Goal: Task Accomplishment & Management: Use online tool/utility

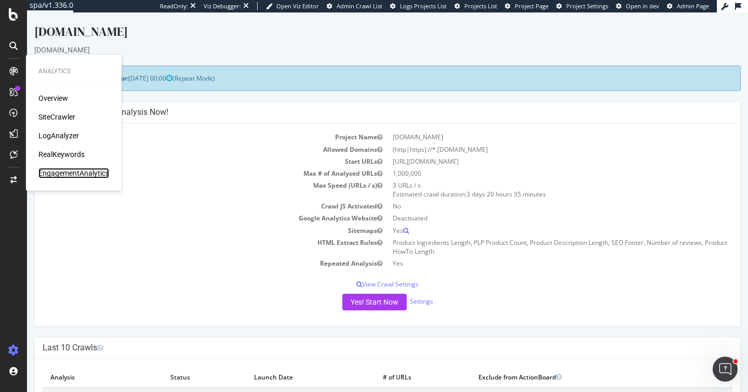
click at [73, 172] on div "EngagementAnalytics" at bounding box center [73, 173] width 71 height 10
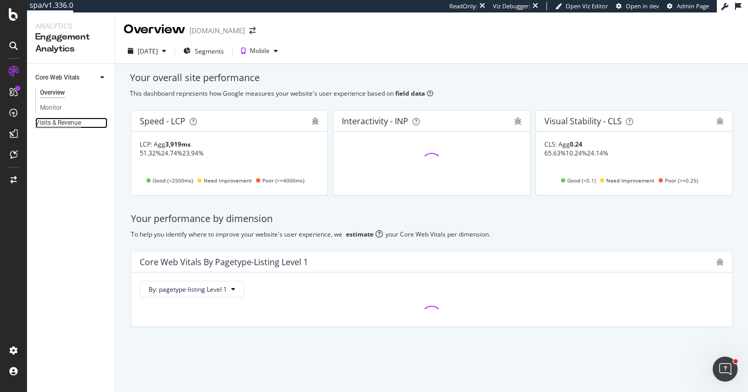
click at [79, 124] on div "Visits & Revenue" at bounding box center [58, 122] width 46 height 11
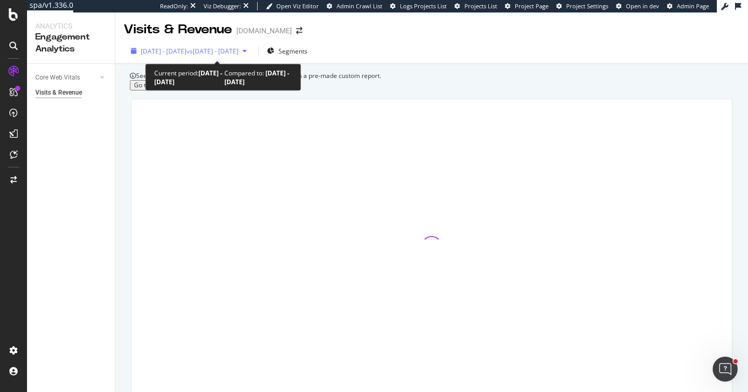
click at [226, 51] on span "vs 2024 Dec. 5th - 2025 Jan. 1st" at bounding box center [212, 51] width 52 height 9
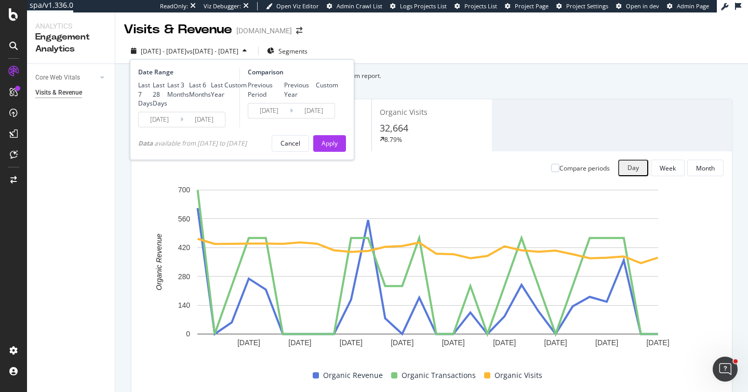
click at [226, 147] on div "Data available from 2019/12/05 to 2025/01/29" at bounding box center [192, 143] width 109 height 9
click at [558, 120] on div "Organic Revenue $3,499 15.14% Organic Transactions 28 22.22% Organic Visits 32,…" at bounding box center [432, 246] width 614 height 312
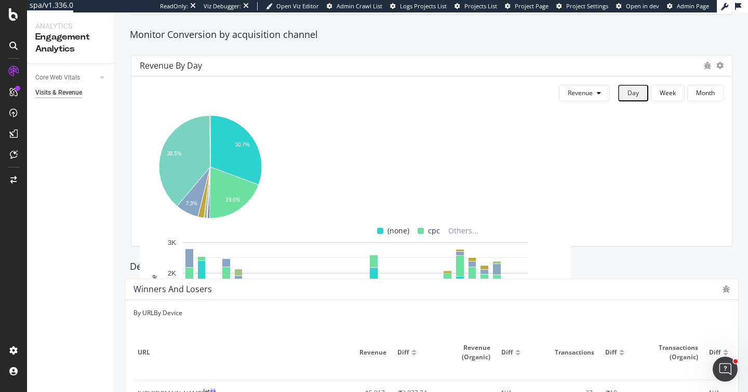
scroll to position [642, 0]
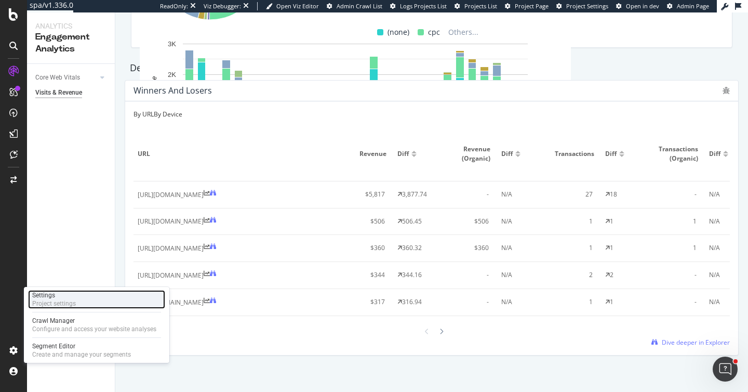
click at [86, 299] on div "Settings Project settings" at bounding box center [96, 299] width 137 height 19
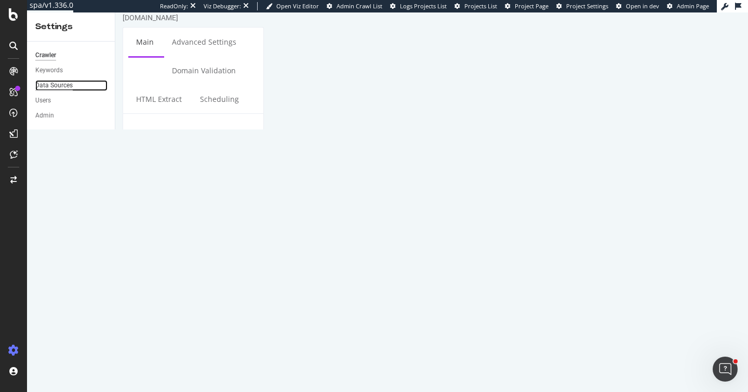
click at [62, 84] on div "Data Sources" at bounding box center [53, 85] width 37 height 11
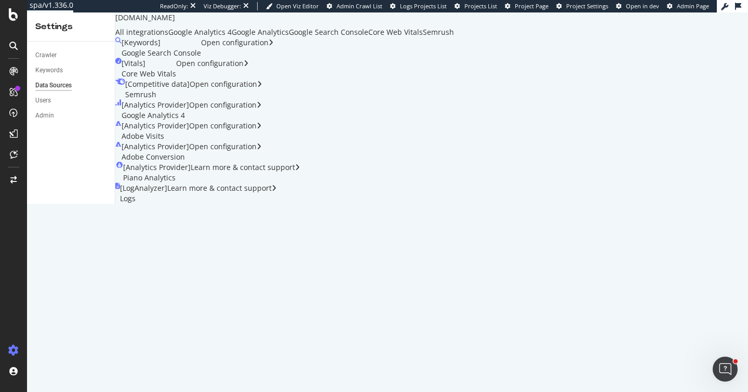
click at [232, 37] on div "Google Analytics 4" at bounding box center [199, 32] width 63 height 10
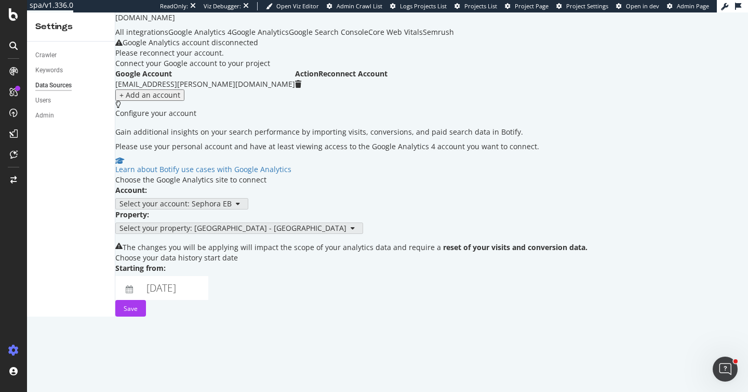
click at [408, 209] on div "Select your account: Sephora EB" at bounding box center [351, 203] width 472 height 11
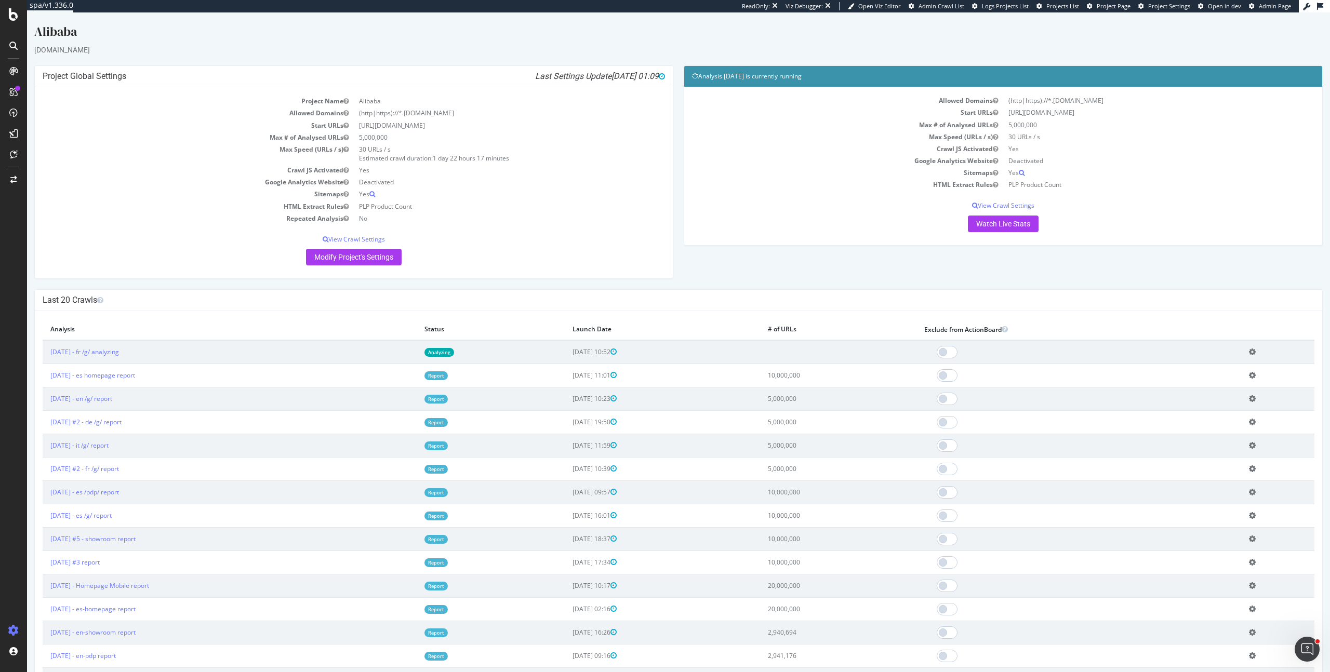
click at [697, 256] on div "Project Global Settings Last Settings Update 2025-08-15 01:09 Project Name Alib…" at bounding box center [678, 177] width 1298 height 224
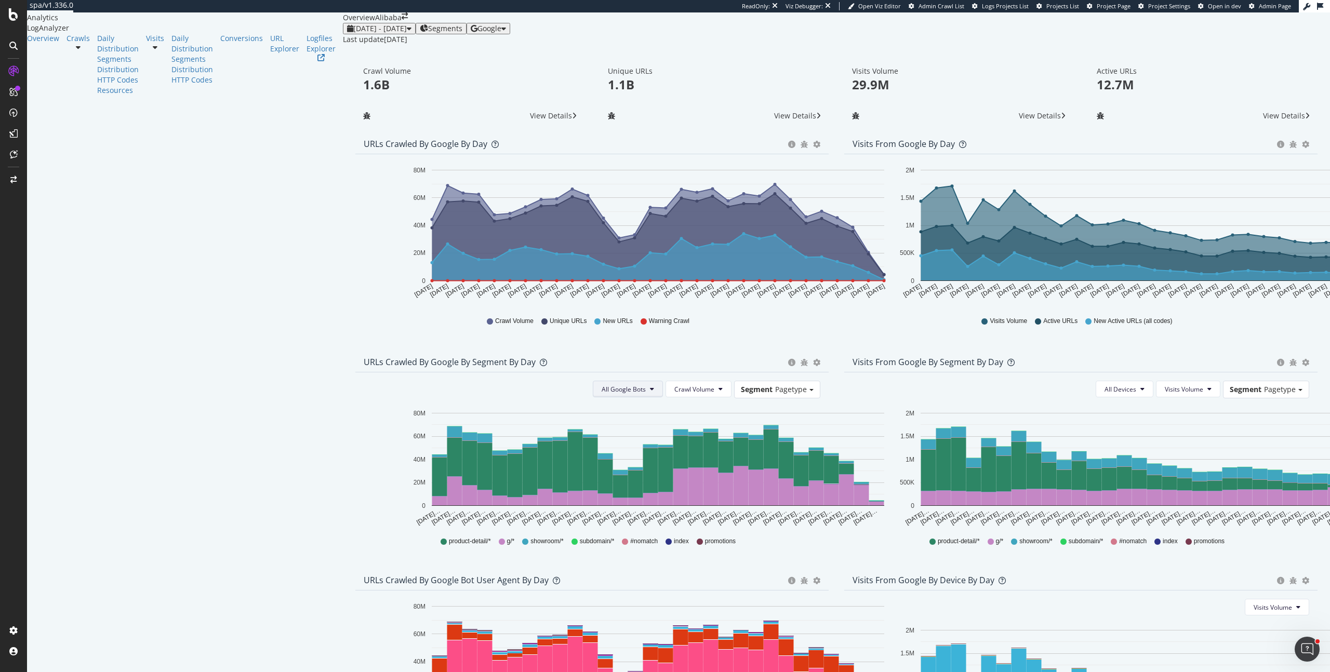
click at [601, 394] on span "All Google Bots" at bounding box center [623, 389] width 44 height 9
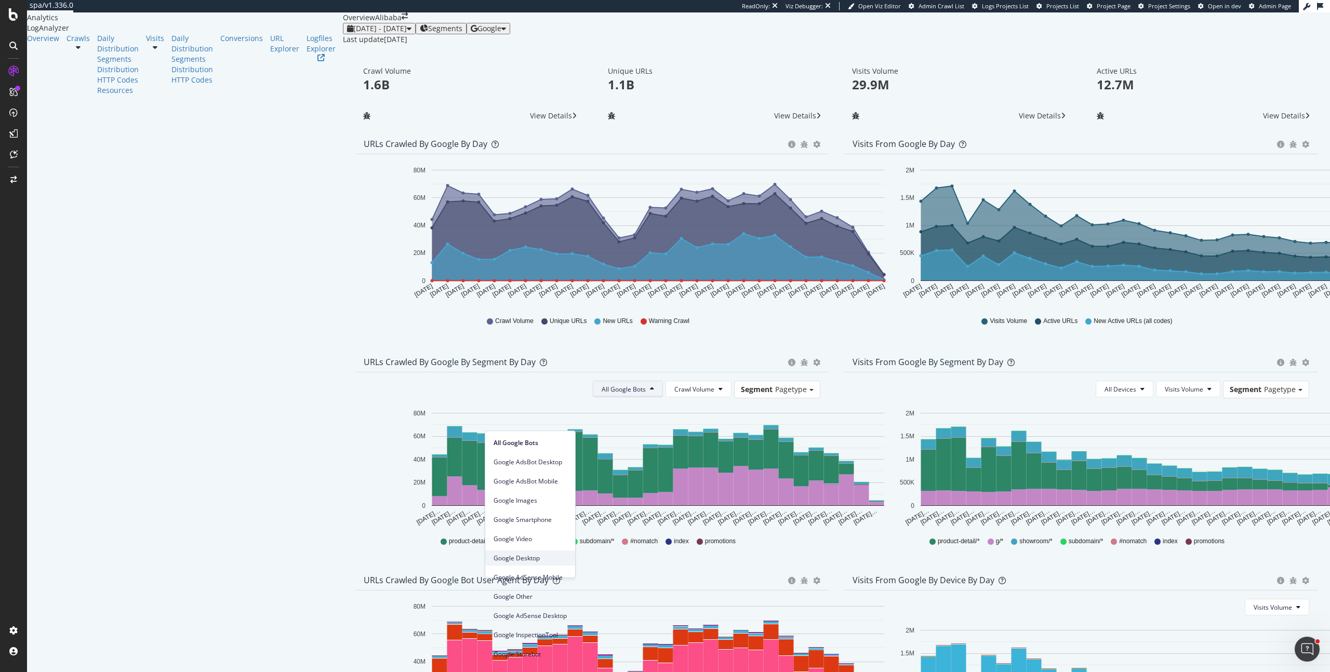
click at [536, 559] on span "Google Desktop" at bounding box center [529, 558] width 73 height 9
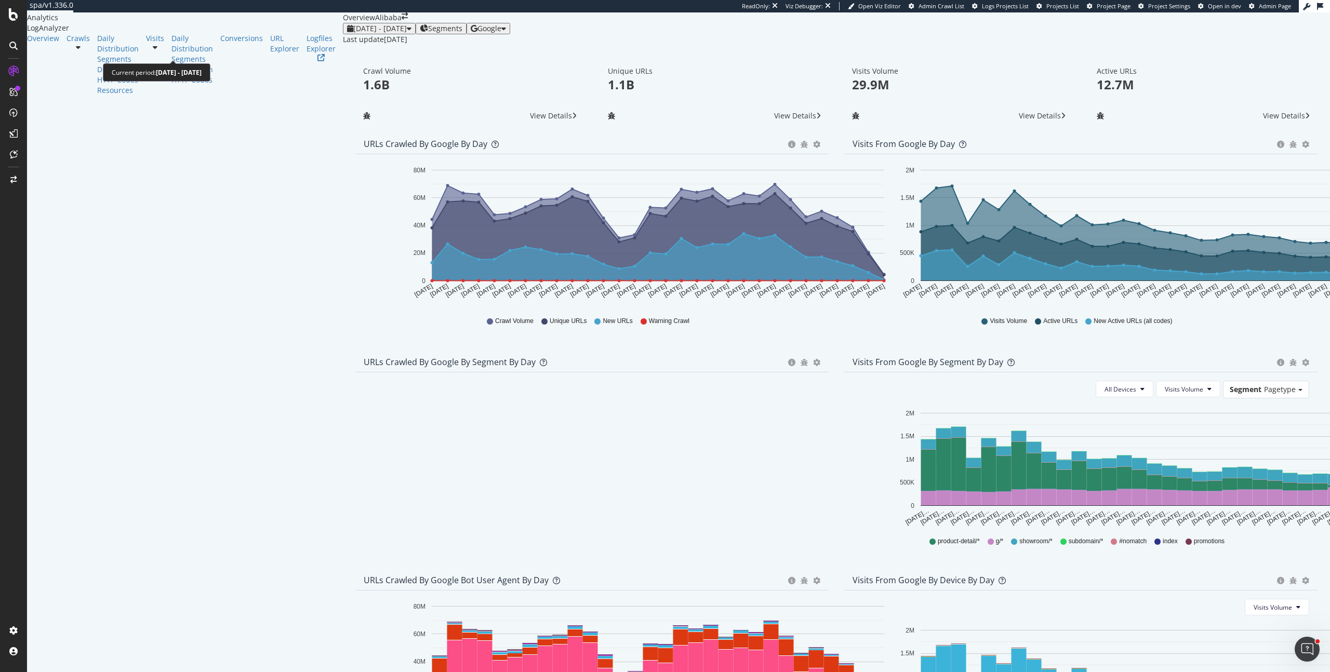
click at [353, 33] on span "2025 Jul. 15th - Aug. 13th" at bounding box center [379, 28] width 53 height 10
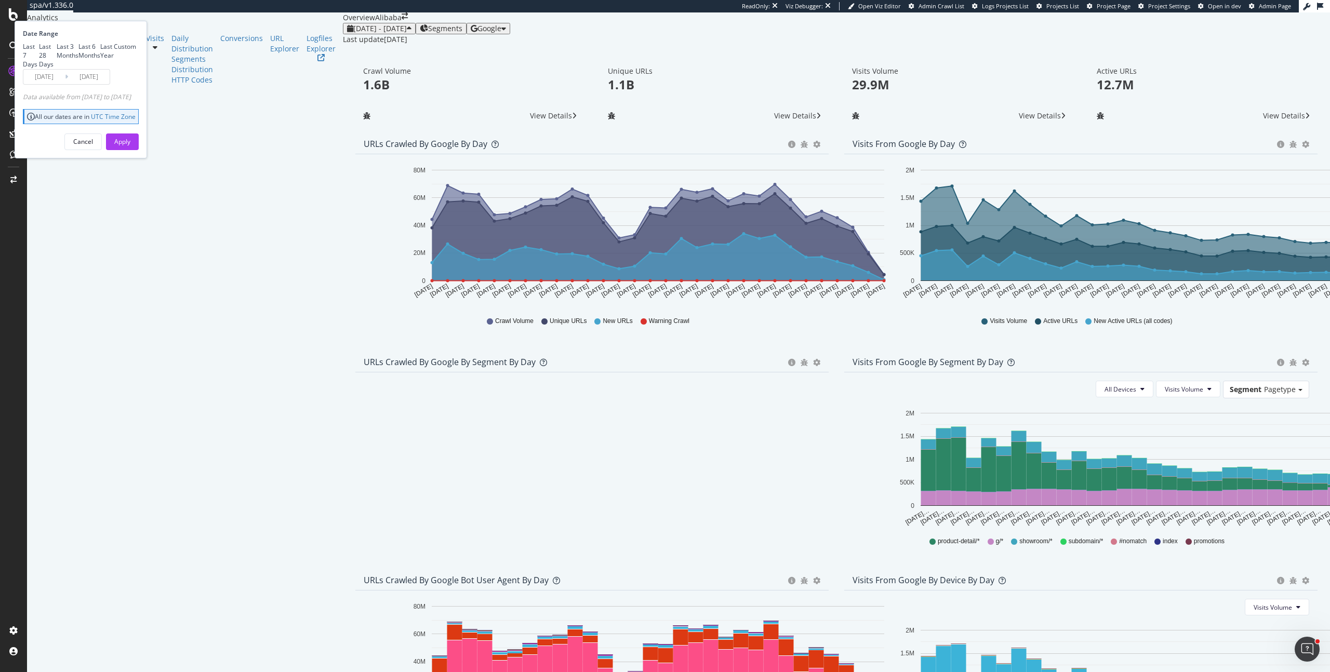
click at [136, 69] on div "Last 7 Days Last 28 Days Last 3 Months Last 6 Months Last Year Custom" at bounding box center [79, 55] width 113 height 26
click at [78, 60] on div "Last 3 Months" at bounding box center [68, 51] width 22 height 18
type input "2025/05/14"
click at [130, 146] on div "Apply" at bounding box center [122, 141] width 16 height 9
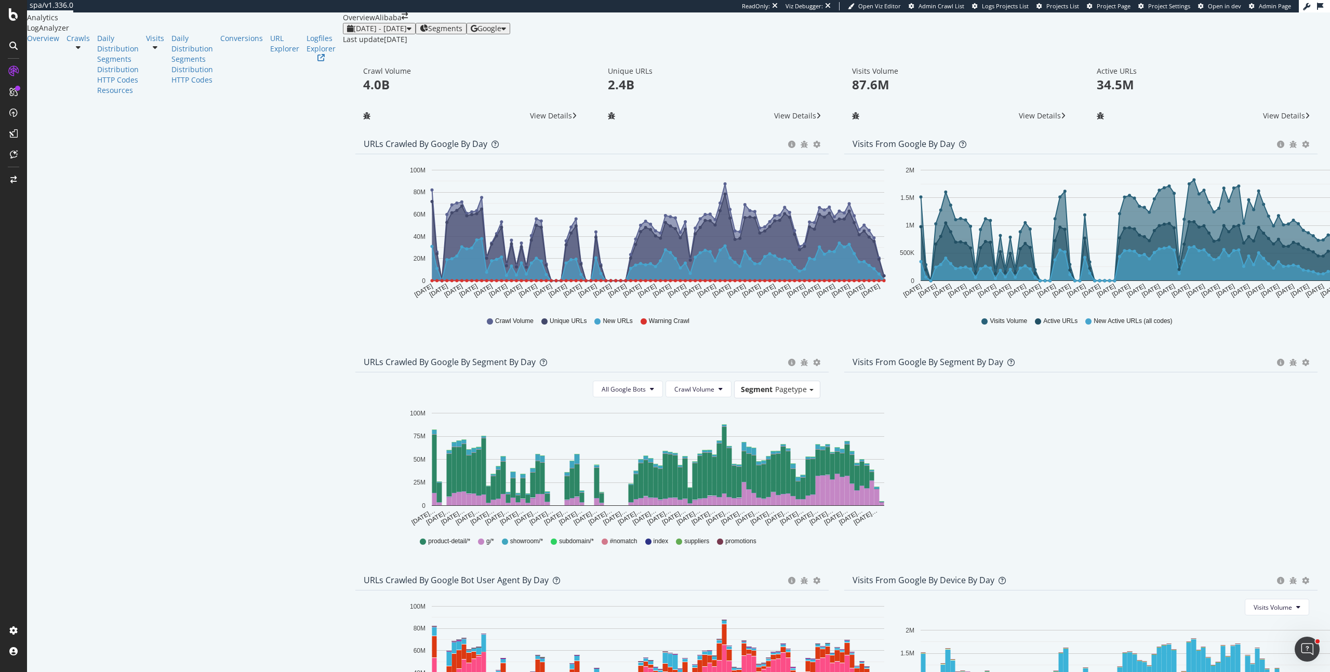
click at [705, 493] on div "All Google Bots Crawl Volume Segment Pagetype Hold CMD (⌘) while clicking to fi…" at bounding box center [591, 465] width 473 height 187
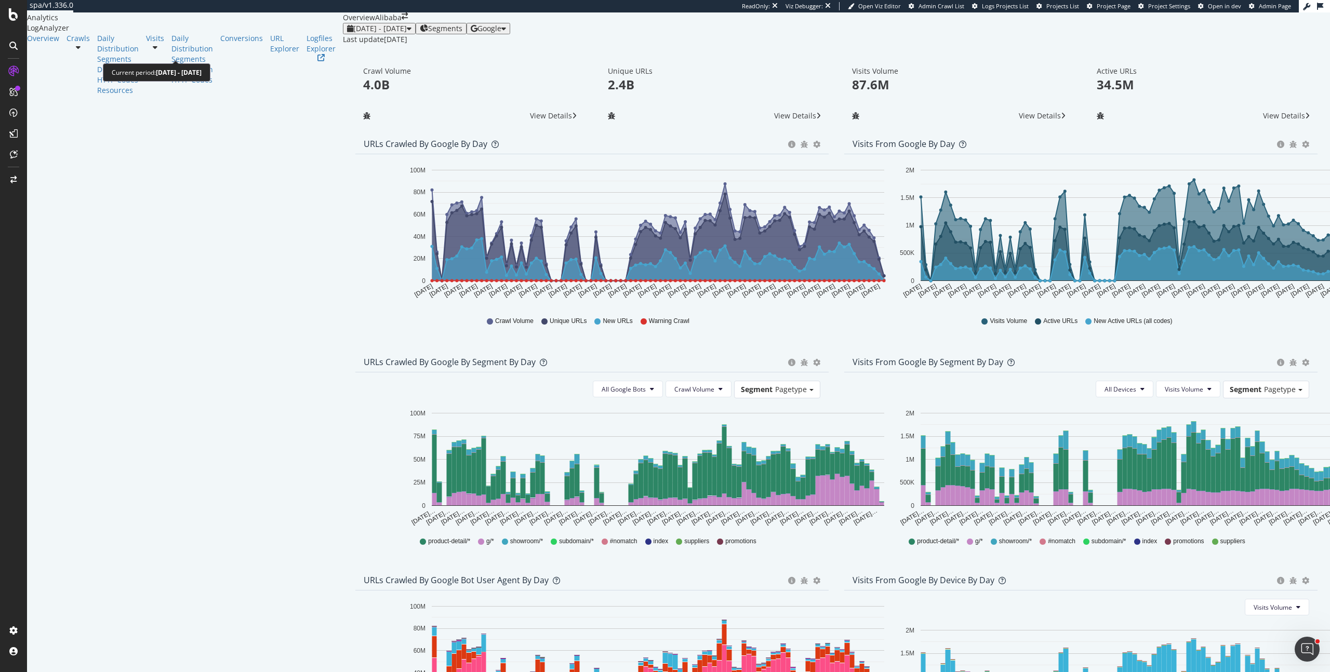
click at [353, 33] on span "2025 May. 14th - Aug. 13th" at bounding box center [379, 28] width 53 height 10
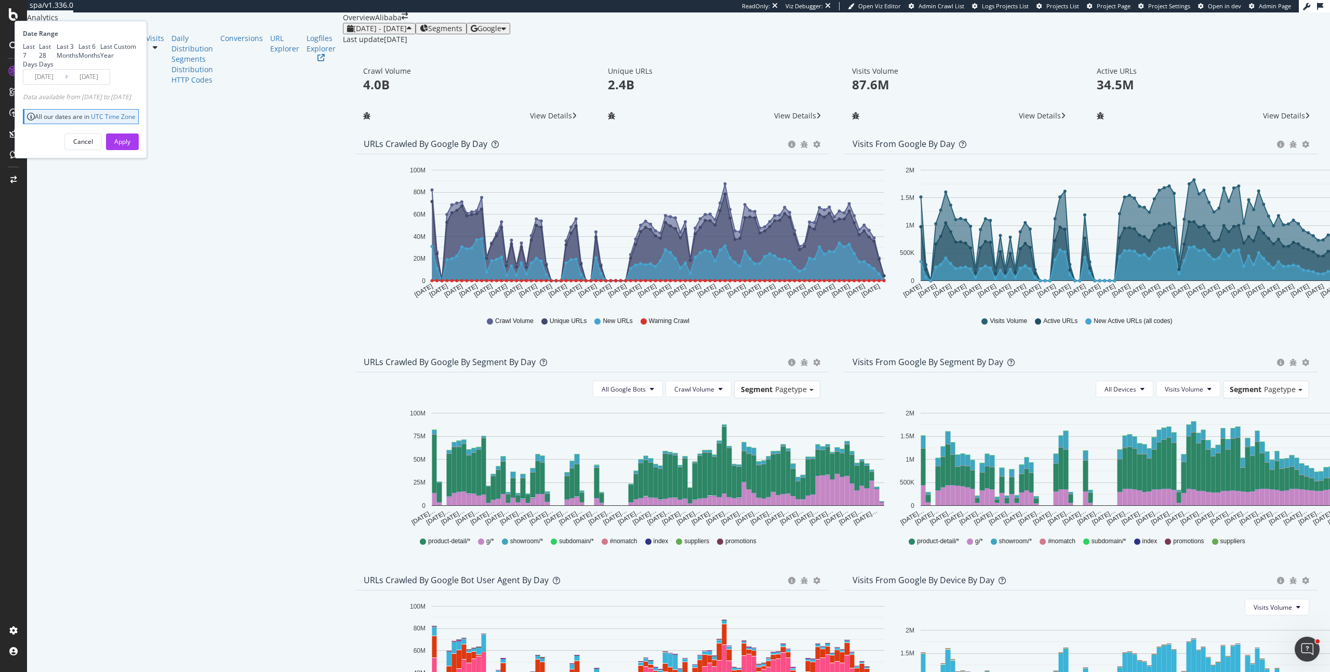
click at [100, 60] on div "Last 6 Months" at bounding box center [89, 51] width 22 height 18
type input "2025/02/14"
click at [139, 150] on button "Apply" at bounding box center [122, 141] width 33 height 17
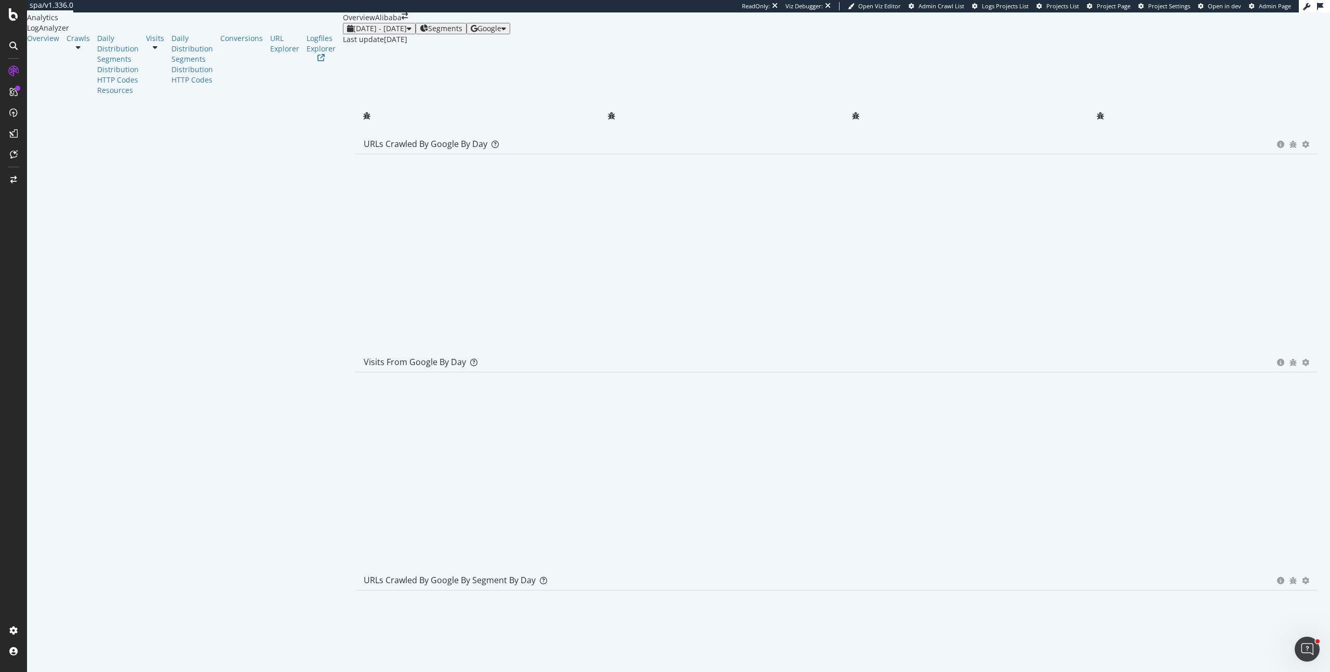
click at [6, 672] on icon "close toast" at bounding box center [3, 677] width 6 height 10
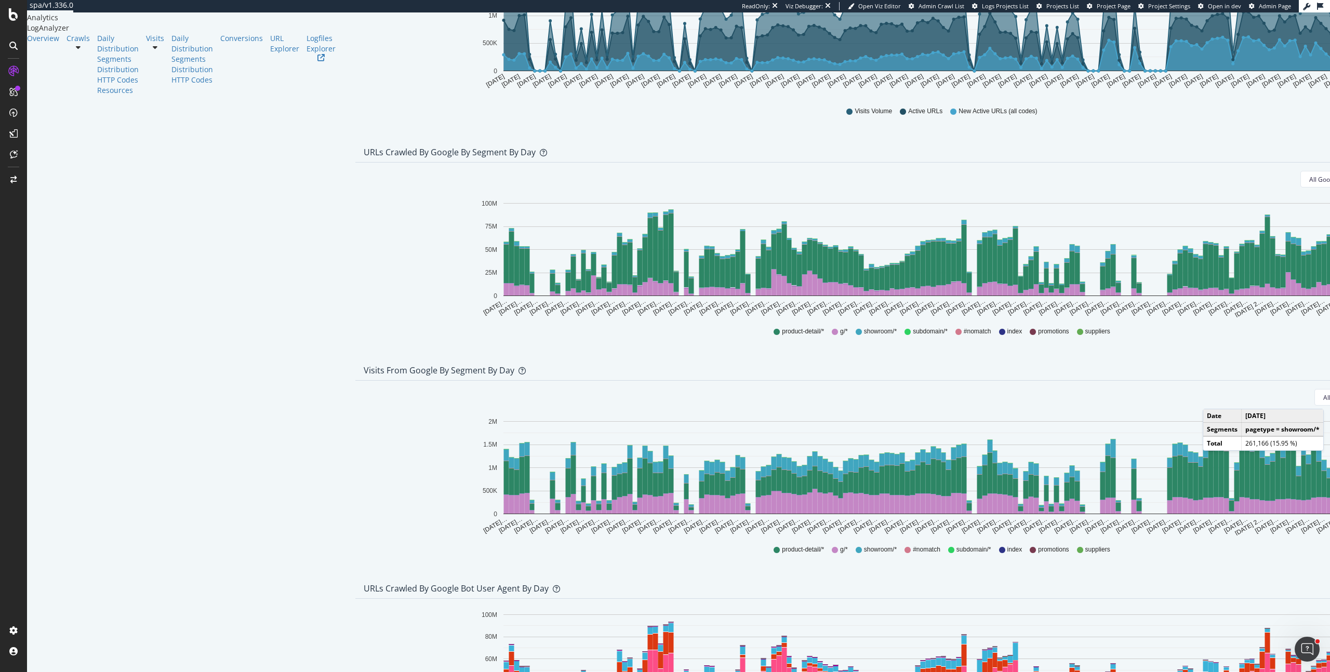
scroll to position [426, 0]
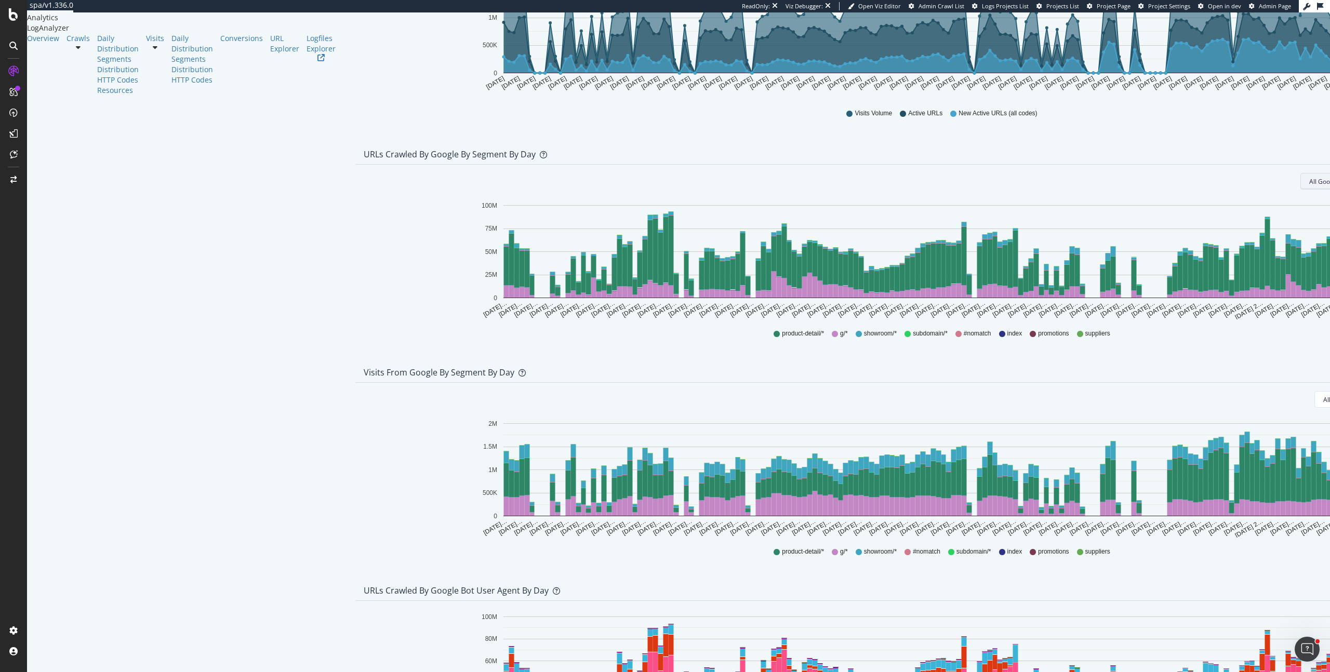
click at [1300, 190] on button "All Google Bots" at bounding box center [1335, 181] width 70 height 17
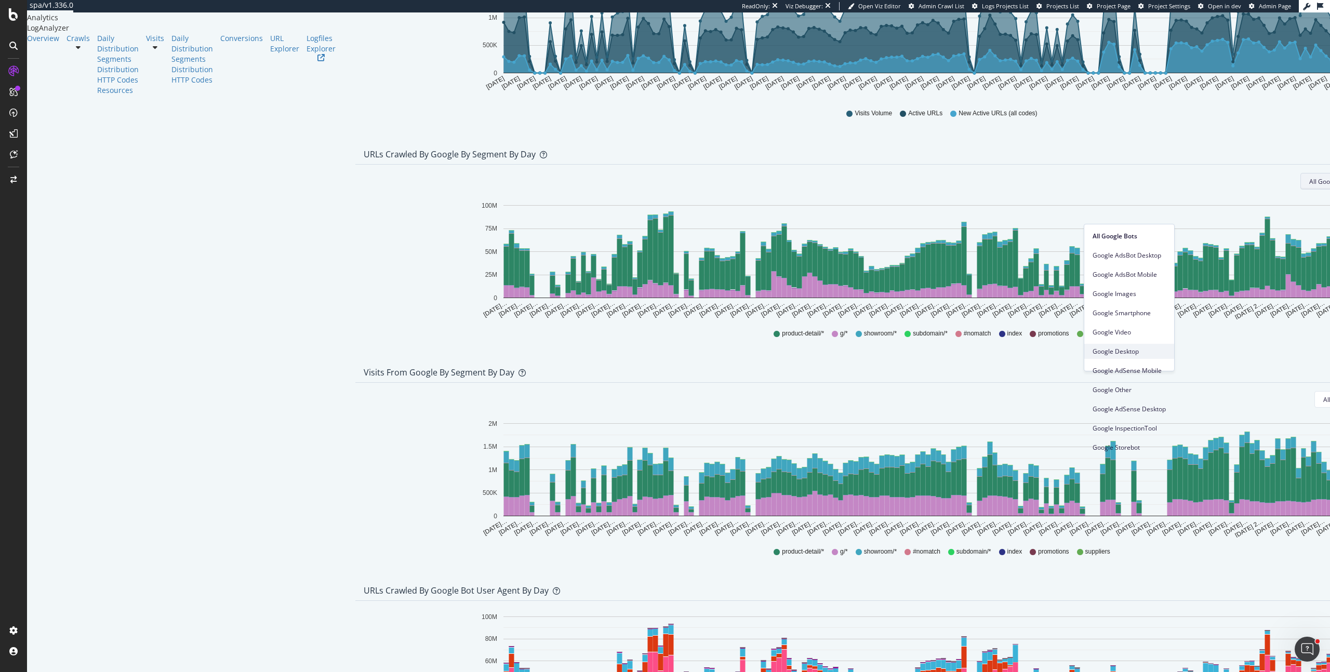
click at [1125, 351] on span "Google Desktop" at bounding box center [1128, 351] width 73 height 9
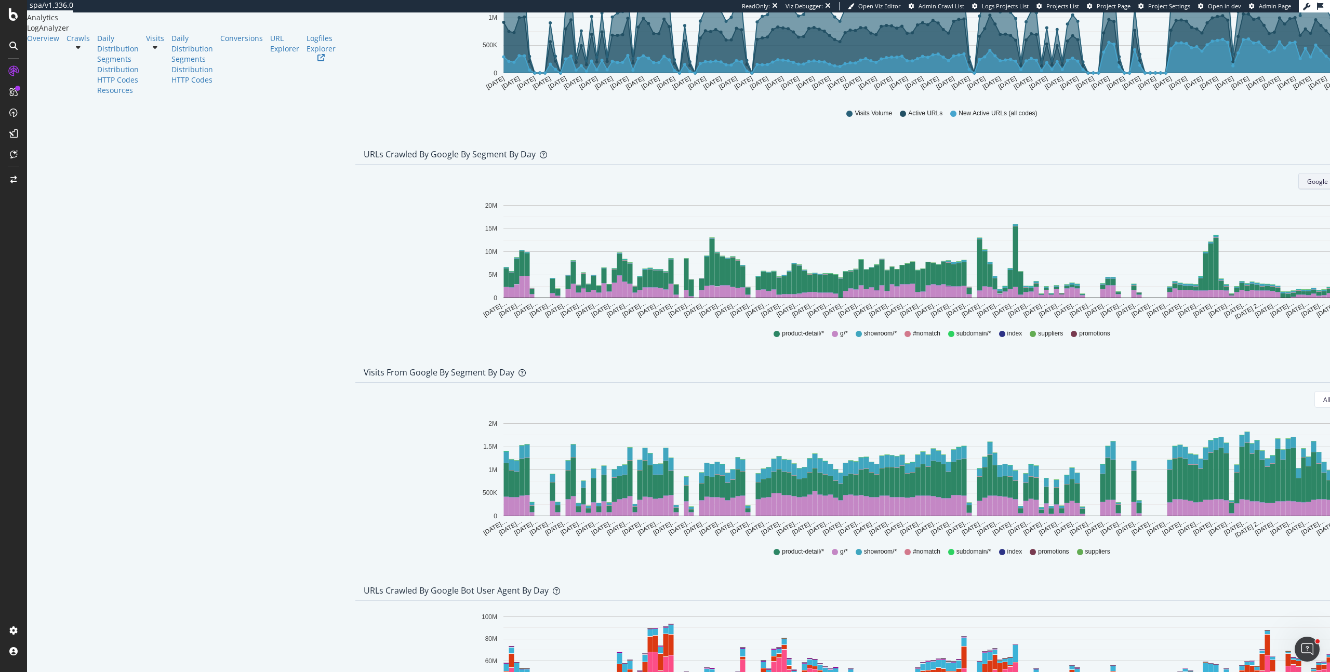
click at [1307, 186] on span "Google Desktop" at bounding box center [1330, 181] width 46 height 9
click at [1115, 319] on div "Google Smartphone" at bounding box center [1126, 312] width 90 height 15
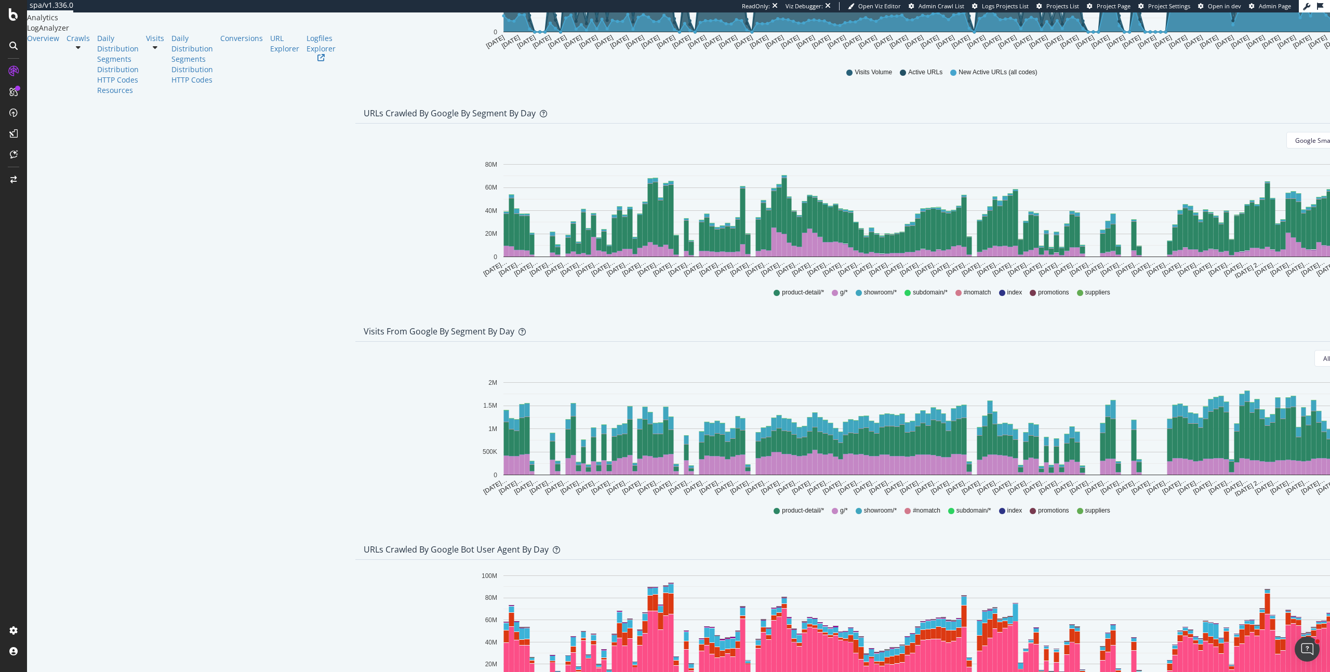
scroll to position [686, 0]
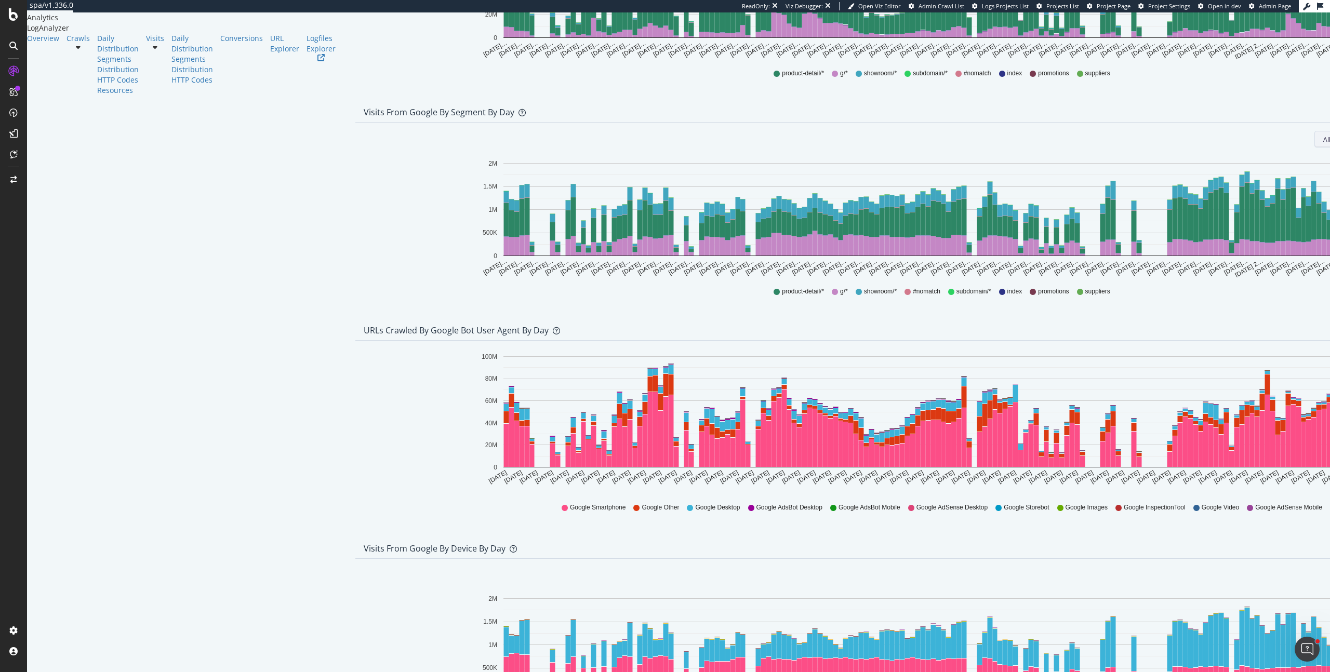
click at [1314, 147] on button "All Devices" at bounding box center [1343, 139] width 58 height 17
click at [1121, 229] on span "Desktop" at bounding box center [1122, 233] width 32 height 9
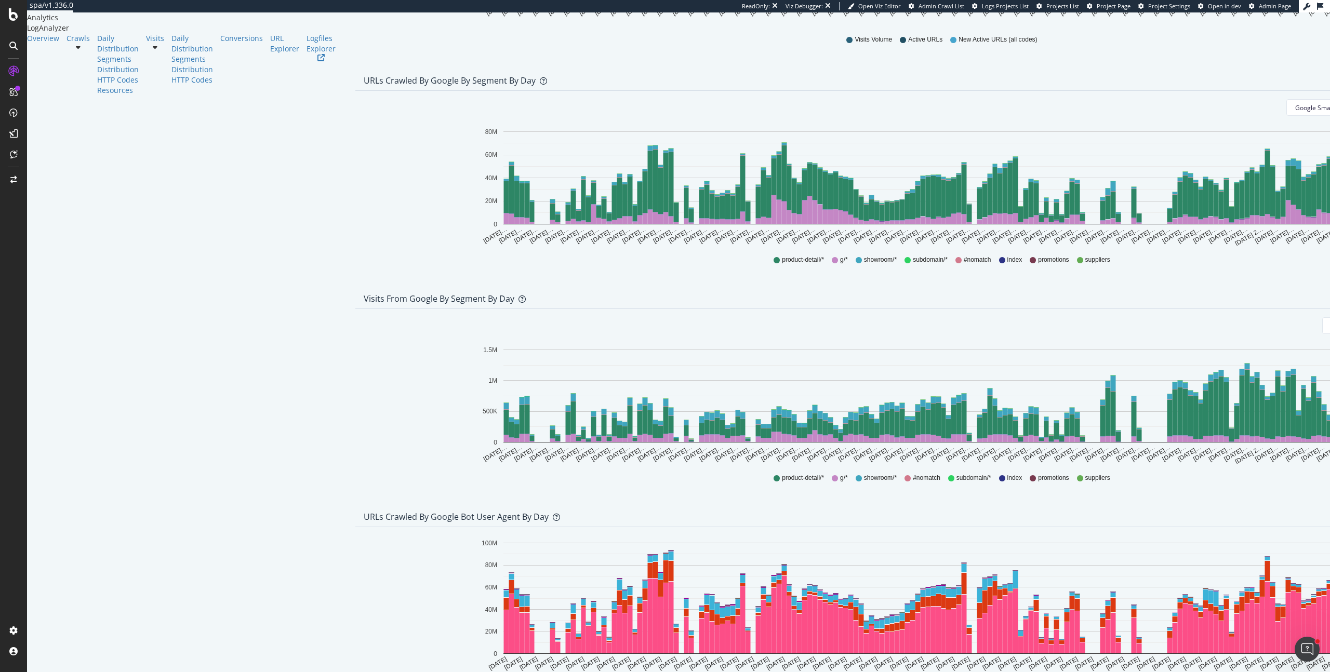
scroll to position [494, 0]
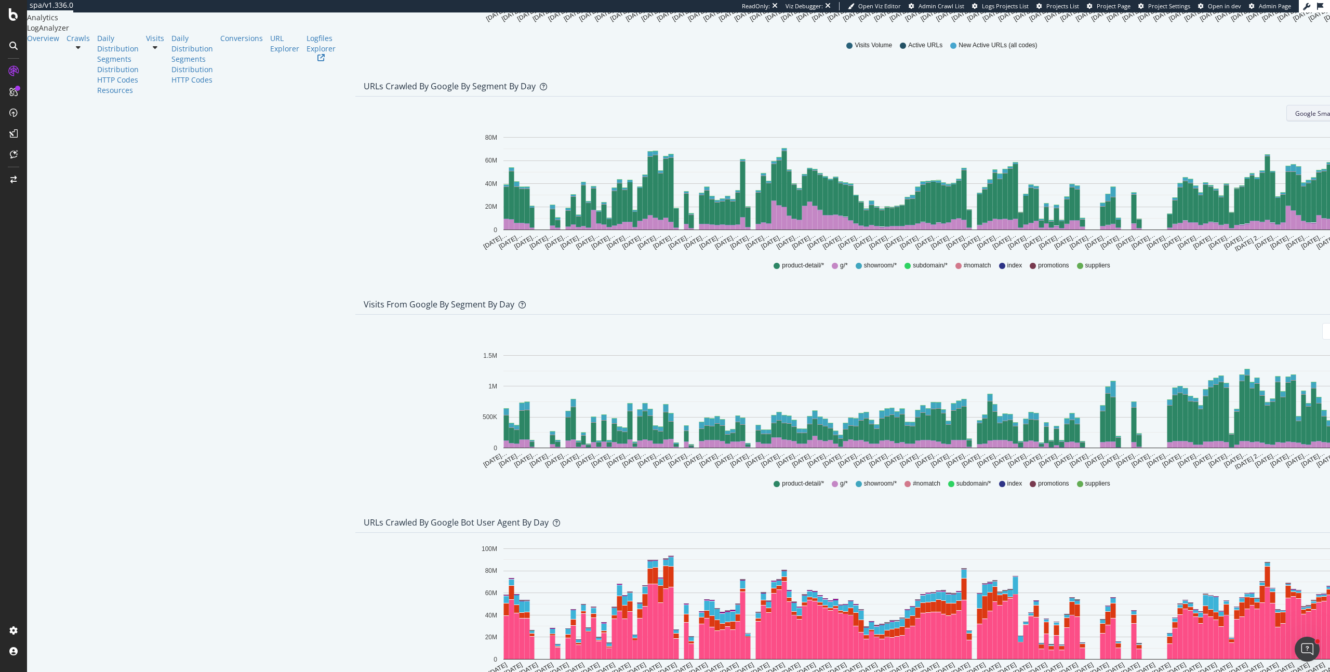
click at [1295, 118] on span "Google Smartphone" at bounding box center [1324, 113] width 58 height 9
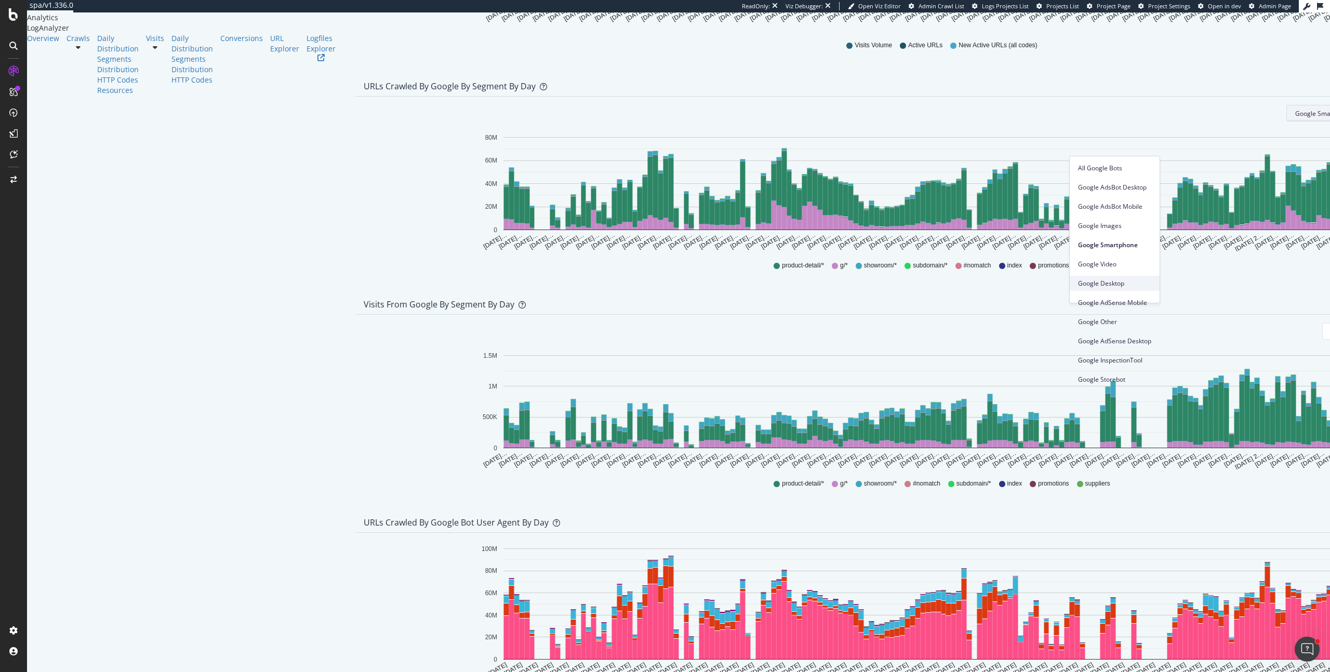
click at [1126, 290] on div "Google Desktop" at bounding box center [1114, 283] width 90 height 15
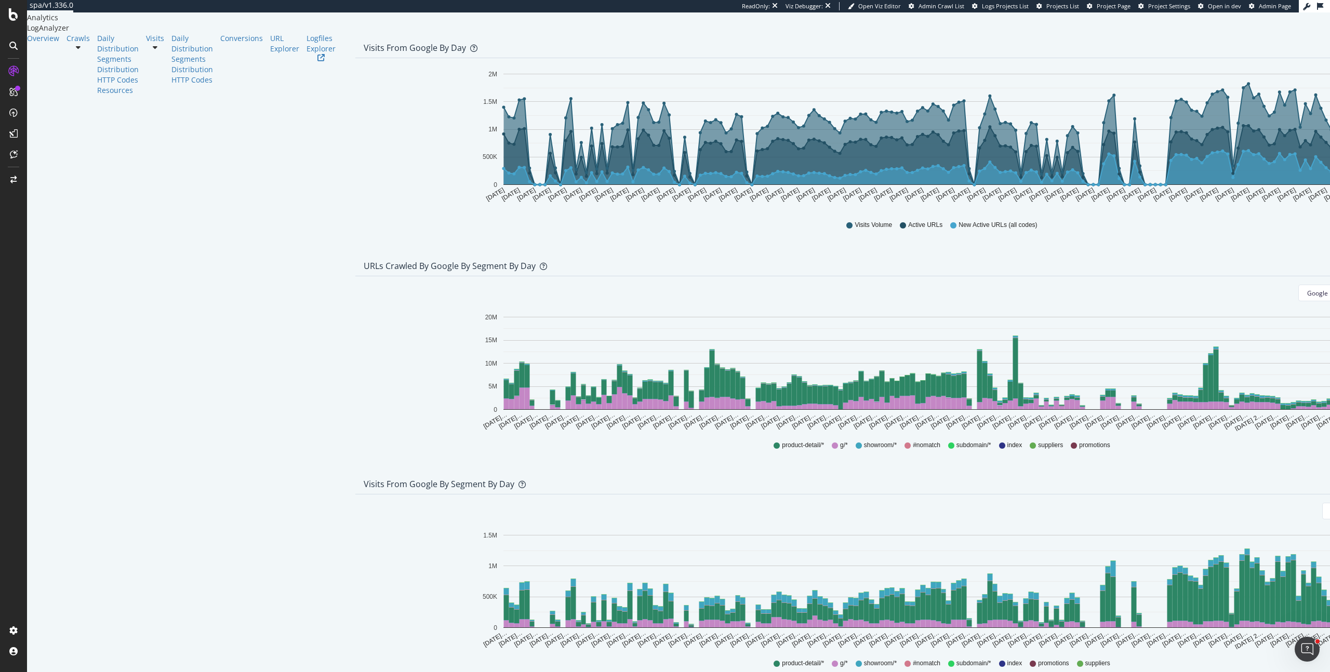
scroll to position [314, 0]
click at [270, 54] on div "URL Explorer" at bounding box center [284, 43] width 29 height 21
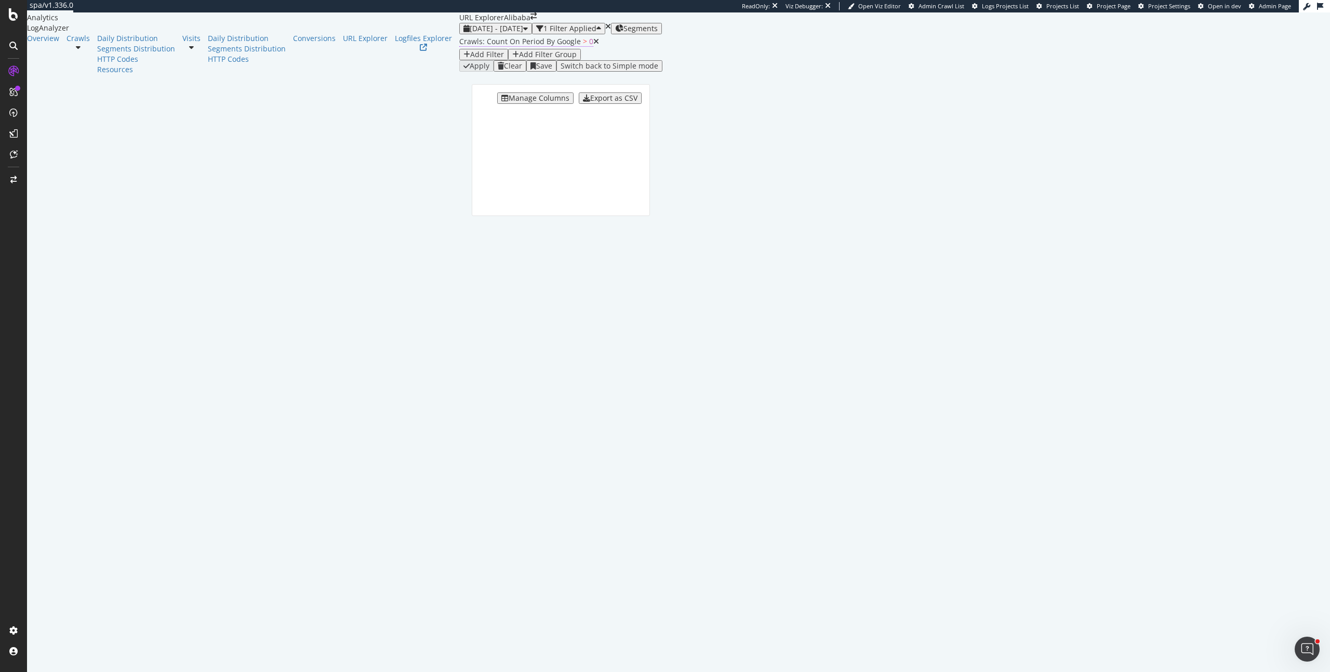
click at [459, 46] on span "Crawls: Count On Period By Google" at bounding box center [520, 41] width 122 height 10
click at [162, 108] on span "Greater than" at bounding box center [147, 103] width 37 height 9
click at [157, 91] on span "By Google" at bounding box center [144, 87] width 30 height 9
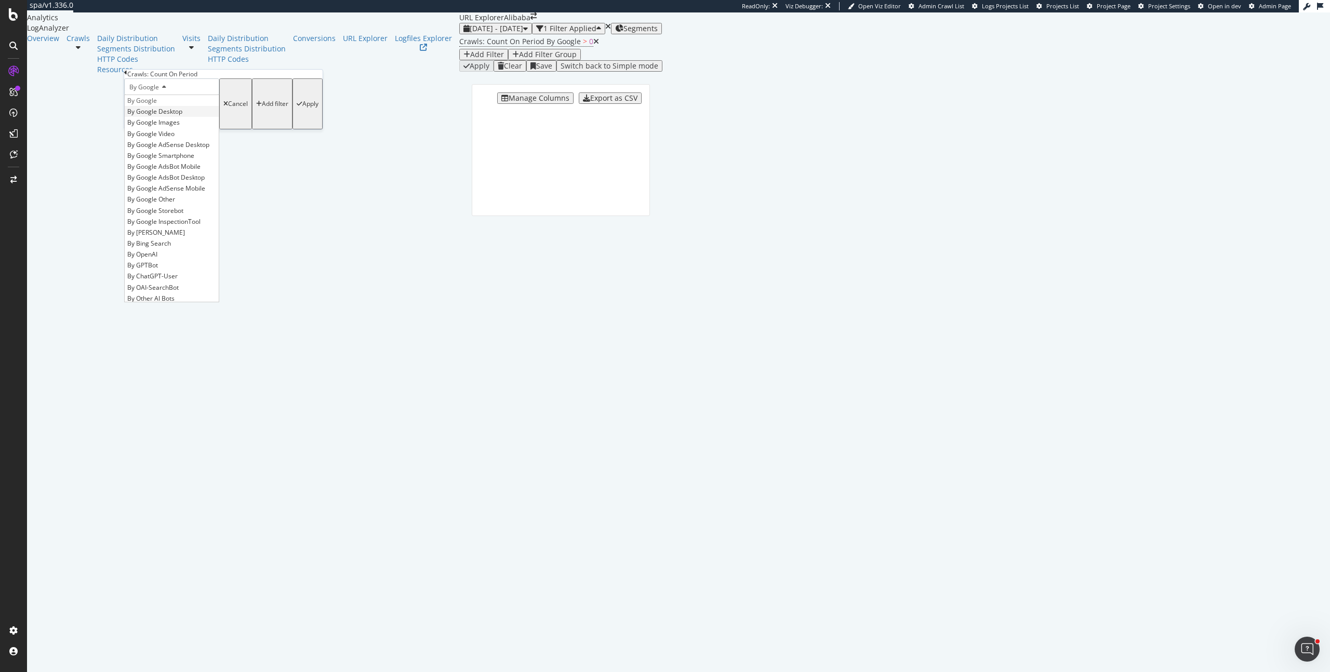
click at [177, 116] on span "By Google Desktop" at bounding box center [154, 111] width 55 height 9
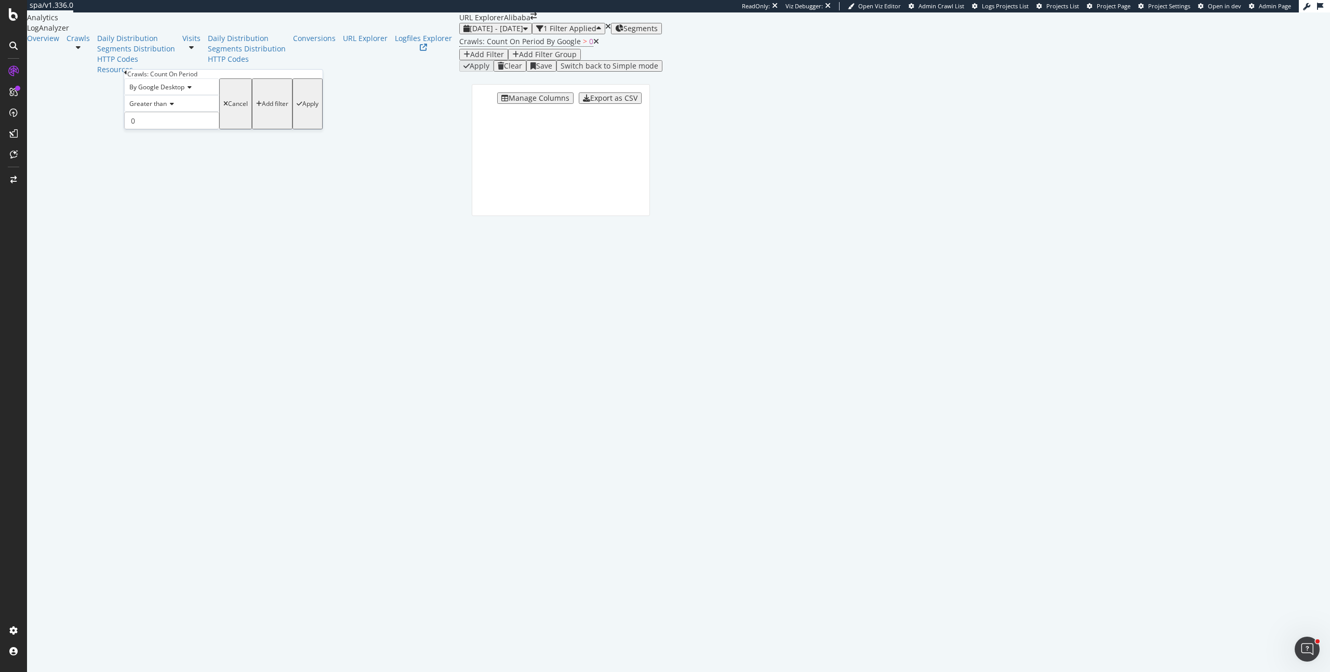
click at [302, 108] on div "Apply" at bounding box center [310, 103] width 16 height 7
click at [469, 33] on span "2025 May. 14th - Aug. 13th" at bounding box center [495, 28] width 53 height 10
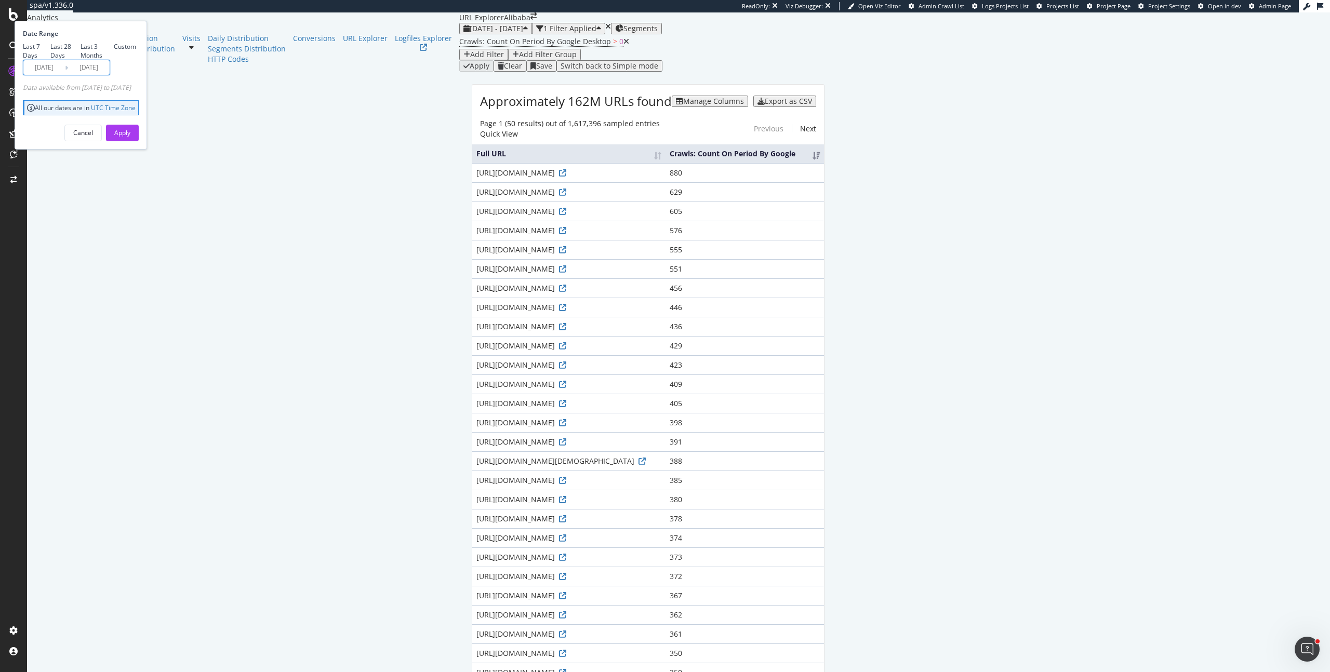
click at [65, 75] on input "2025/05/14" at bounding box center [44, 67] width 42 height 15
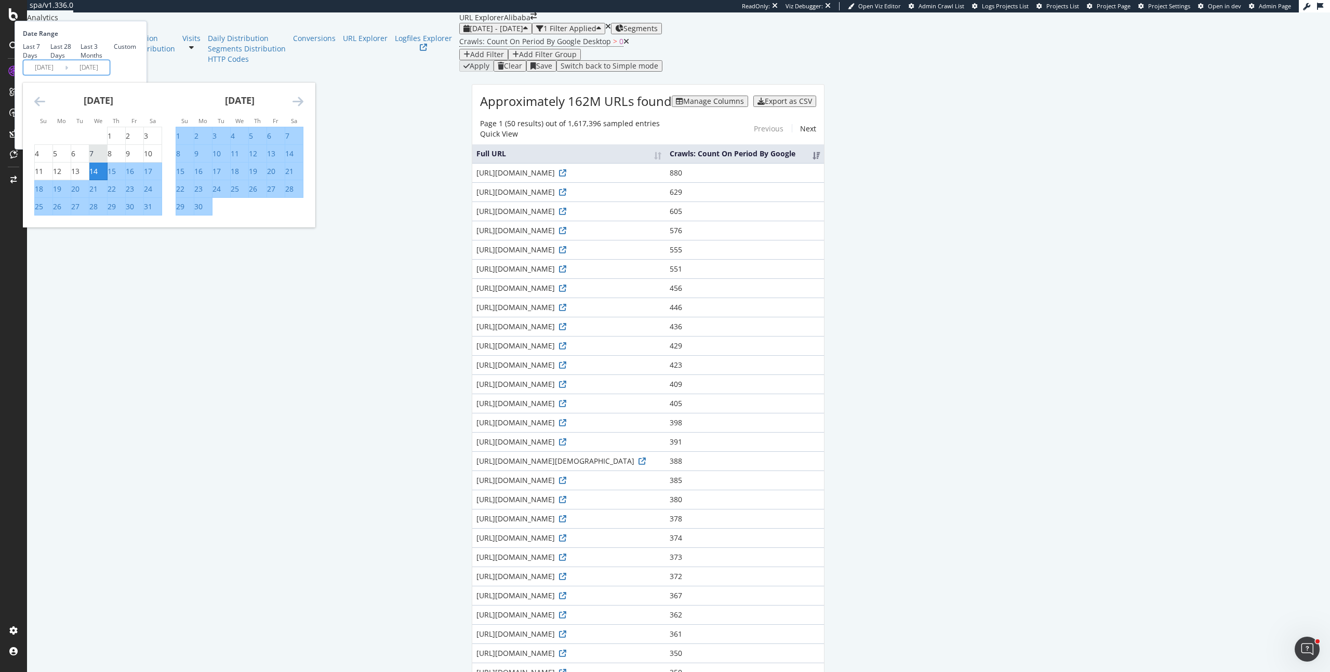
click at [93, 159] on div "7" at bounding box center [91, 154] width 4 height 10
type input "2025/05/07"
click at [69, 44] on link "Crawls" at bounding box center [77, 38] width 23 height 10
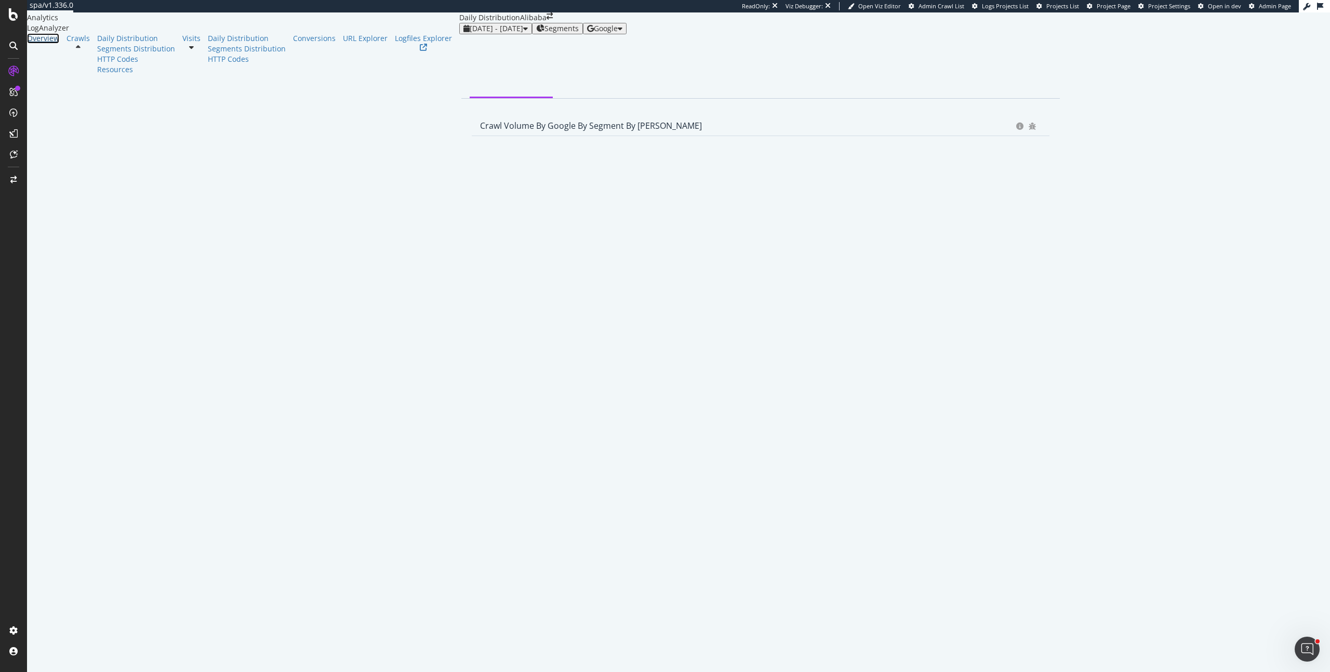
click at [47, 44] on div "Overview" at bounding box center [43, 38] width 32 height 10
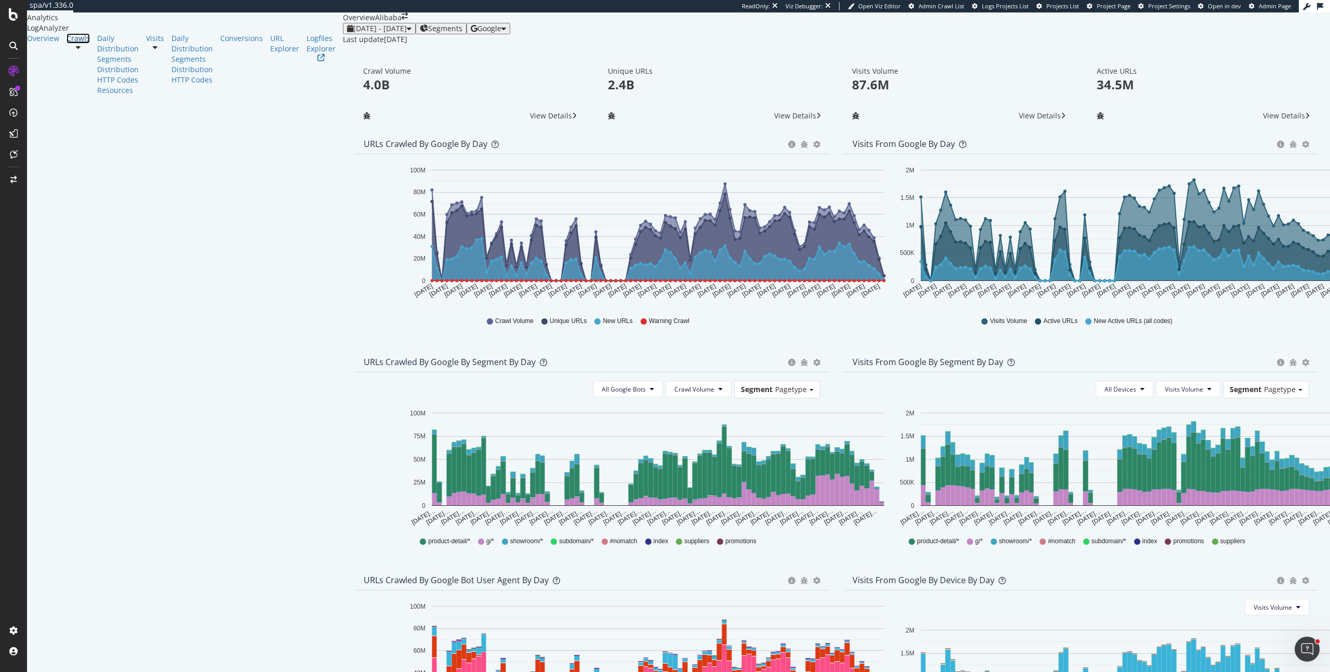
click at [66, 44] on link "Crawls" at bounding box center [77, 38] width 23 height 10
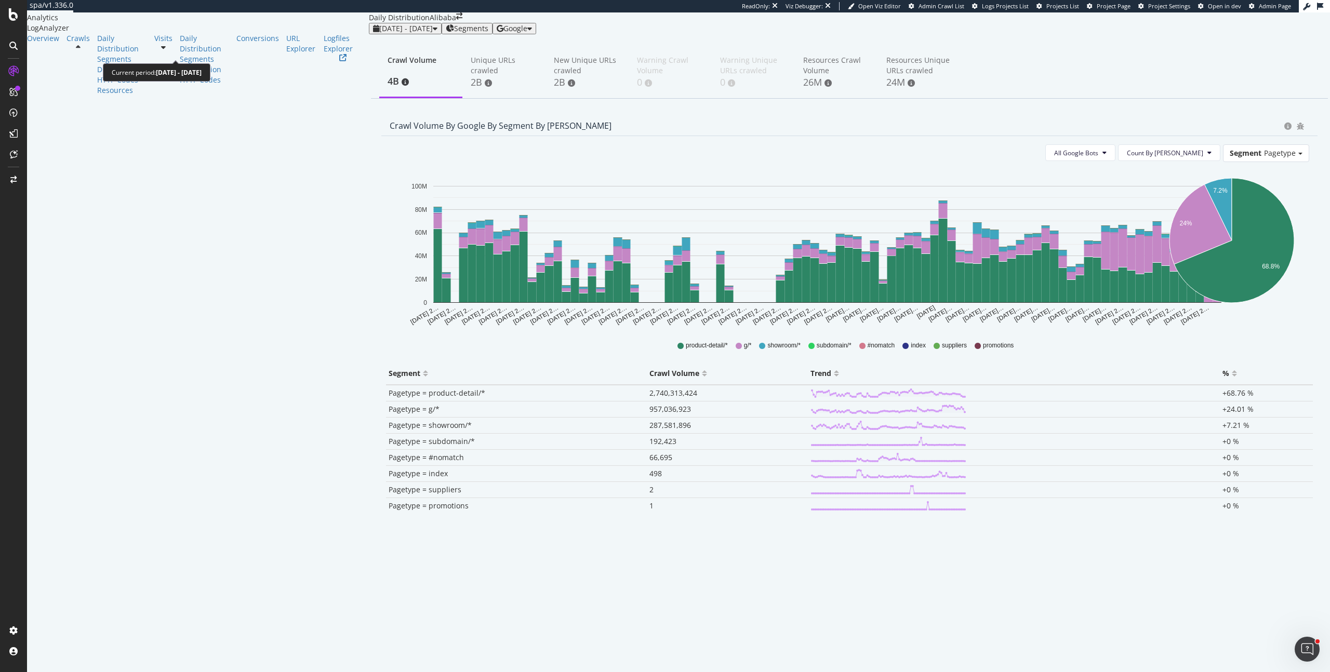
click at [373, 33] on div "2025 May. 14th - Aug. 13th" at bounding box center [405, 28] width 64 height 8
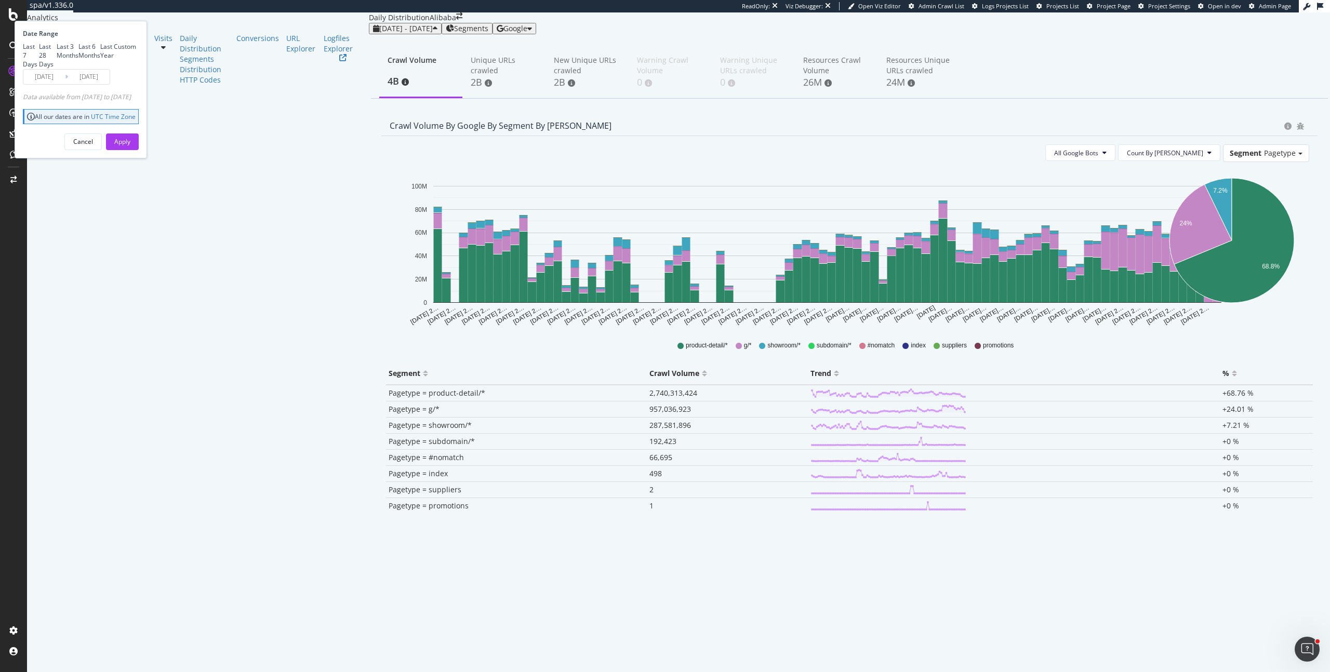
click at [65, 84] on input "2025/05/14" at bounding box center [44, 77] width 42 height 15
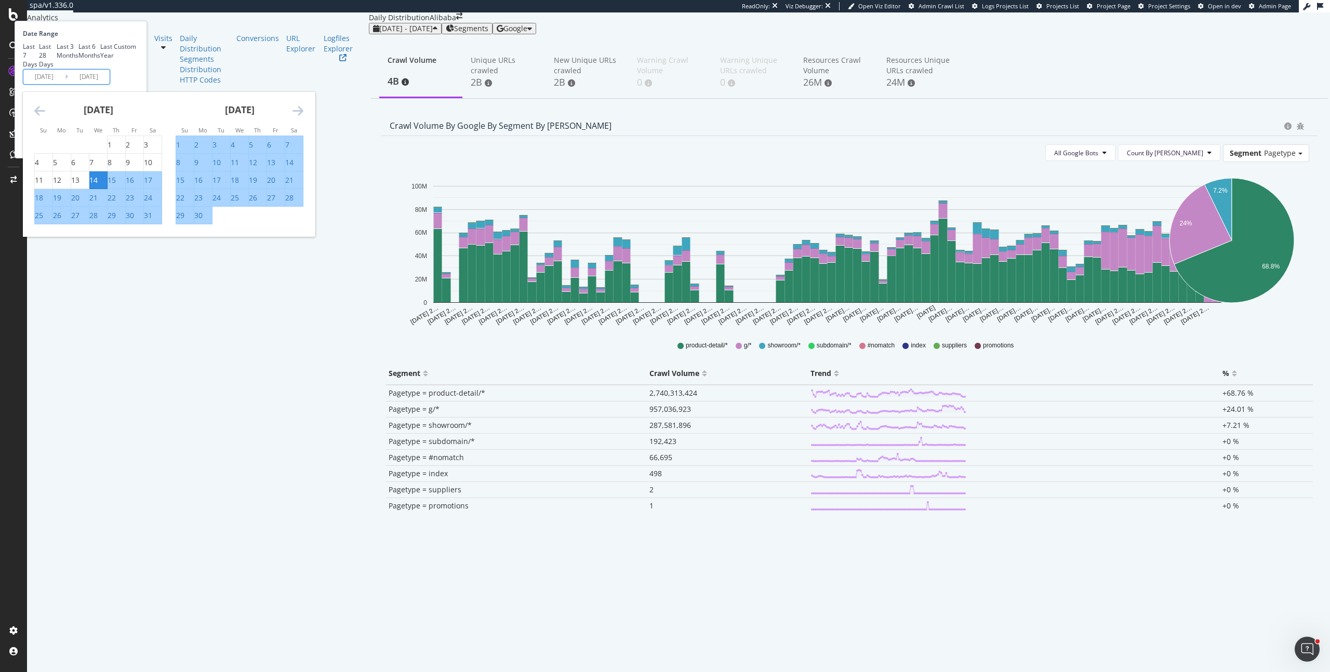
click at [303, 117] on icon "Move forward to switch to the next month." at bounding box center [297, 110] width 11 height 12
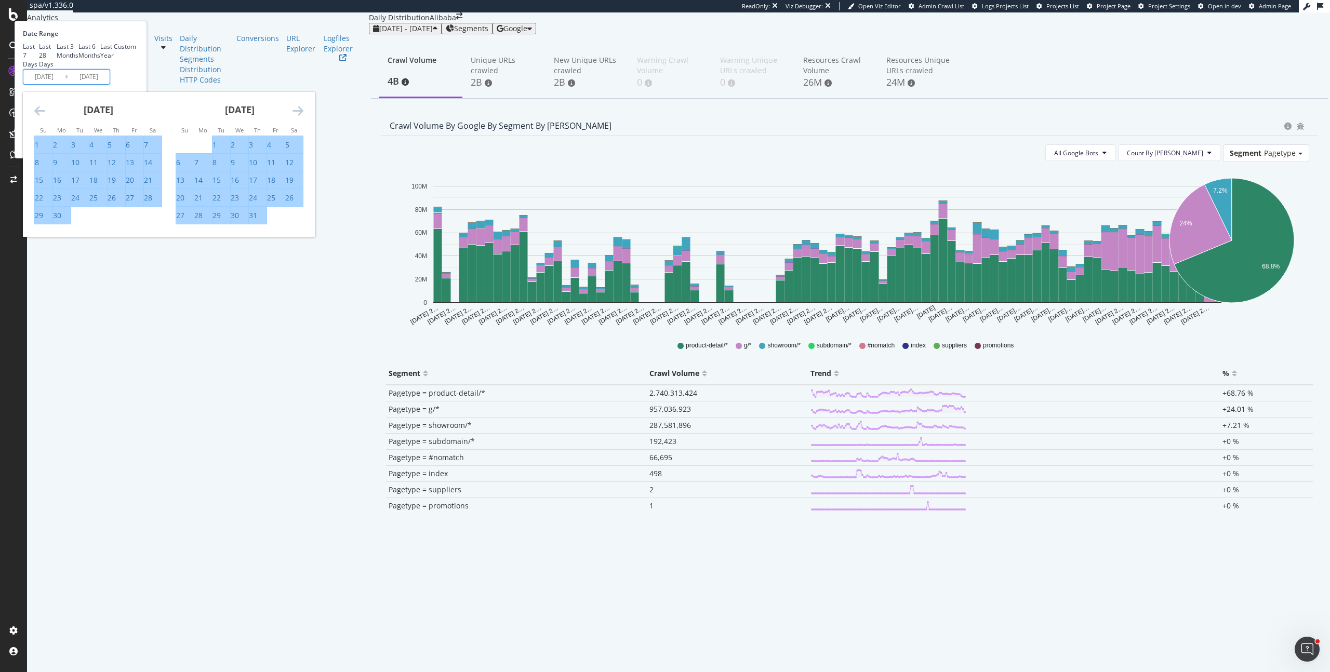
click at [253, 150] on div "3" at bounding box center [251, 145] width 4 height 10
type input "2025/07/03"
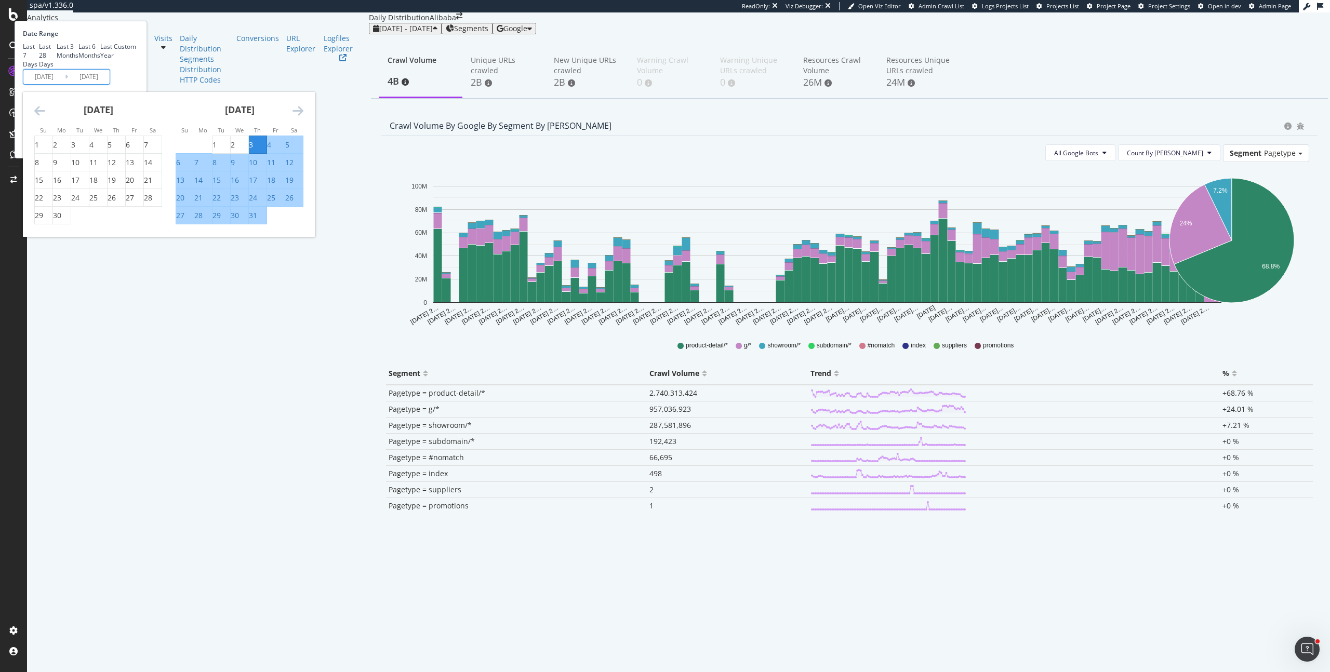
click at [303, 117] on icon "Move forward to switch to the next month." at bounding box center [297, 110] width 11 height 12
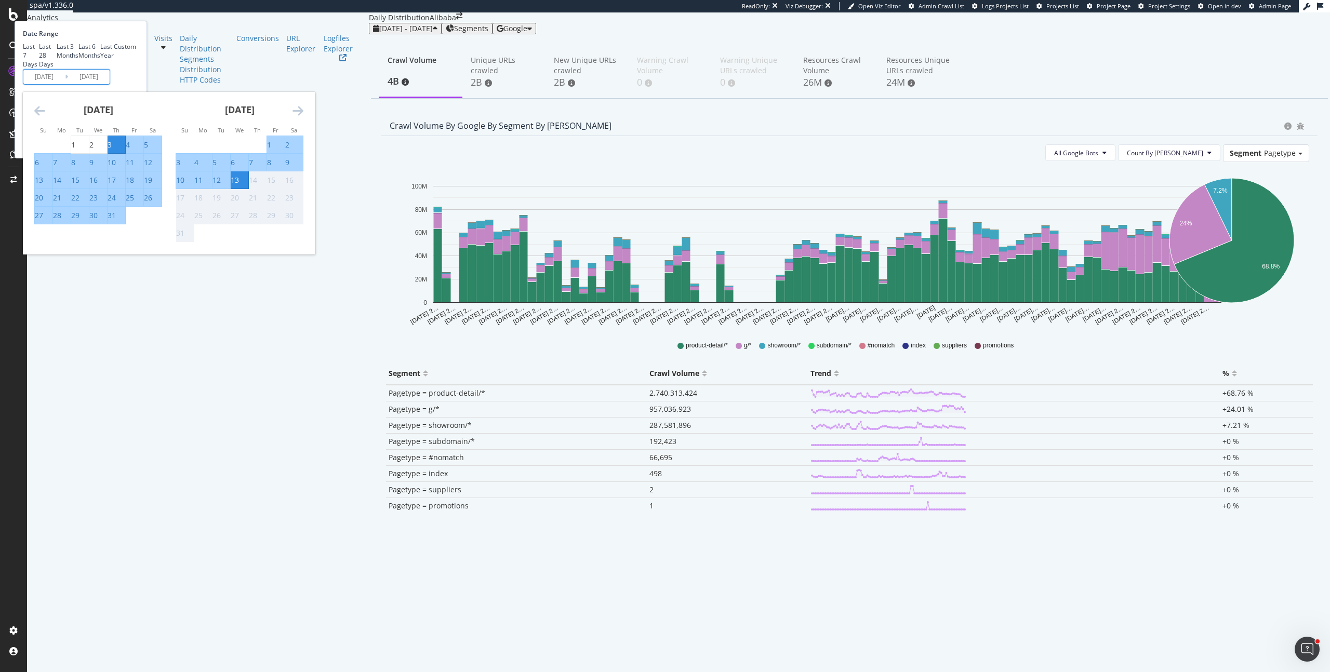
click at [239, 185] on div "13" at bounding box center [235, 180] width 8 height 10
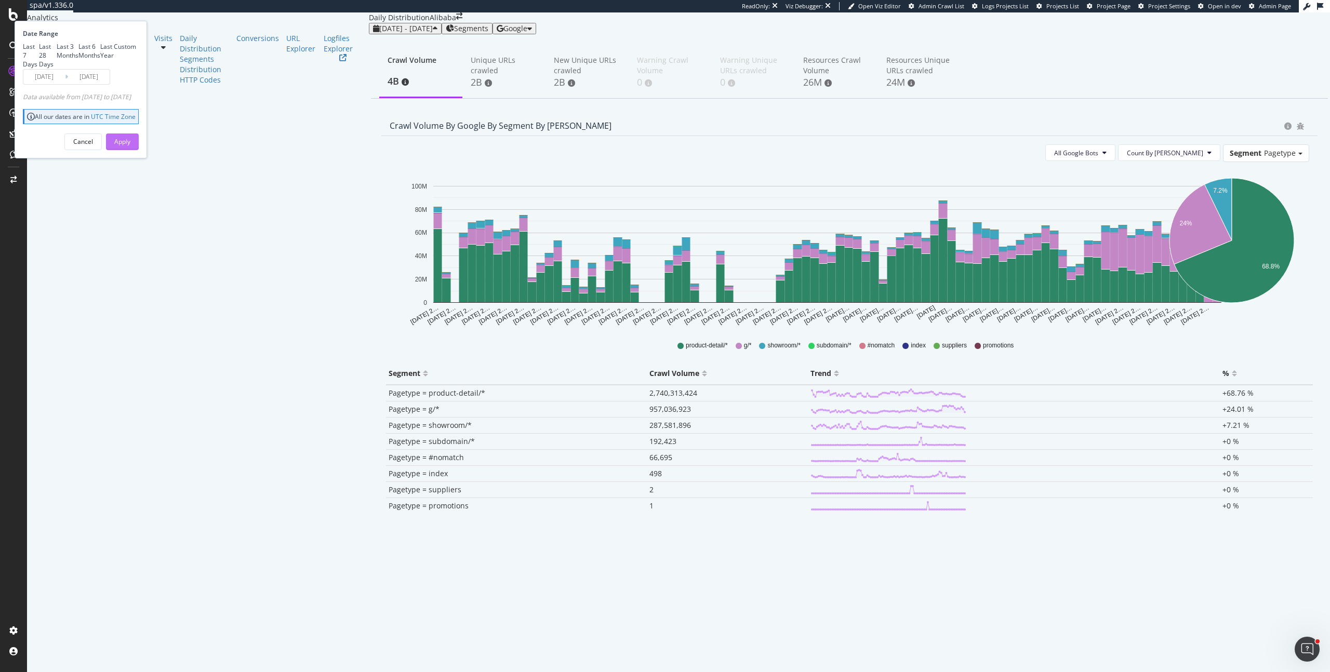
click at [130, 146] on div "Apply" at bounding box center [122, 141] width 16 height 9
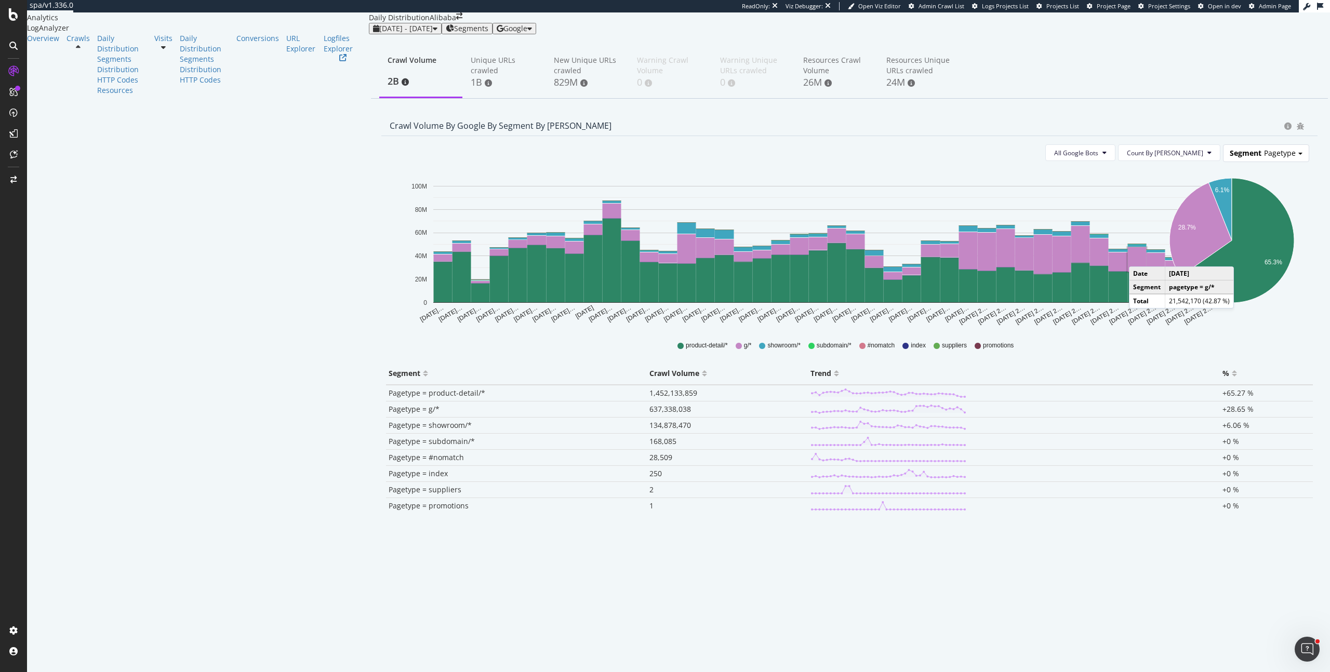
click at [1282, 158] on span "Pagetype" at bounding box center [1280, 153] width 32 height 10
click at [1258, 233] on div "Advanced selector >" at bounding box center [1261, 226] width 83 height 15
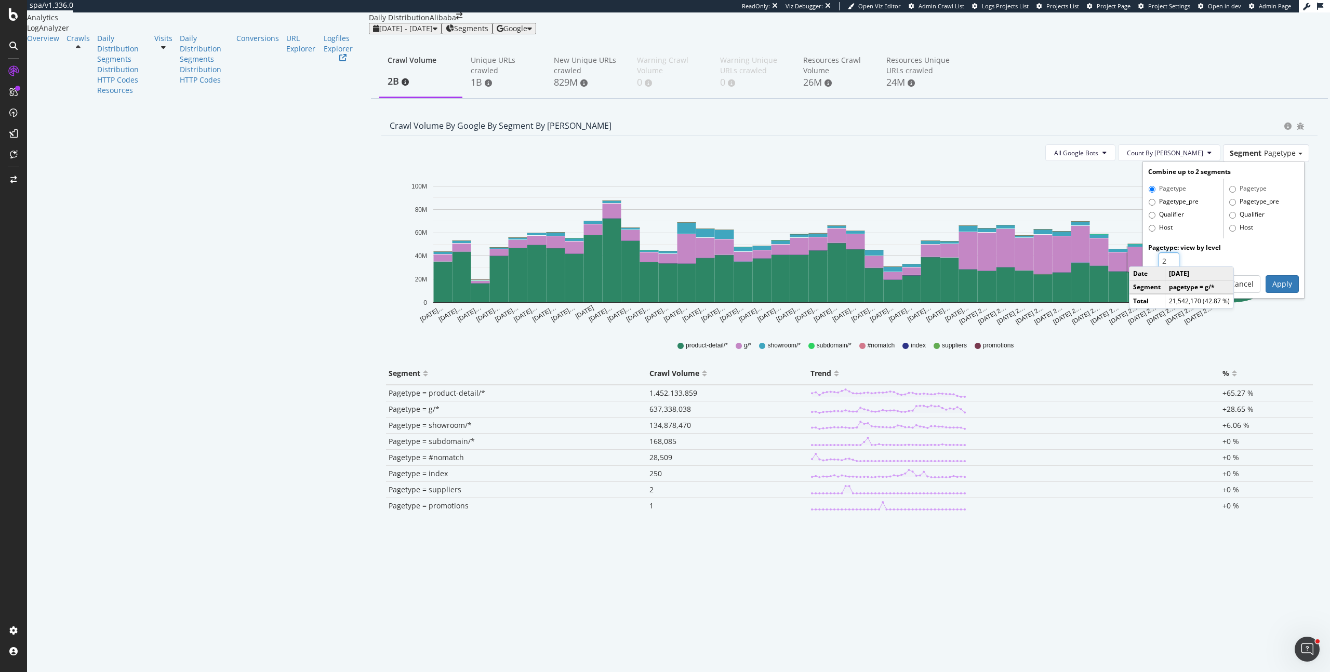
type input "2"
click at [1173, 270] on input "2" at bounding box center [1168, 261] width 21 height 18
click at [1278, 293] on button "Apply" at bounding box center [1281, 284] width 33 height 18
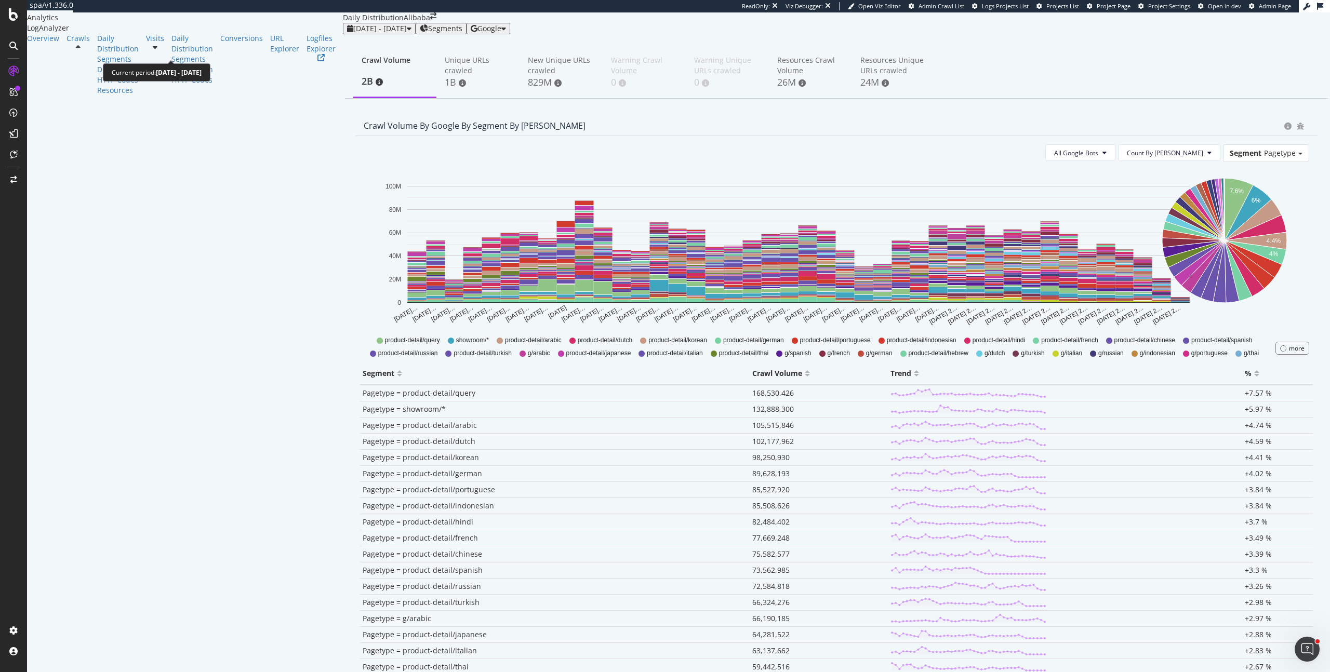
click at [353, 33] on span "2025 Jul. 3rd - Aug. 13th" at bounding box center [379, 28] width 53 height 10
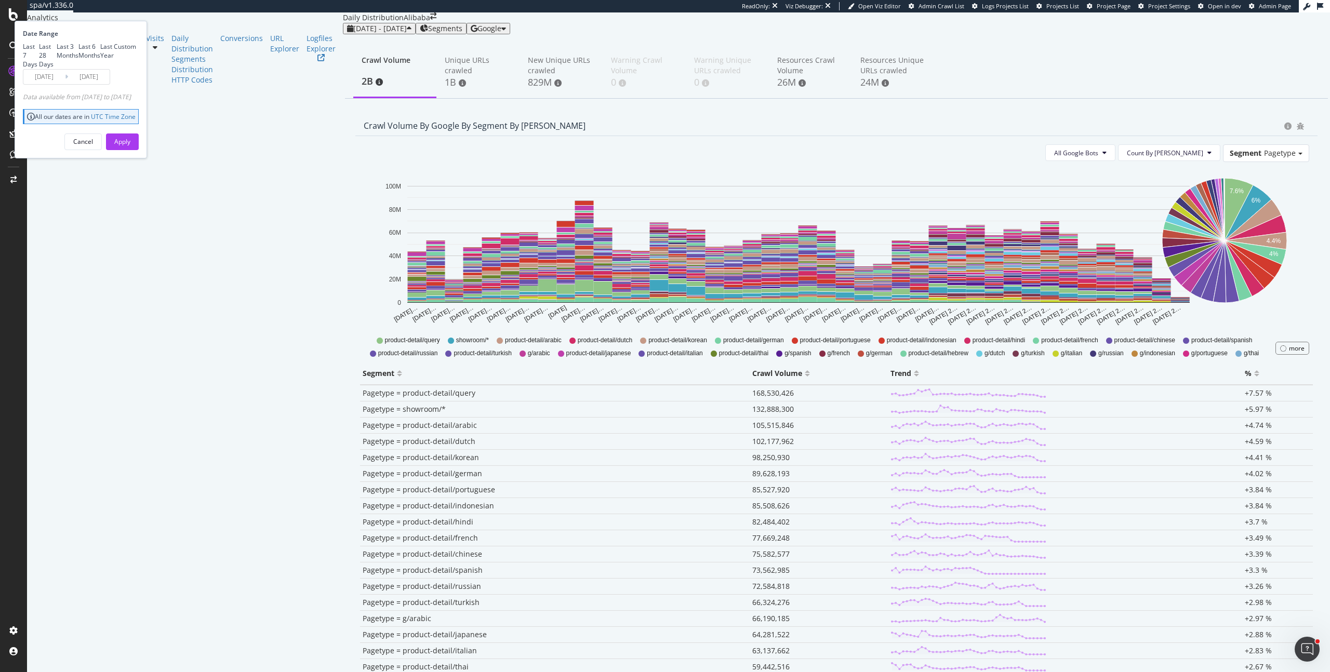
click at [65, 84] on input "2025/07/03" at bounding box center [44, 77] width 42 height 15
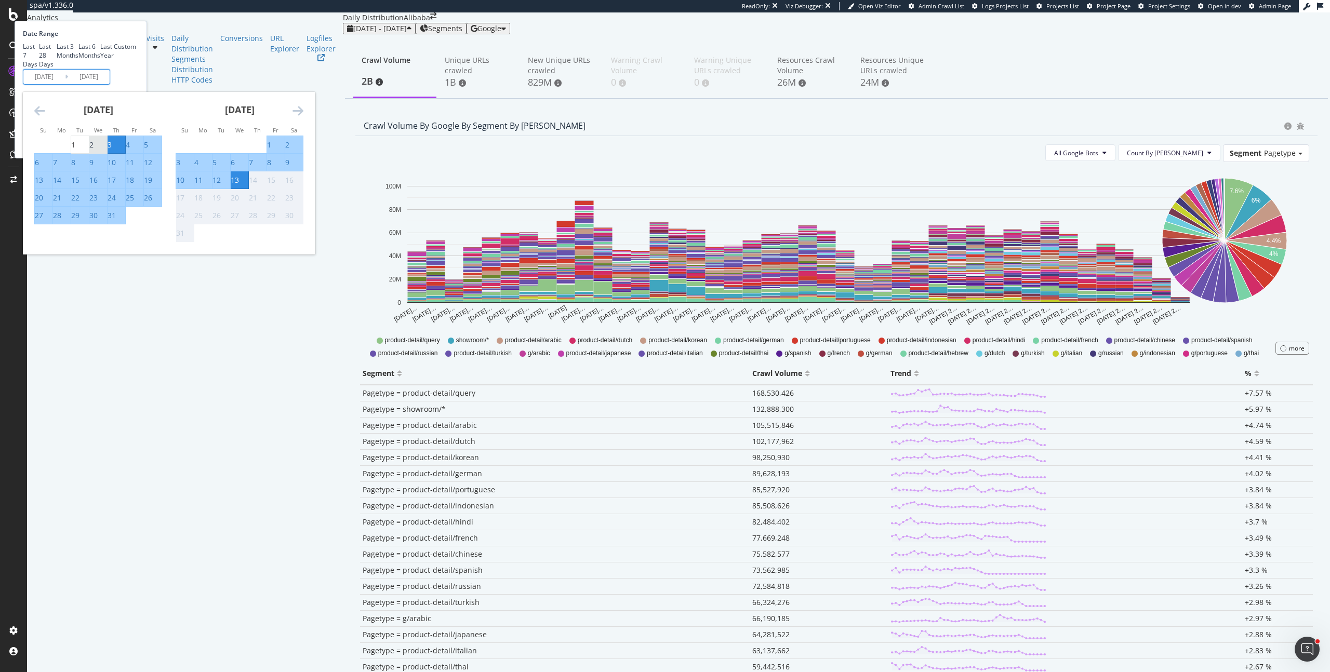
click at [93, 150] on div "2" at bounding box center [91, 145] width 4 height 10
type input "2025/07/02"
click at [136, 85] on div "Date Range Last 7 Days Last 28 Days Last 3 Months Last 6 Months Last Year Custo…" at bounding box center [79, 57] width 113 height 56
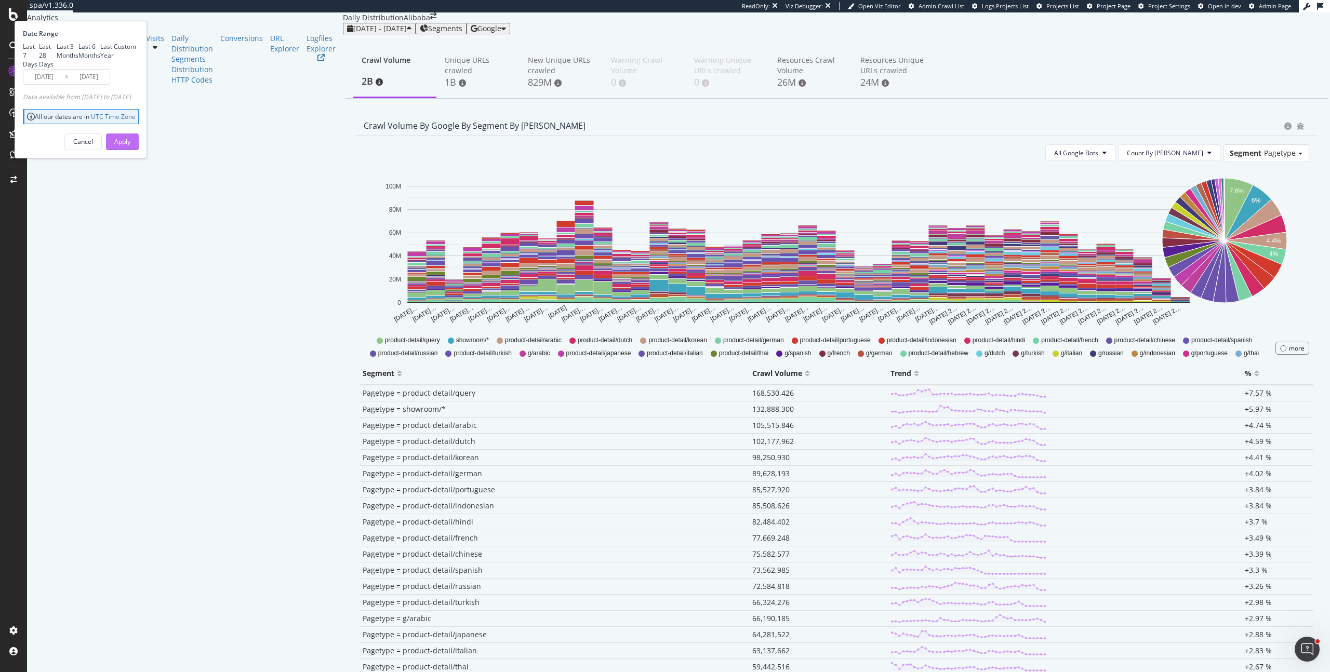
click at [139, 150] on button "Apply" at bounding box center [122, 141] width 33 height 17
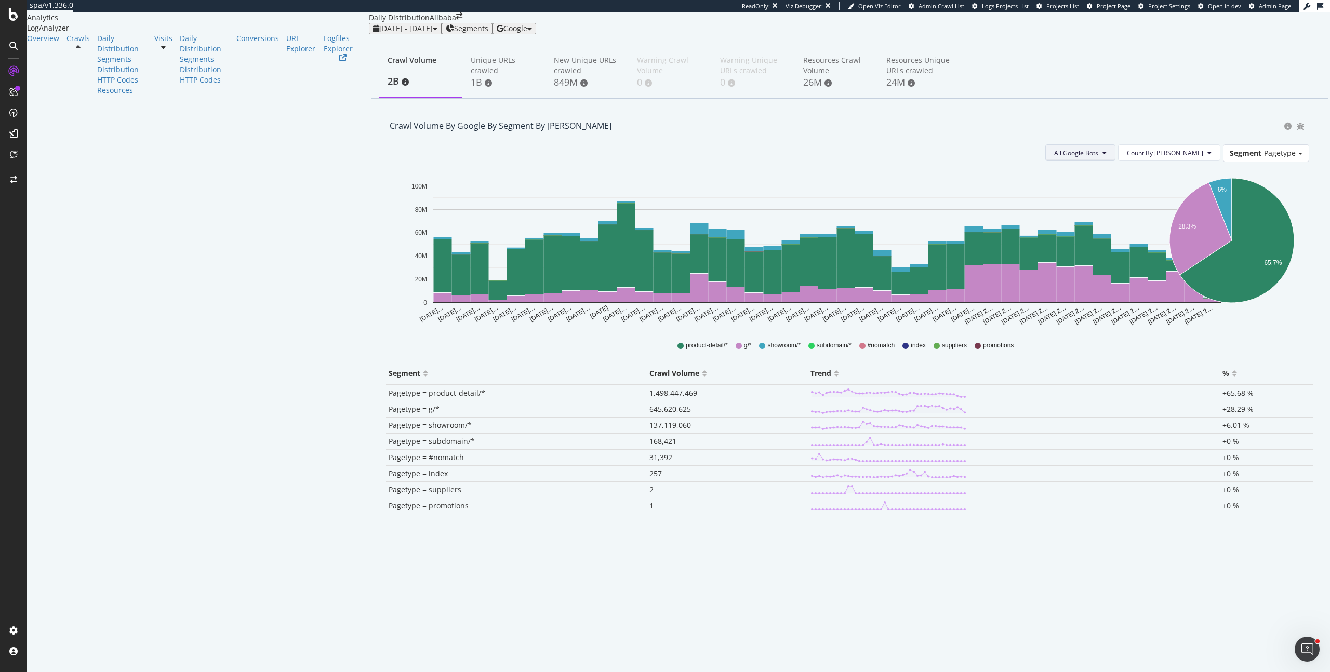
click at [1098, 157] on span "All Google Bots" at bounding box center [1076, 153] width 44 height 9
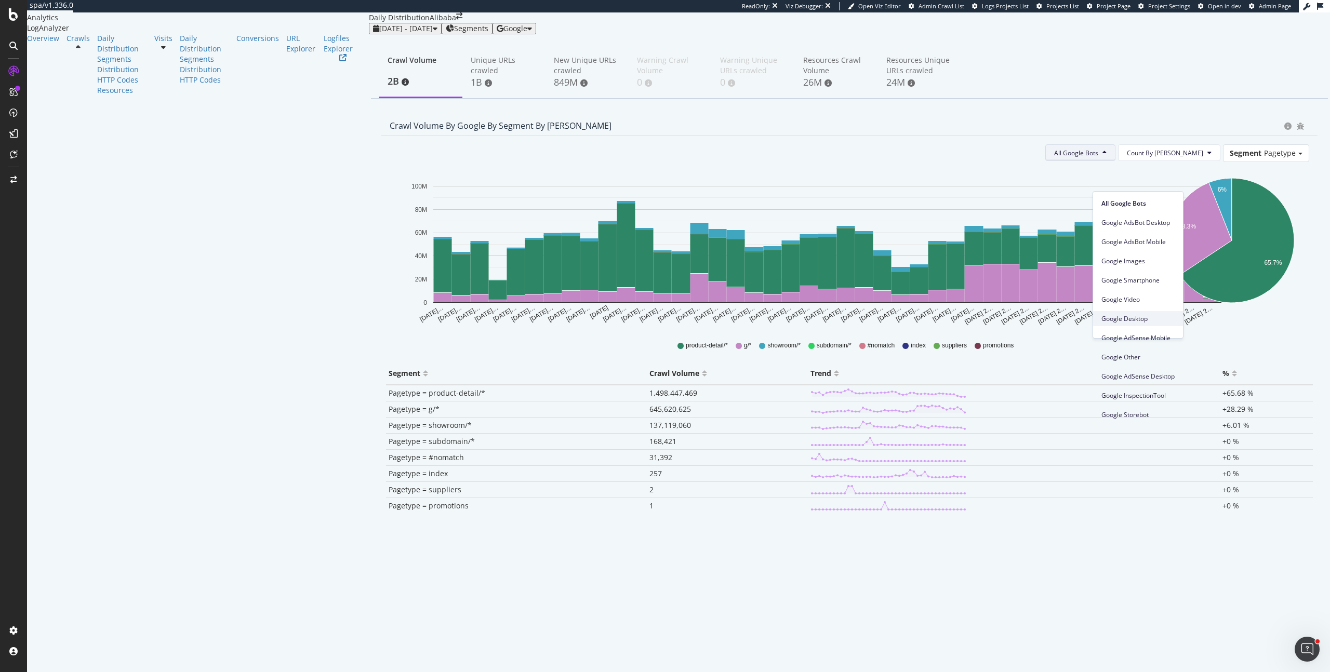
click at [1144, 314] on span "Google Desktop" at bounding box center [1137, 318] width 73 height 9
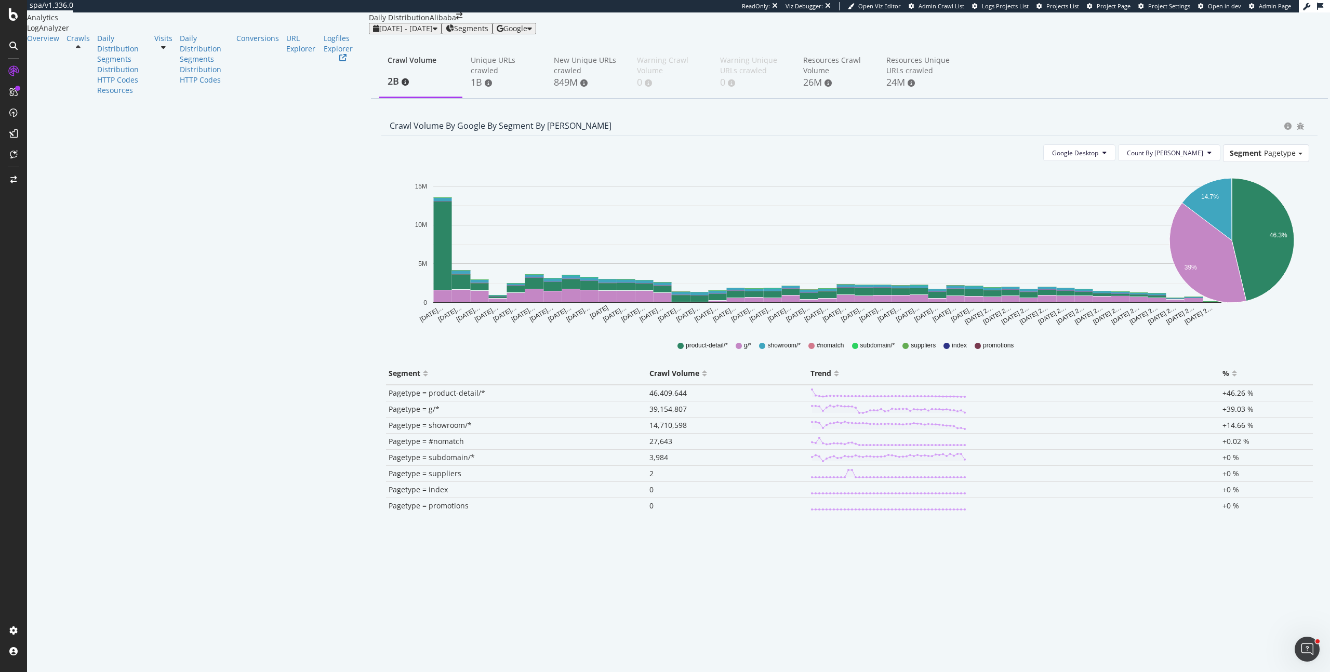
click at [454, 33] on span "Segments" at bounding box center [471, 28] width 34 height 8
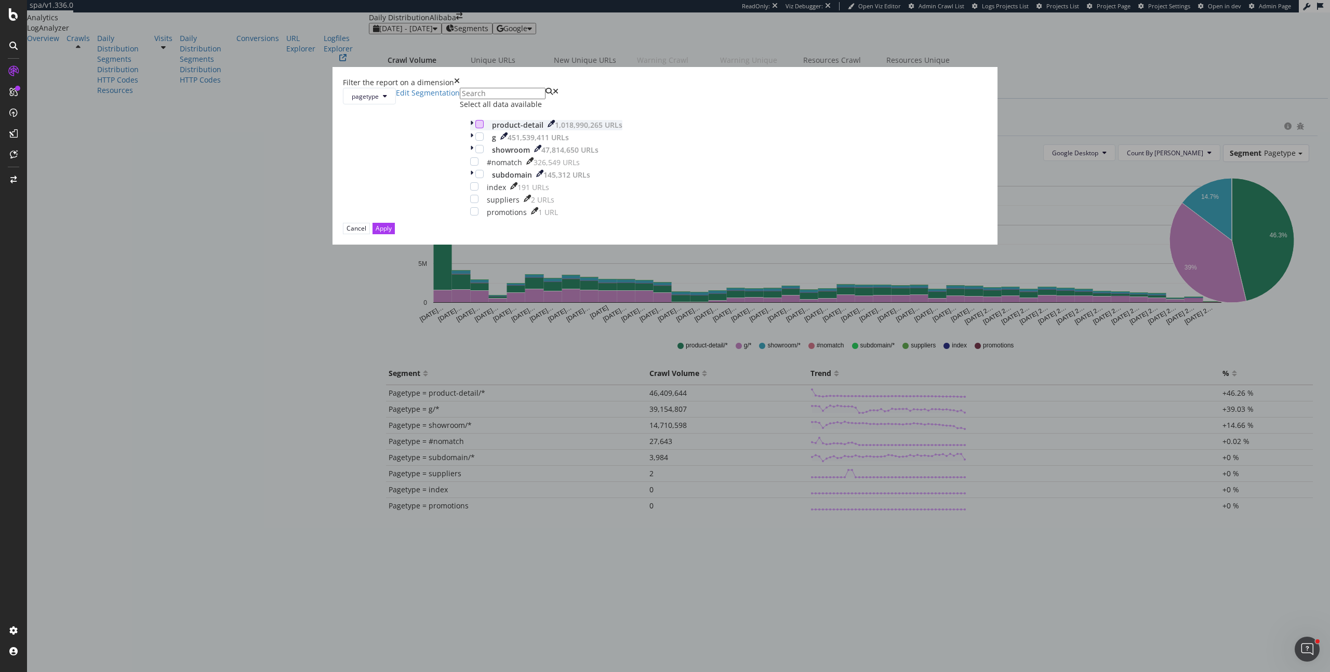
click at [484, 128] on div "modal" at bounding box center [479, 124] width 8 height 8
click at [395, 234] on button "Apply" at bounding box center [383, 228] width 22 height 11
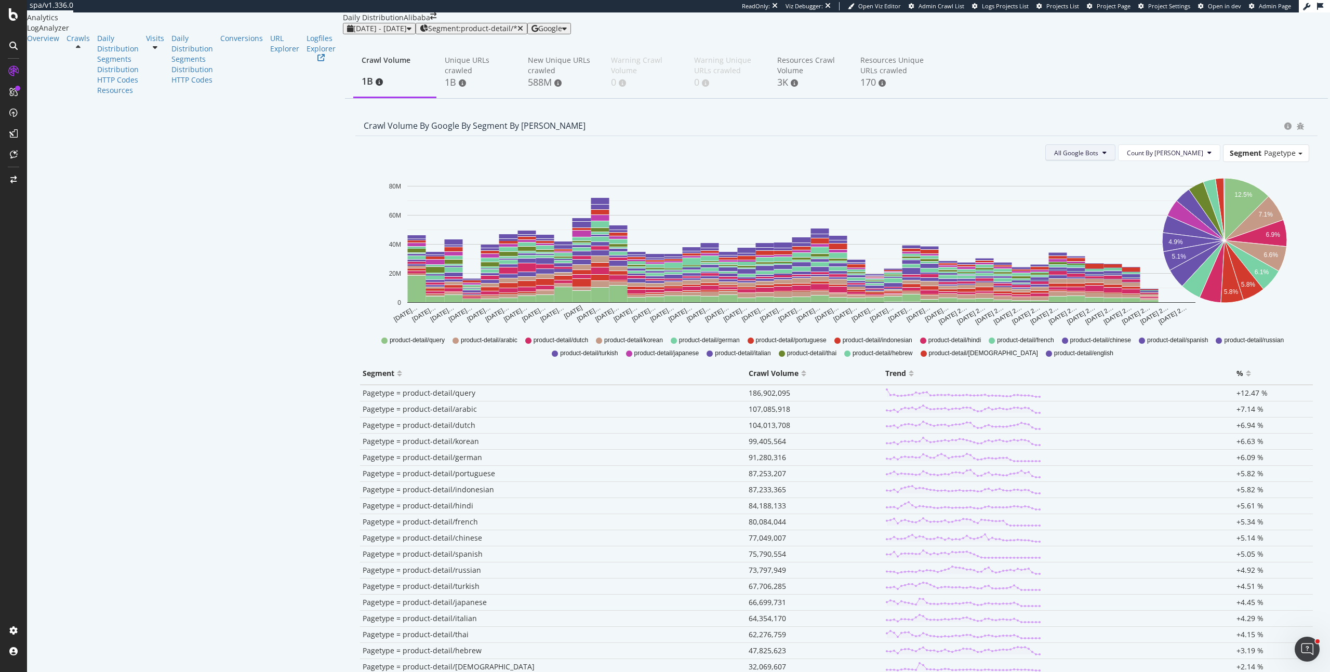
click at [1098, 157] on span "All Google Bots" at bounding box center [1076, 153] width 44 height 9
click at [1143, 314] on span "Google Desktop" at bounding box center [1129, 318] width 73 height 9
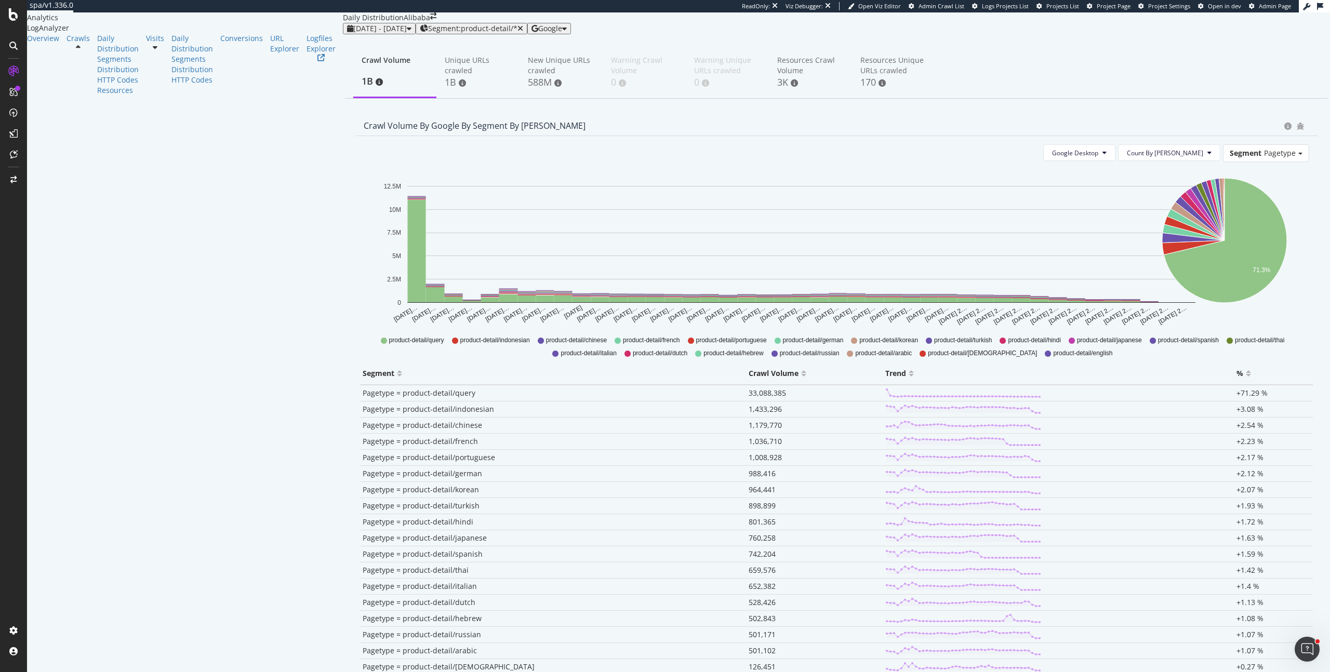
click at [1314, 368] on div "Crawl Volume by google by Segment by Day Google Desktop Count By Day Segment Pa…" at bounding box center [835, 426] width 977 height 622
click at [428, 33] on span "Segment: product-detail/*" at bounding box center [472, 28] width 89 height 8
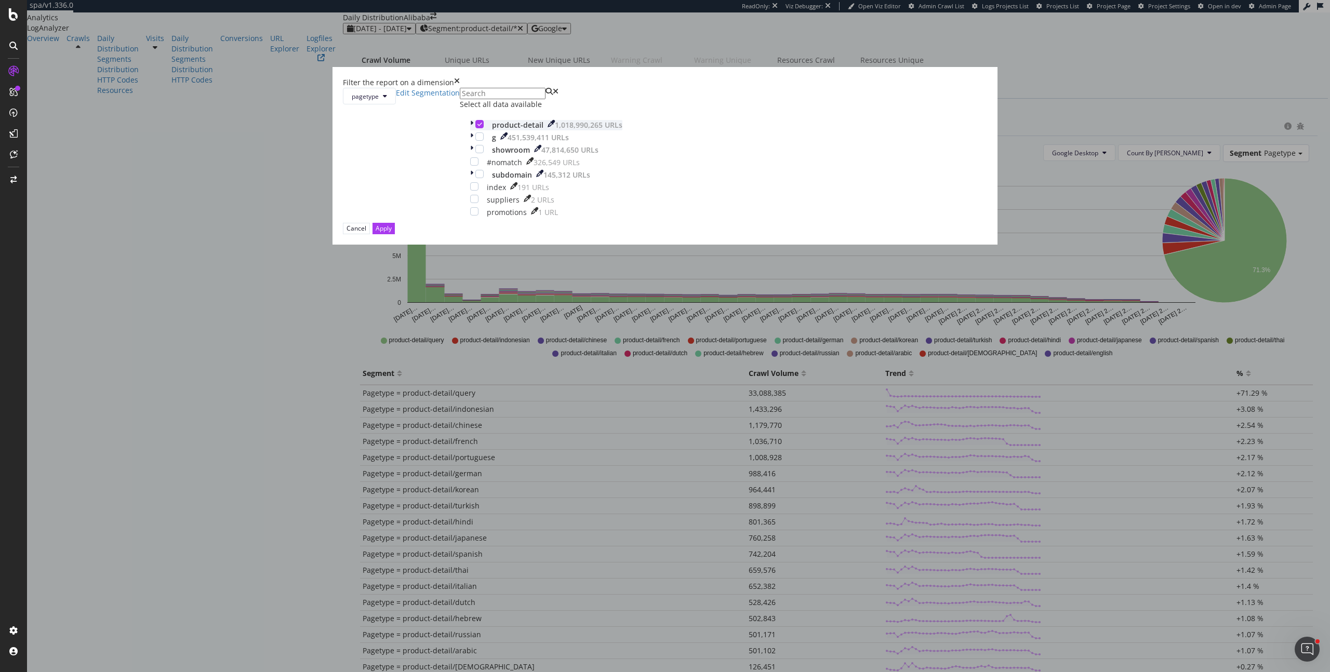
click at [473, 130] on icon "modal" at bounding box center [471, 125] width 3 height 10
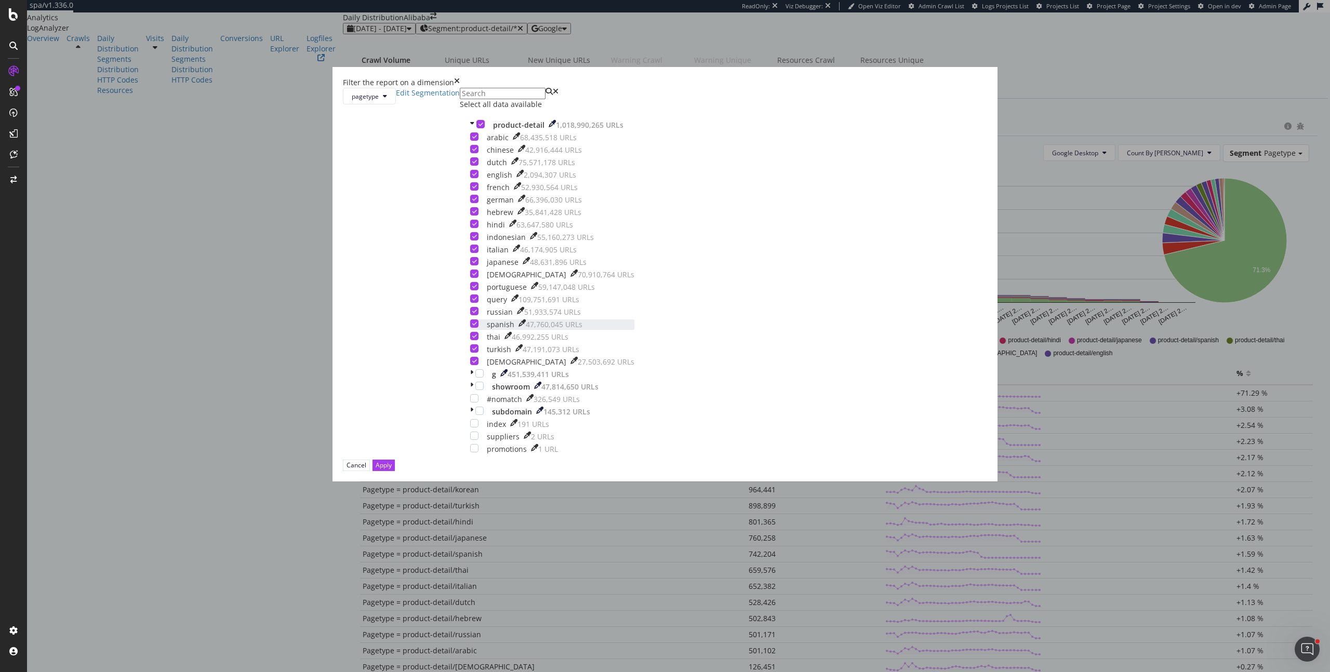
scroll to position [69, 0]
click at [478, 303] on div "modal" at bounding box center [474, 298] width 8 height 8
click at [395, 471] on button "Apply" at bounding box center [383, 465] width 22 height 11
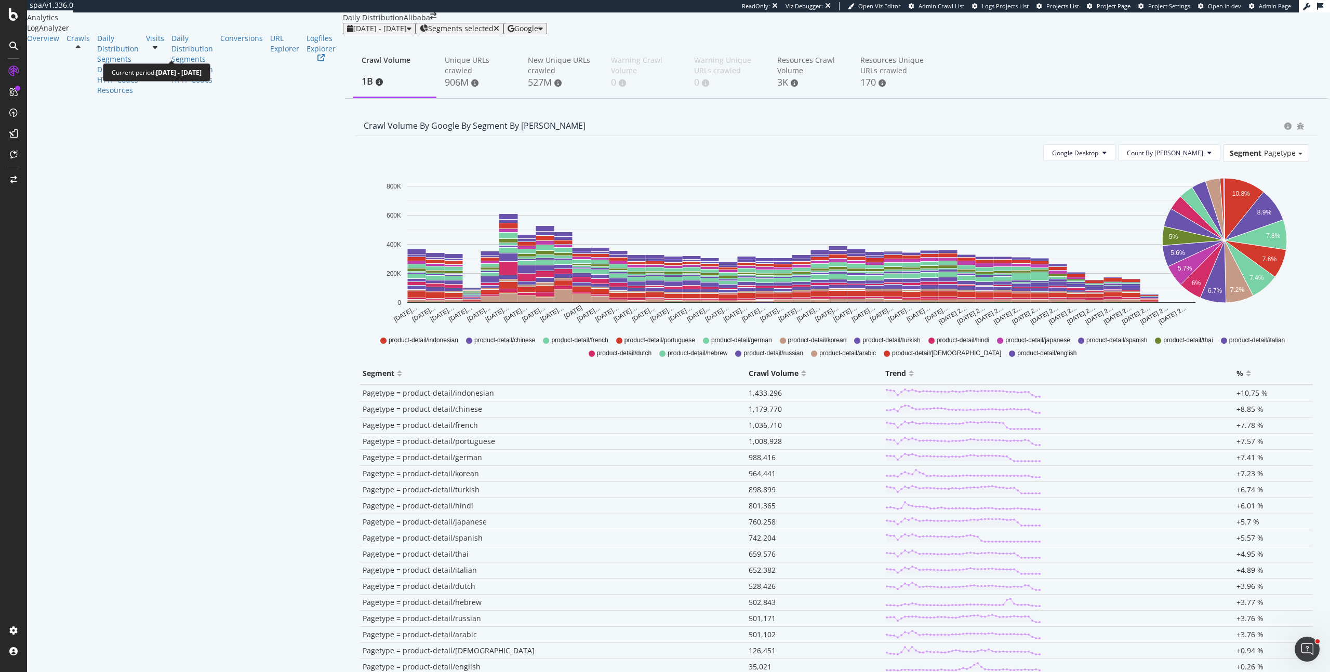
click at [353, 33] on span "2025 Jul. 2nd - Aug. 13th" at bounding box center [379, 28] width 53 height 10
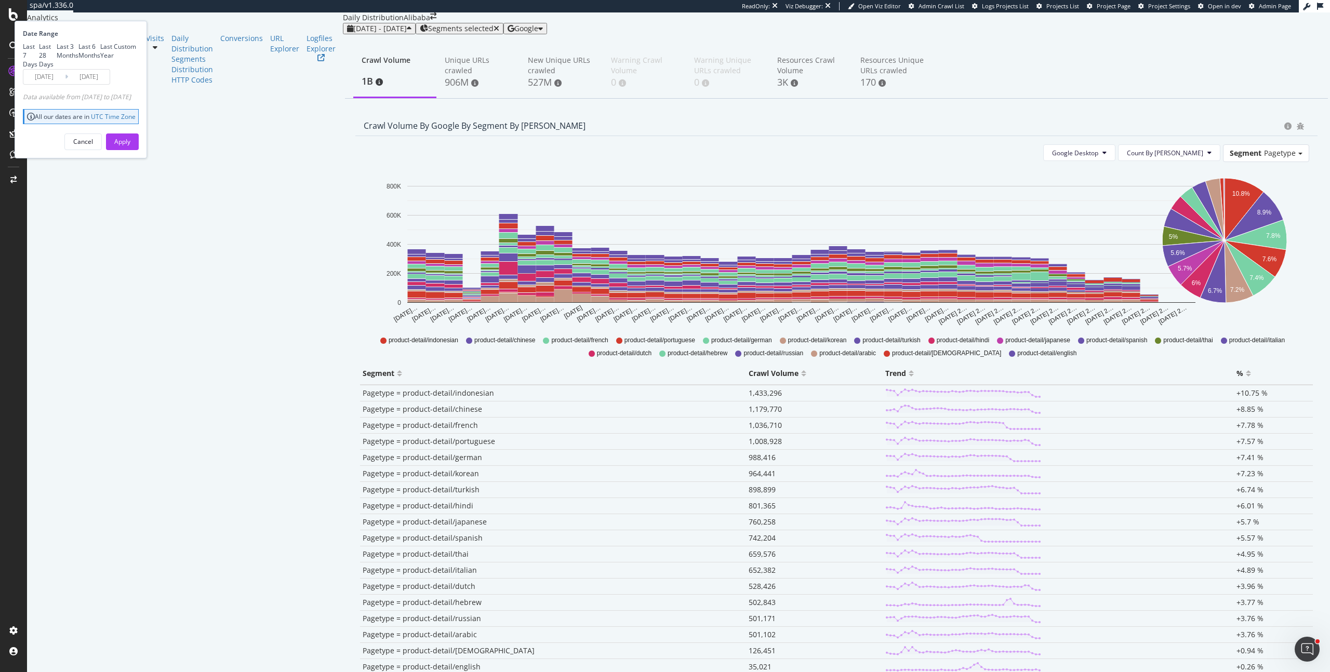
click at [100, 60] on div "Last 6 Months" at bounding box center [89, 51] width 22 height 18
click at [78, 60] on div "Last 3 Months" at bounding box center [68, 51] width 22 height 18
type input "2025/05/14"
click at [130, 146] on div "Apply" at bounding box center [122, 141] width 16 height 9
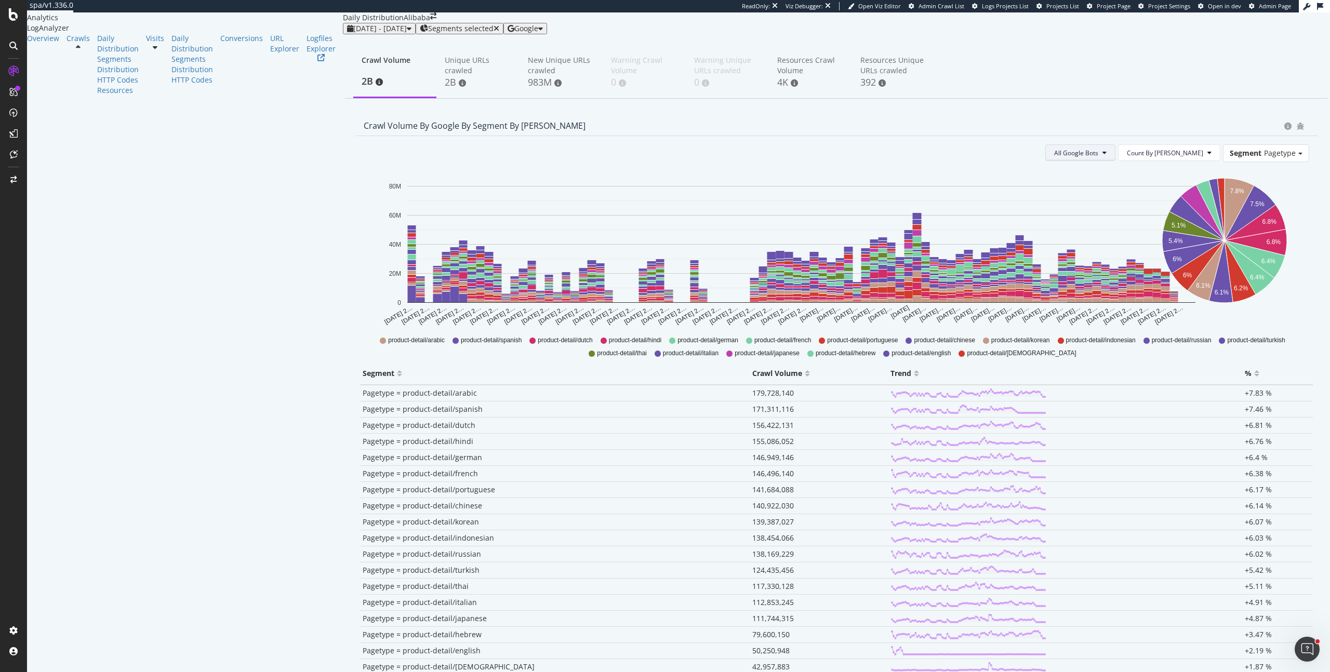
click at [1109, 161] on button "All Google Bots" at bounding box center [1080, 152] width 70 height 17
click at [1125, 317] on span "Google Desktop" at bounding box center [1129, 318] width 73 height 9
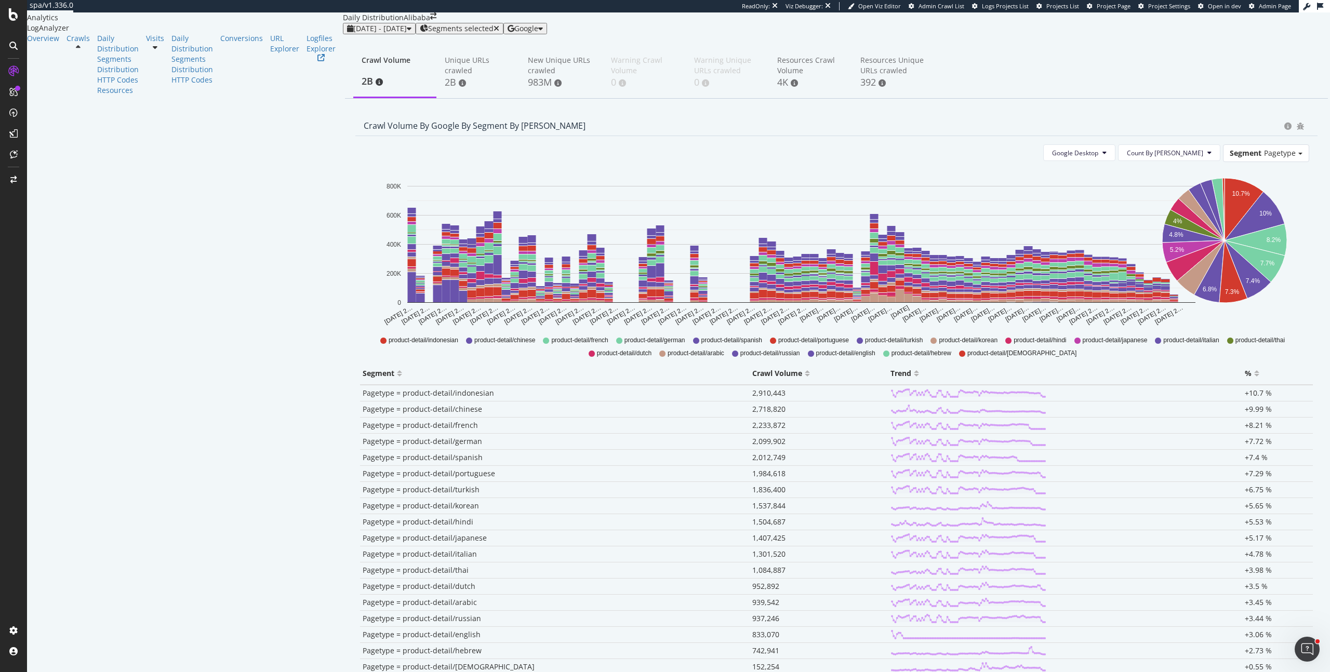
click at [1310, 295] on div "Crawl Volume by google by Segment by Day Google Desktop Count By Day Segment Pa…" at bounding box center [835, 418] width 977 height 606
click at [353, 33] on span "2025 May. 14th - Aug. 13th" at bounding box center [379, 28] width 53 height 10
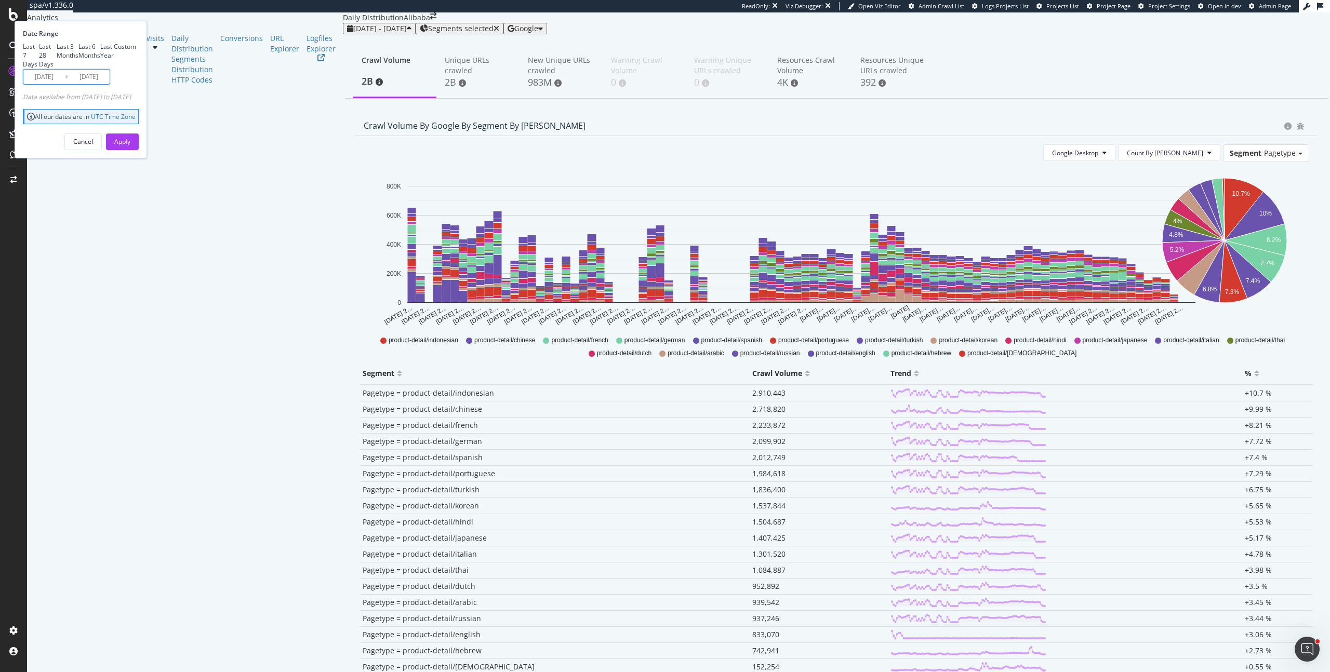
click at [65, 84] on input "2025/05/14" at bounding box center [44, 77] width 42 height 15
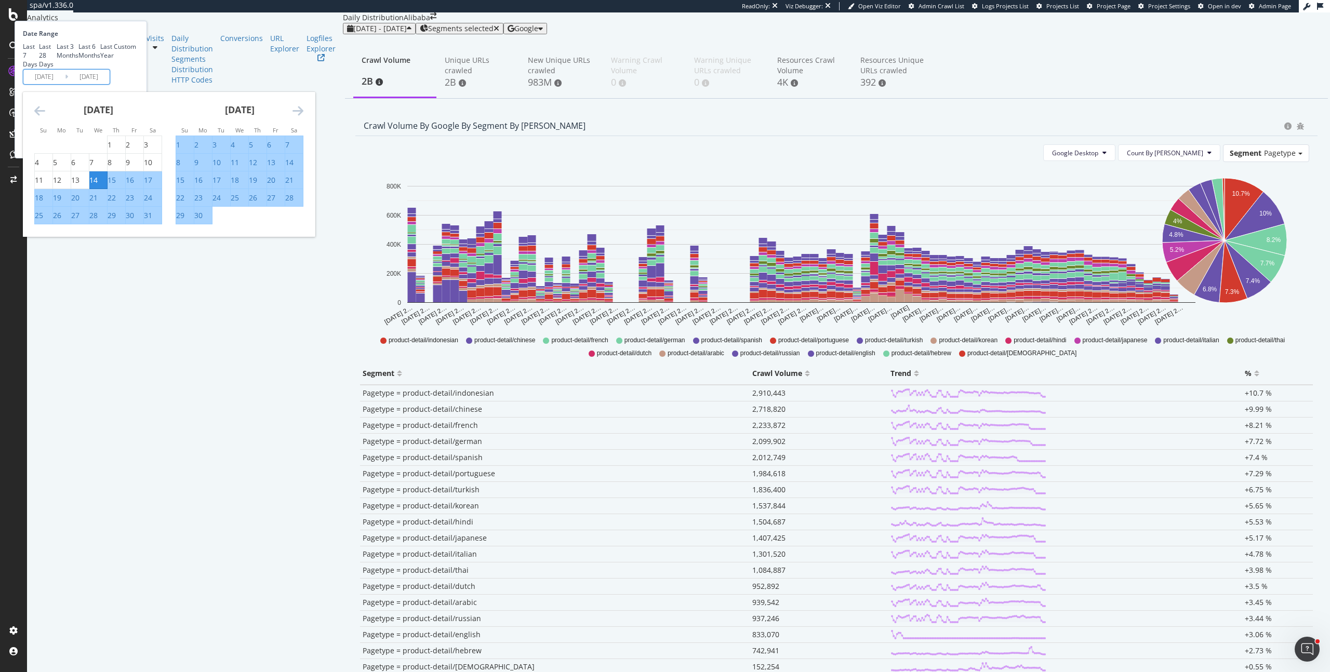
click at [221, 203] on div "24" at bounding box center [216, 198] width 8 height 10
type input "2025/06/24"
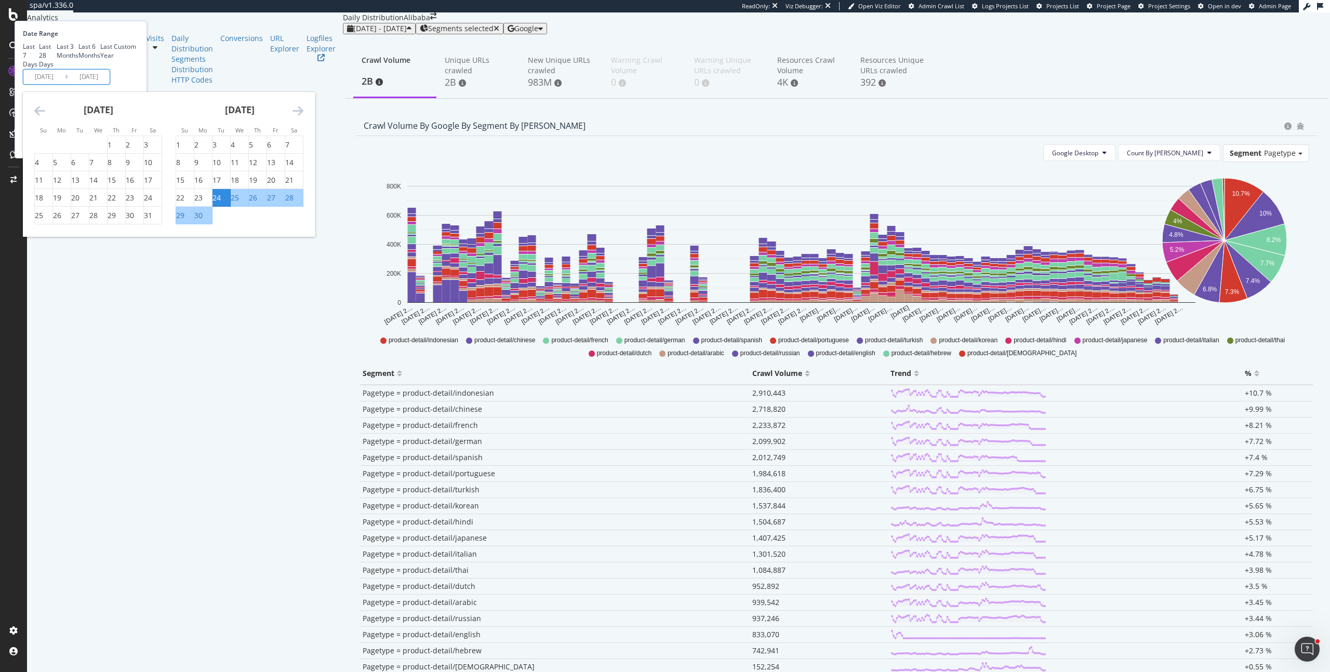
click at [136, 85] on div "Date Range Last 7 Days Last 28 Days Last 3 Months Last 6 Months Last Year Custo…" at bounding box center [79, 57] width 113 height 56
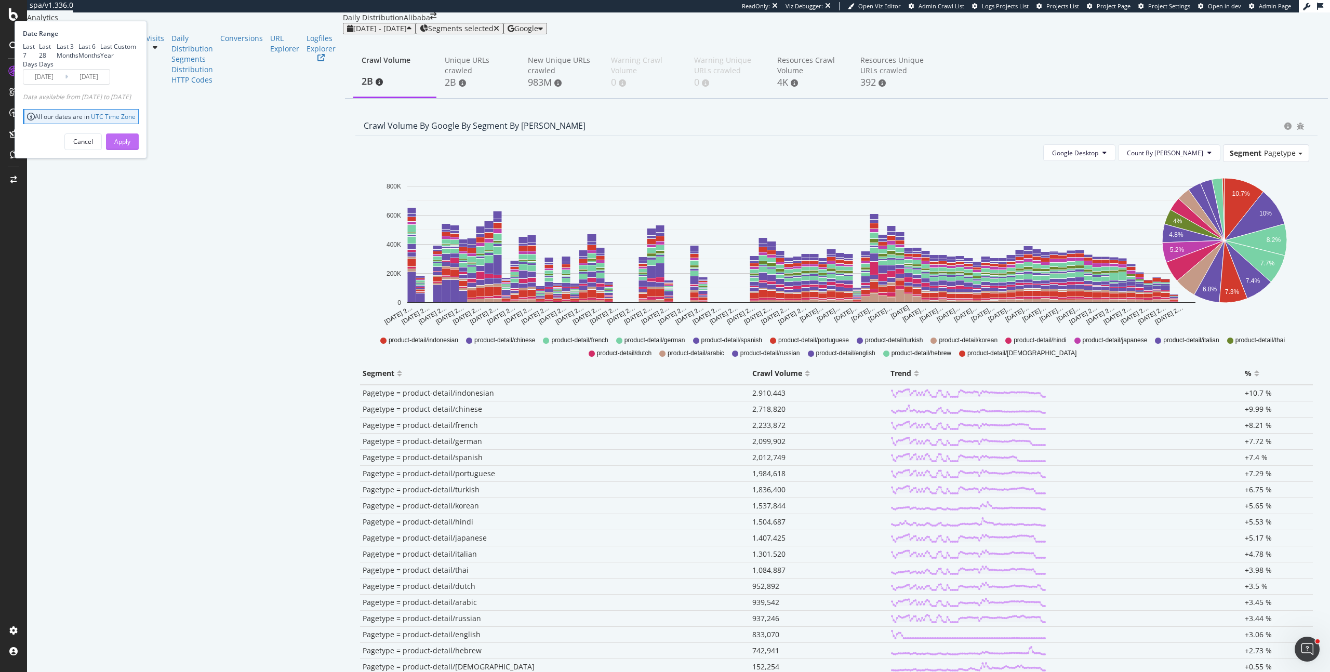
click at [139, 150] on button "Apply" at bounding box center [122, 141] width 33 height 17
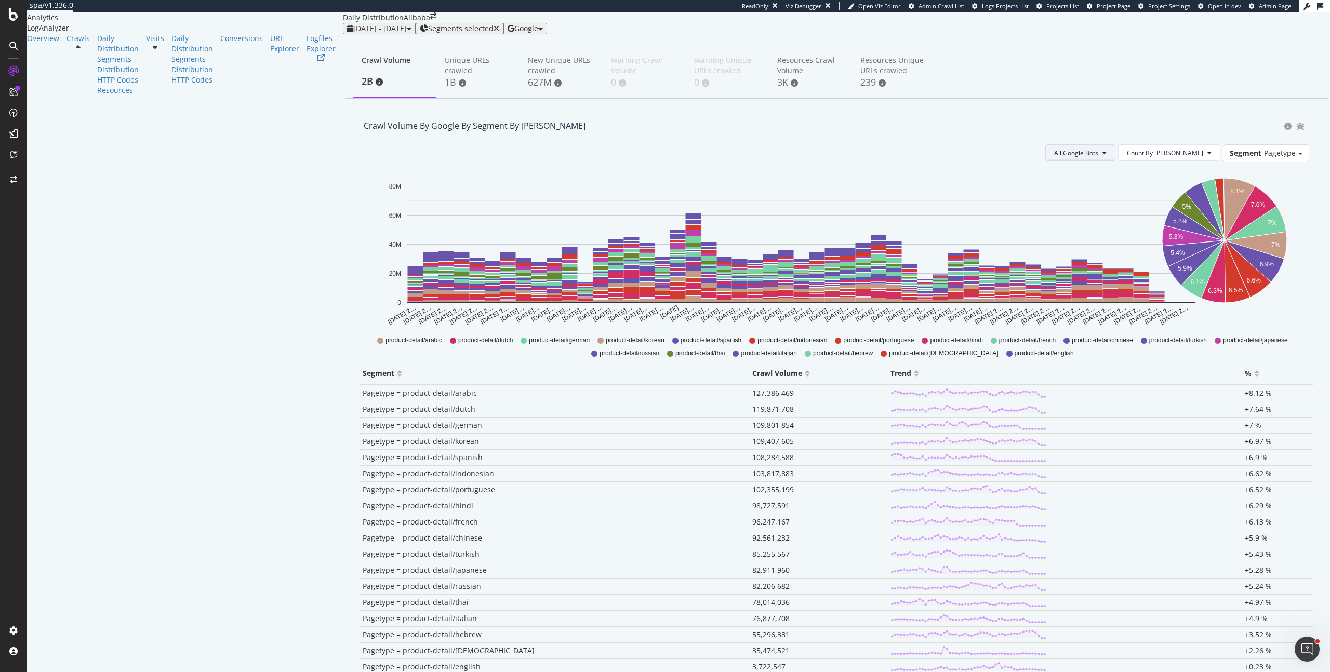
click at [1098, 157] on span "All Google Bots" at bounding box center [1076, 153] width 44 height 9
click at [1121, 313] on div "Google Desktop" at bounding box center [1130, 318] width 90 height 15
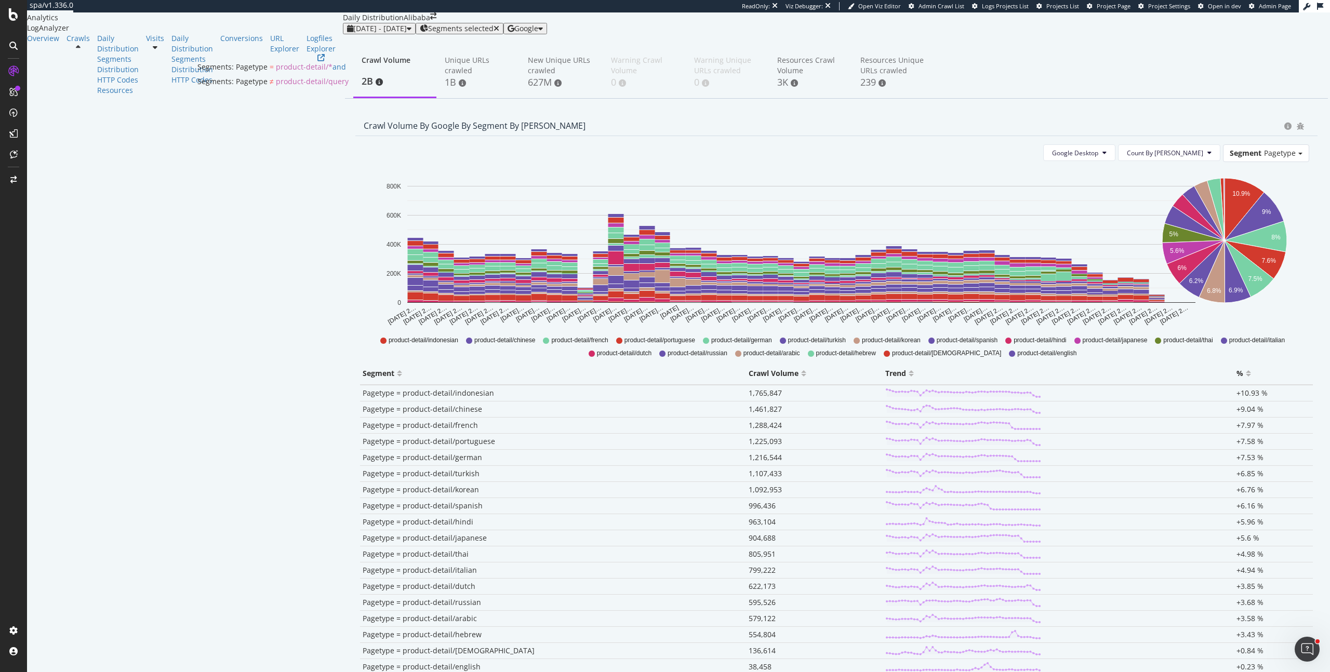
click at [428, 33] on span "Segments selected" at bounding box center [460, 28] width 65 height 8
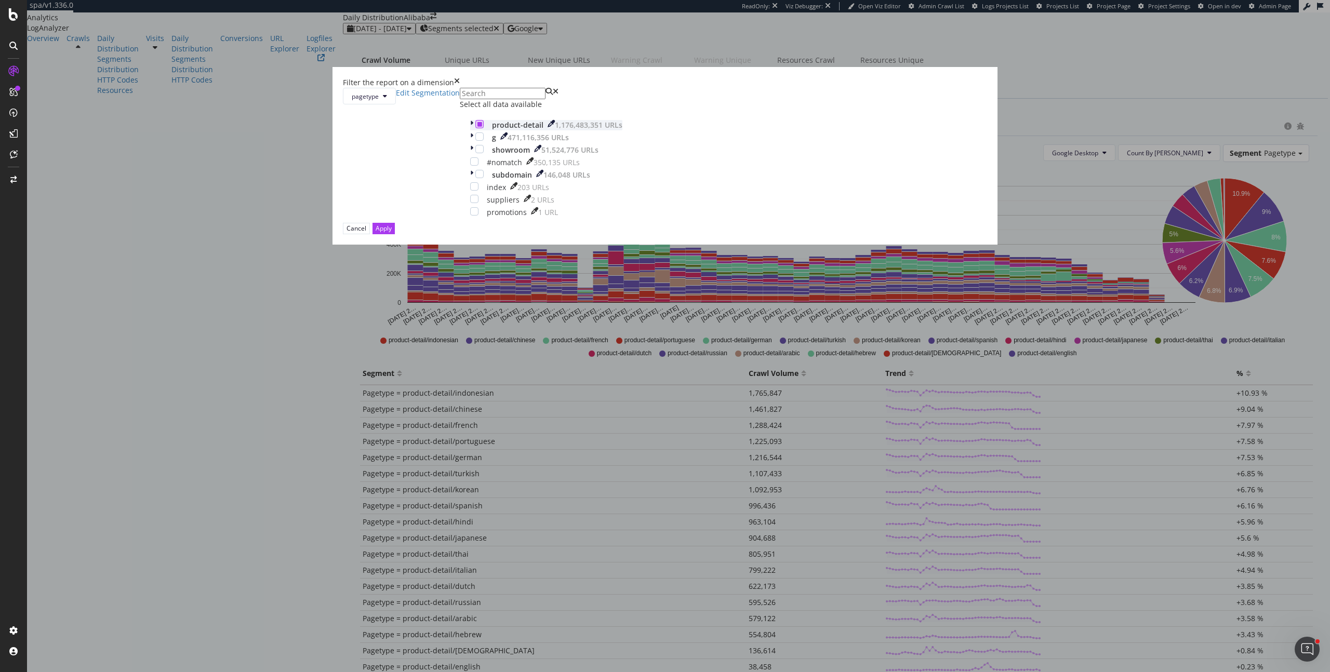
click at [482, 127] on icon "modal" at bounding box center [479, 124] width 5 height 5
click at [395, 234] on button "Apply" at bounding box center [383, 228] width 22 height 11
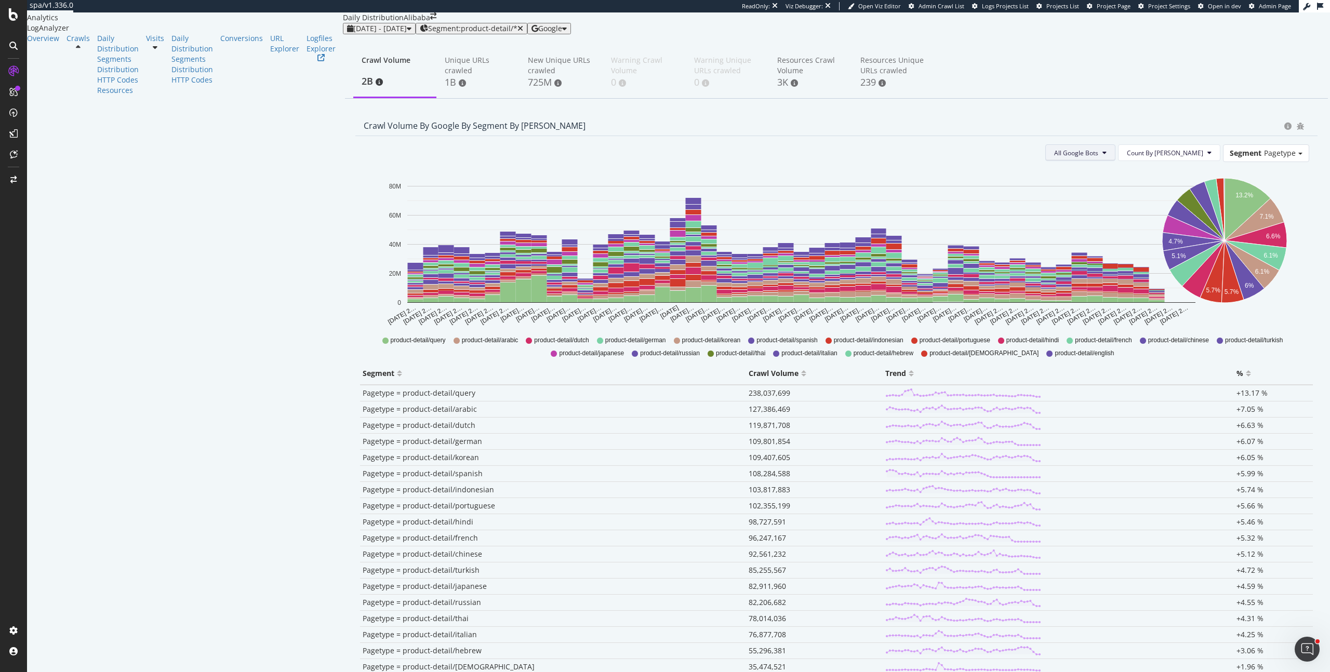
click at [1098, 157] on span "All Google Bots" at bounding box center [1076, 153] width 44 height 9
click at [1129, 324] on div "Google Desktop" at bounding box center [1130, 318] width 90 height 15
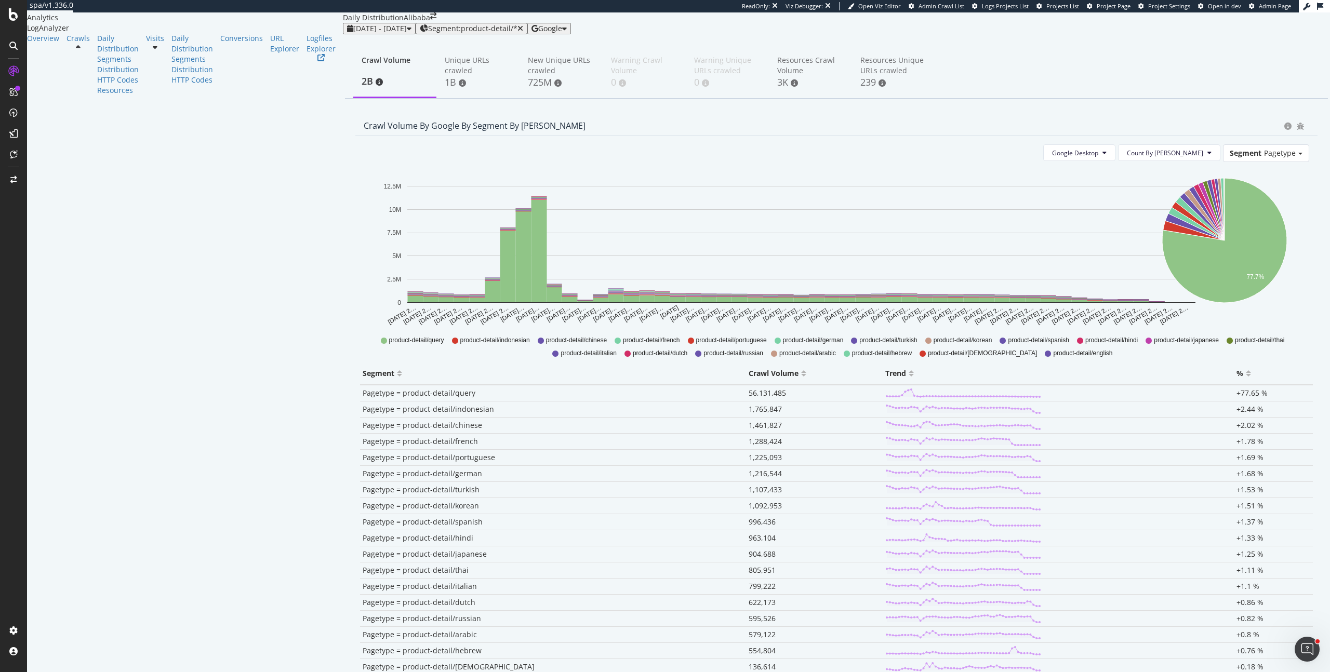
click at [1304, 301] on div "77.7% Segment Crawl Volume Pagetype = product-detail/query 56,131,485 Pagetype …" at bounding box center [1197, 248] width 240 height 156
click at [531, 277] on rect "A chart." at bounding box center [539, 251] width 16 height 102
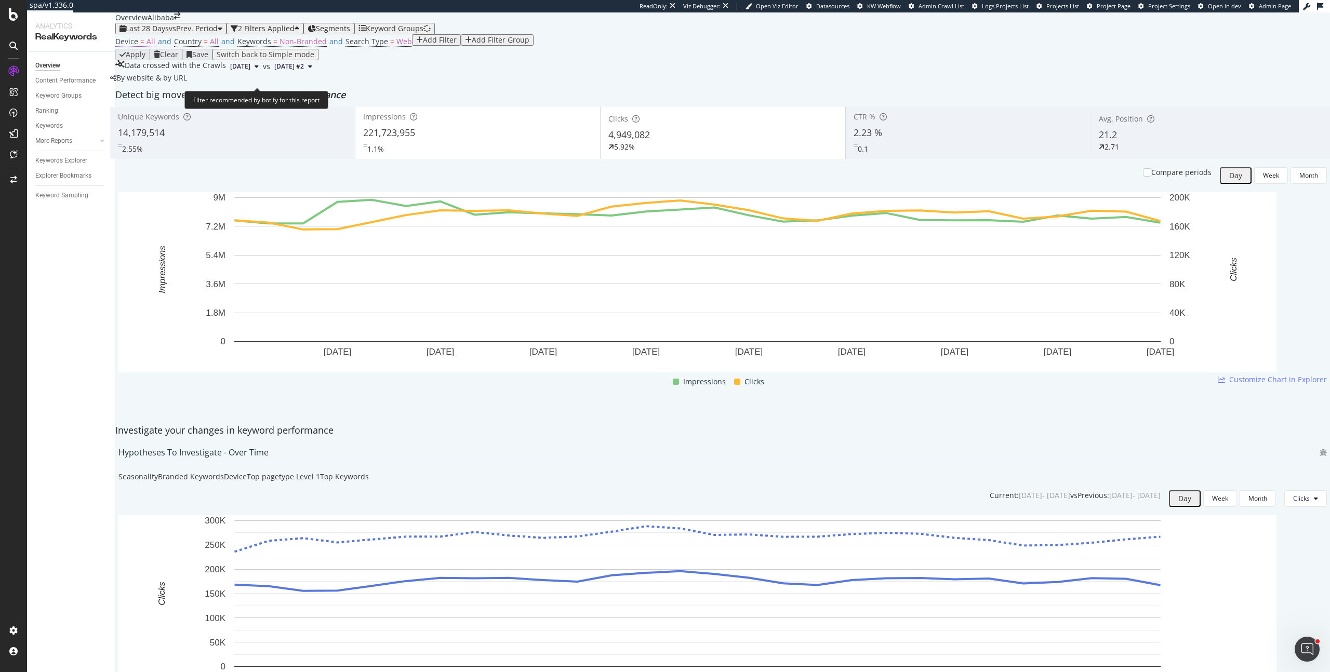
click at [155, 46] on span "All" at bounding box center [150, 41] width 9 height 10
click at [158, 91] on span "All Devices" at bounding box center [149, 87] width 32 height 9
click at [173, 117] on div "Desktop" at bounding box center [155, 111] width 53 height 11
click at [248, 95] on button "Apply" at bounding box center [263, 86] width 30 height 17
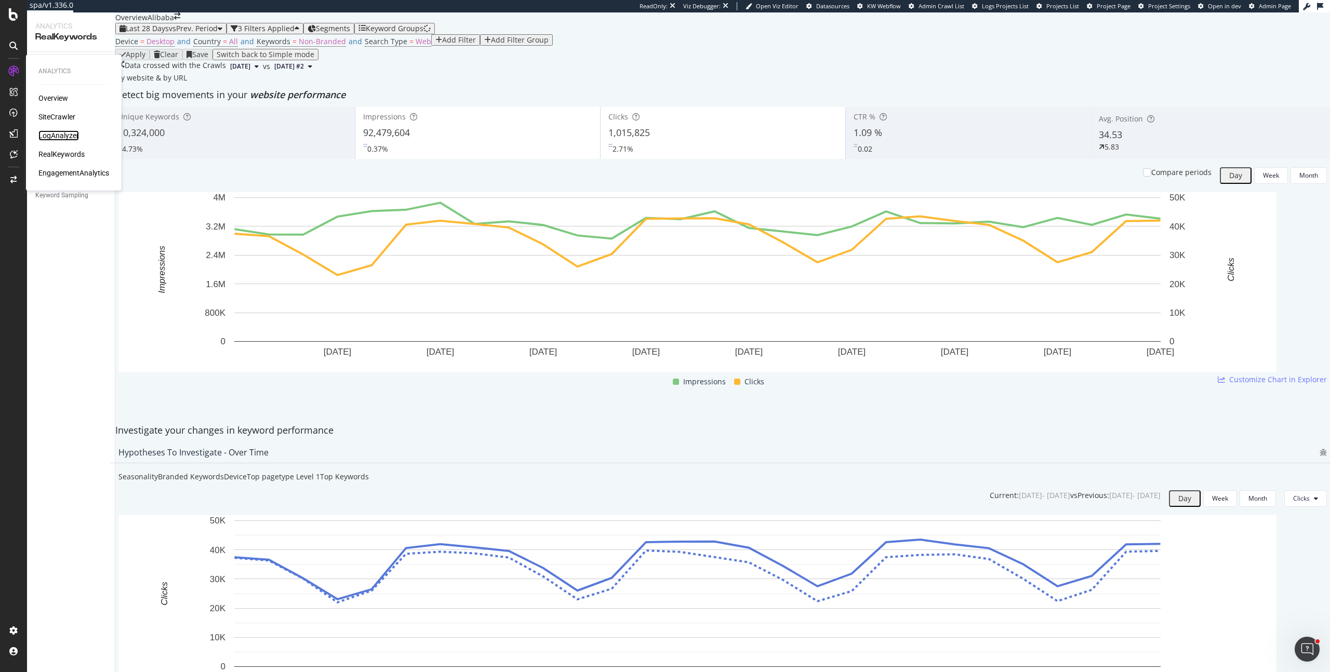
click at [66, 131] on div "LogAnalyzer" at bounding box center [58, 135] width 41 height 10
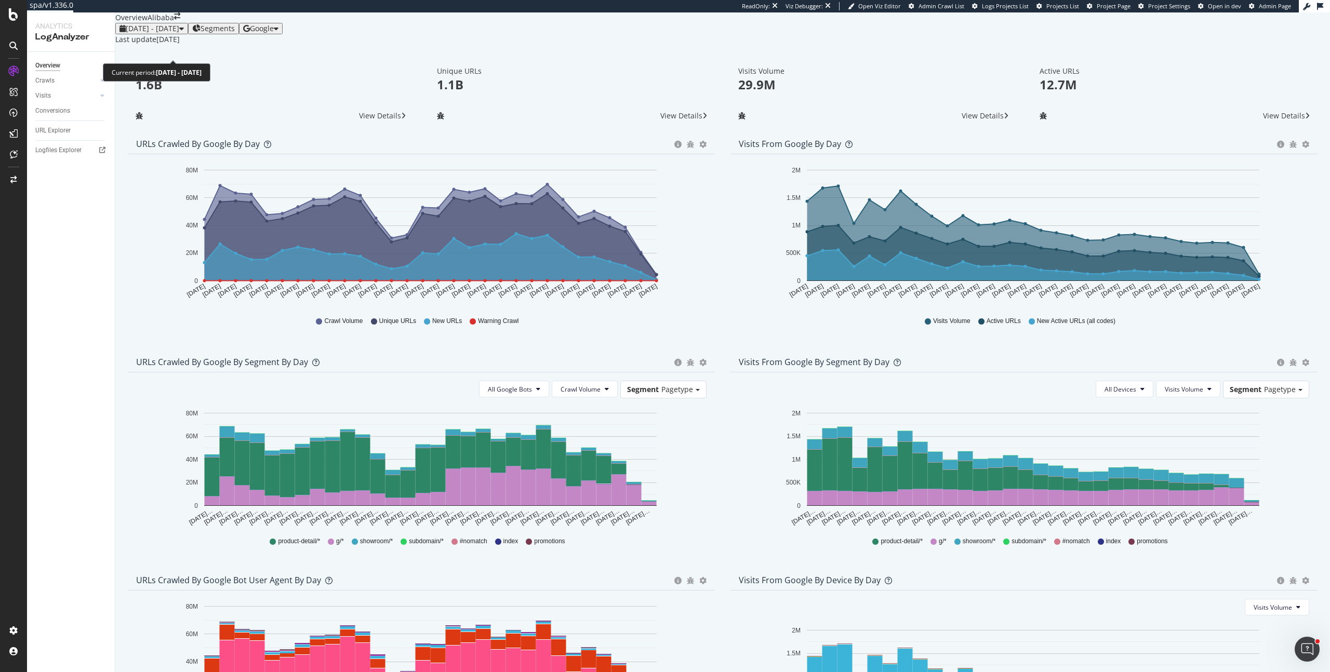
click at [179, 33] on span "2025 Jul. 15th - Aug. 13th" at bounding box center [152, 28] width 53 height 10
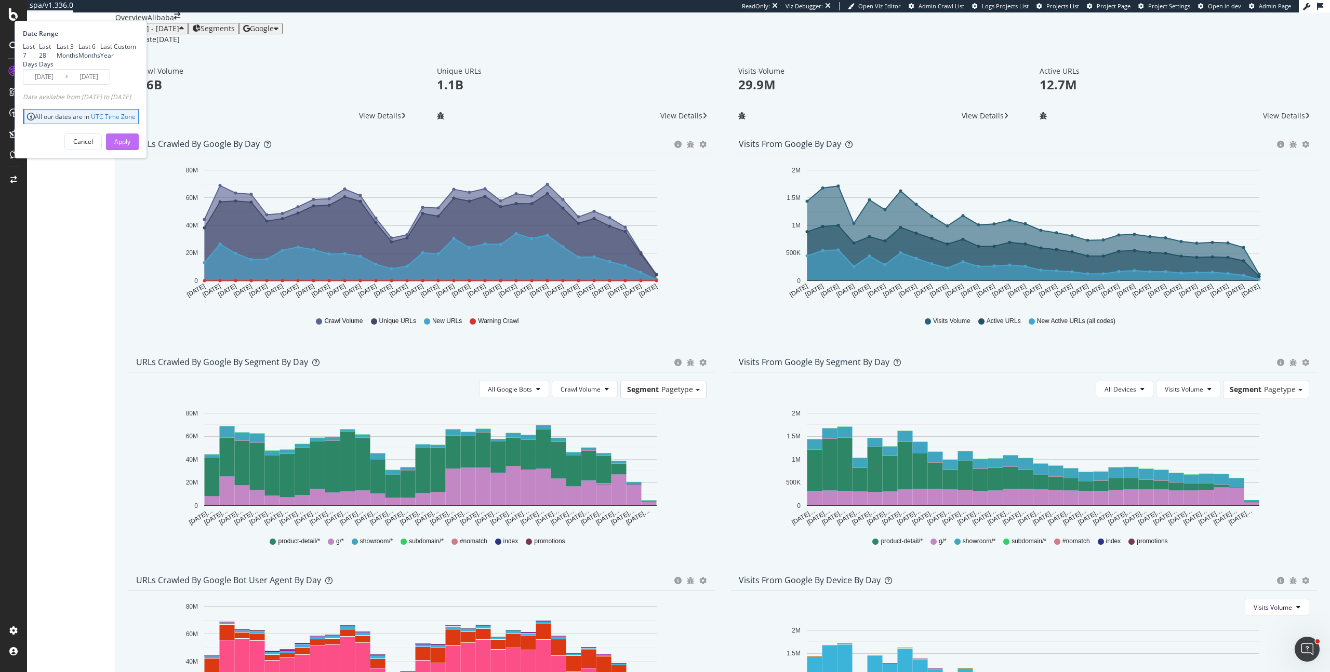
click at [130, 146] on div "Apply" at bounding box center [122, 141] width 16 height 9
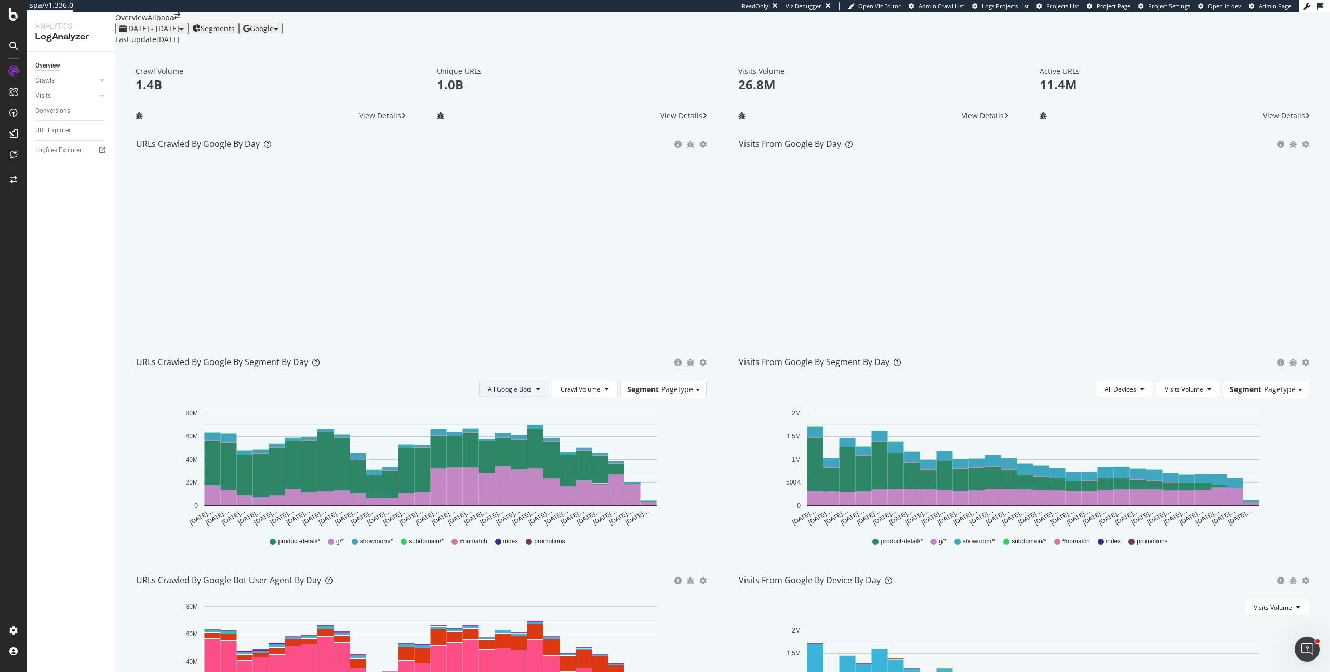
click at [532, 394] on span "All Google Bots" at bounding box center [510, 389] width 44 height 9
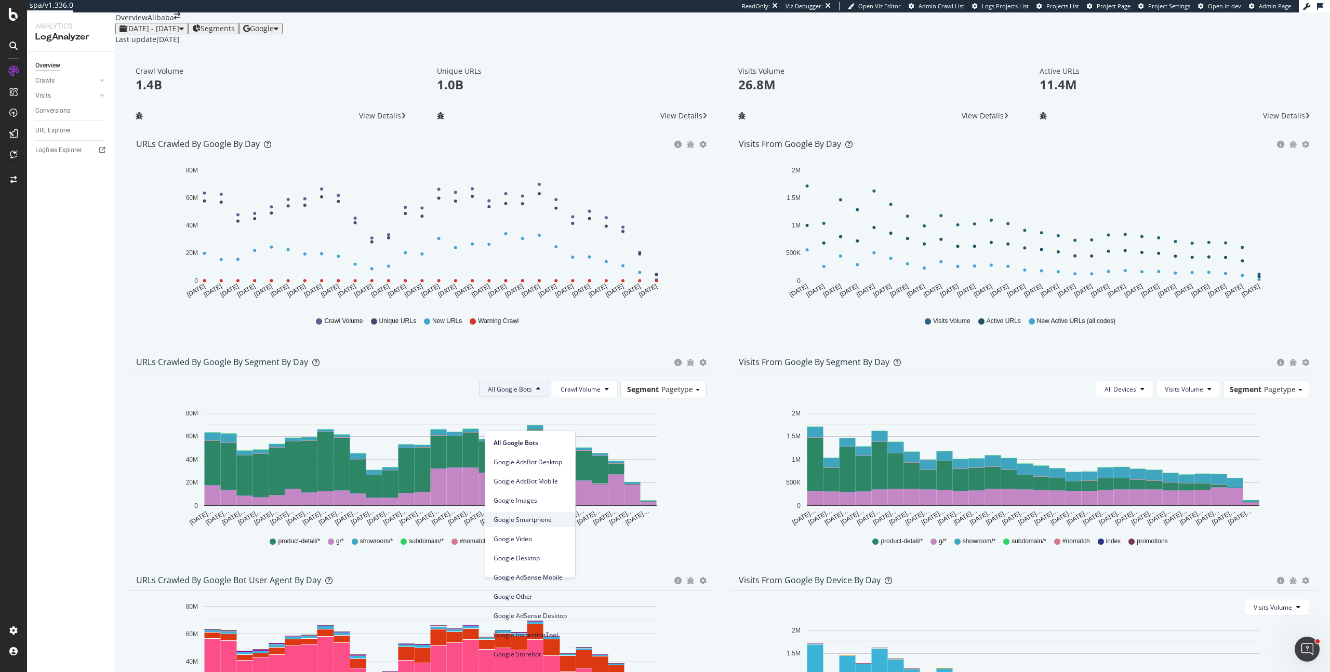
scroll to position [14, 0]
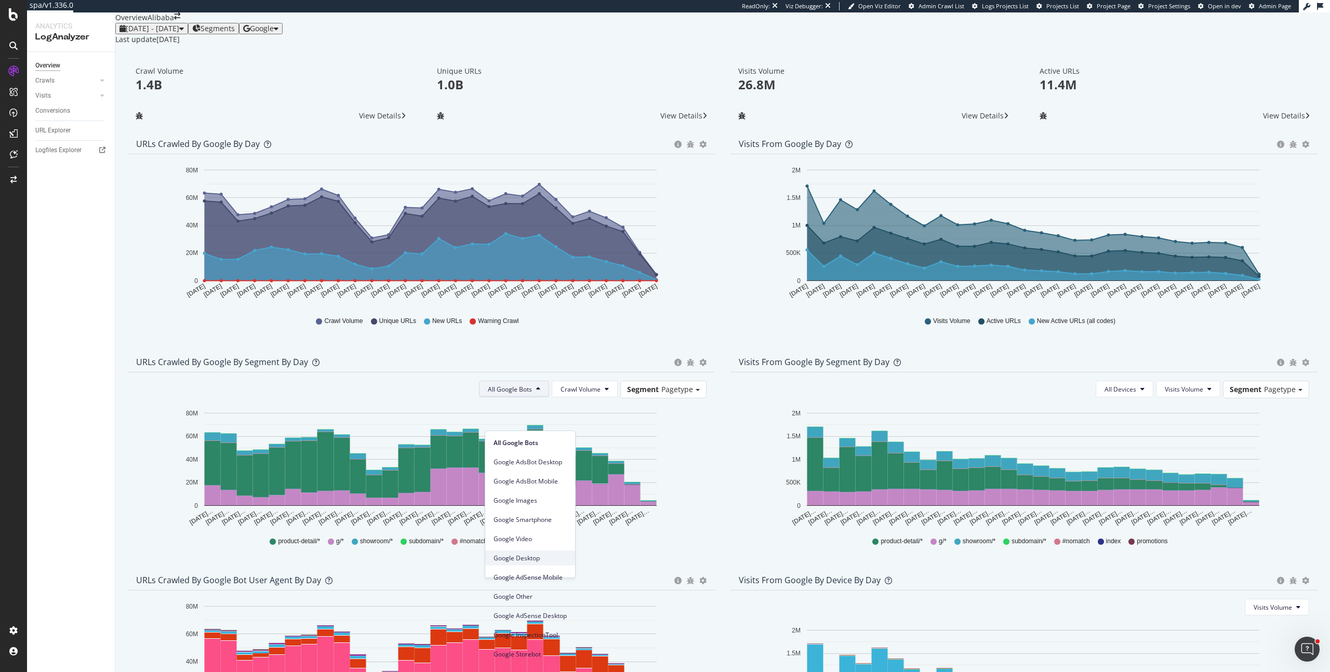
click at [527, 551] on div "Google Desktop" at bounding box center [530, 558] width 90 height 15
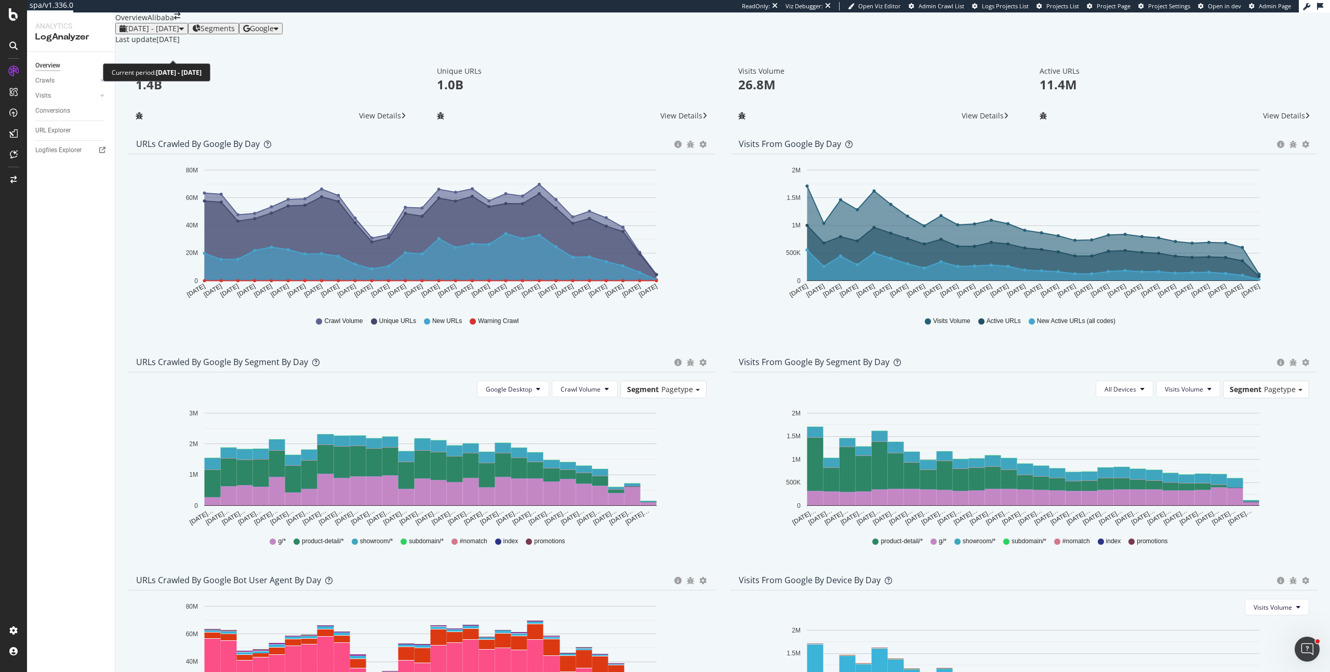
click at [179, 33] on span "2025 Jul. 17th - Aug. 13th" at bounding box center [152, 28] width 53 height 10
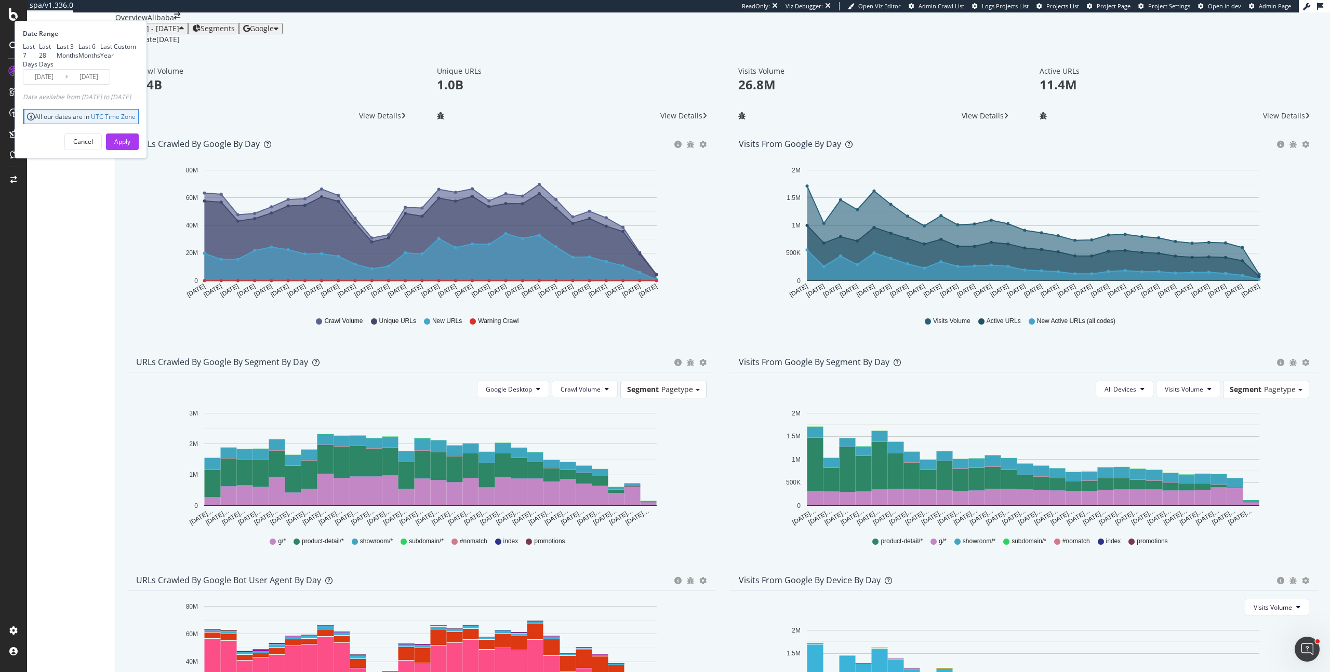
click at [78, 60] on div "Last 3 Months" at bounding box center [68, 51] width 22 height 18
type input "2025/05/14"
click at [130, 146] on div "Apply" at bounding box center [122, 141] width 16 height 9
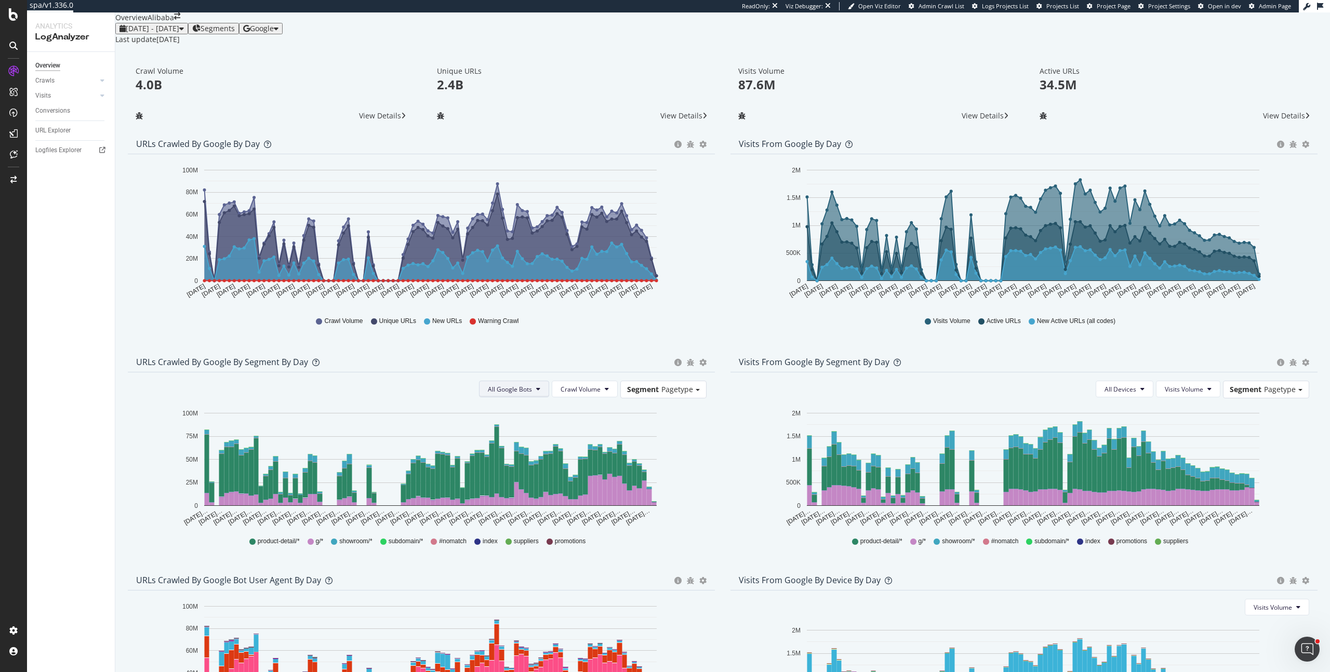
click at [526, 397] on button "All Google Bots" at bounding box center [514, 389] width 70 height 17
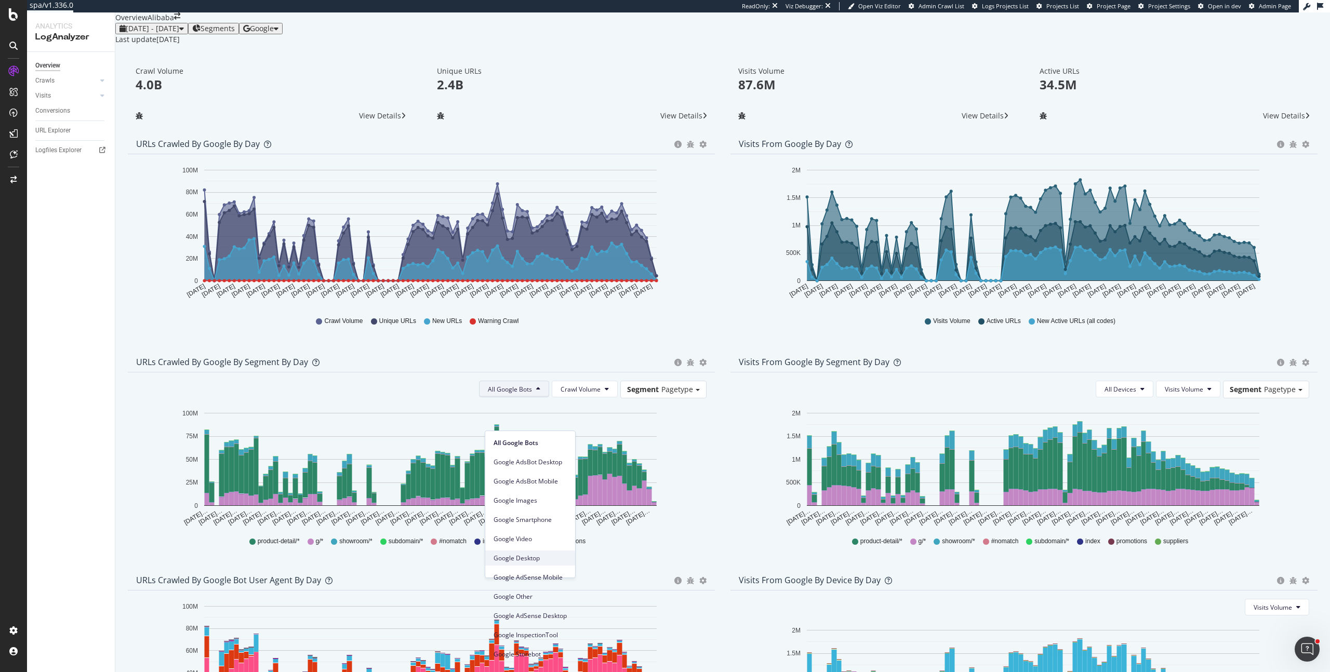
click at [533, 551] on div "Google Desktop" at bounding box center [530, 558] width 90 height 15
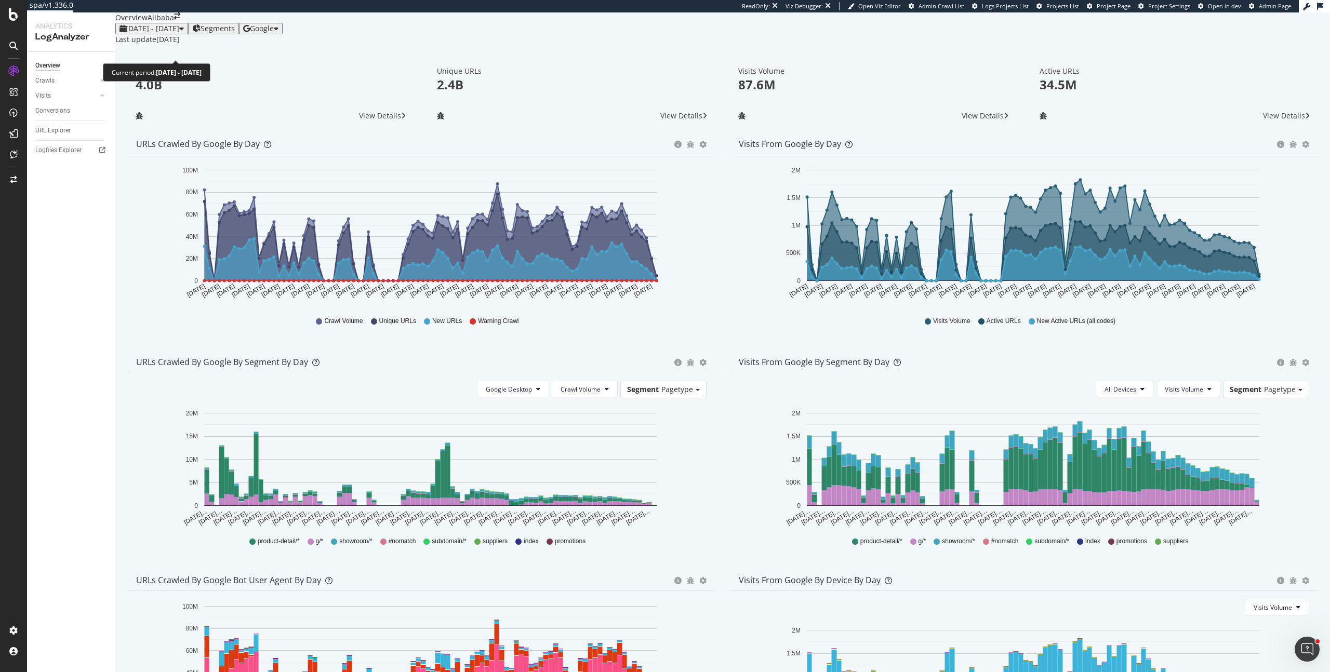
click at [179, 33] on span "2025 May. 14th - Aug. 13th" at bounding box center [152, 28] width 53 height 10
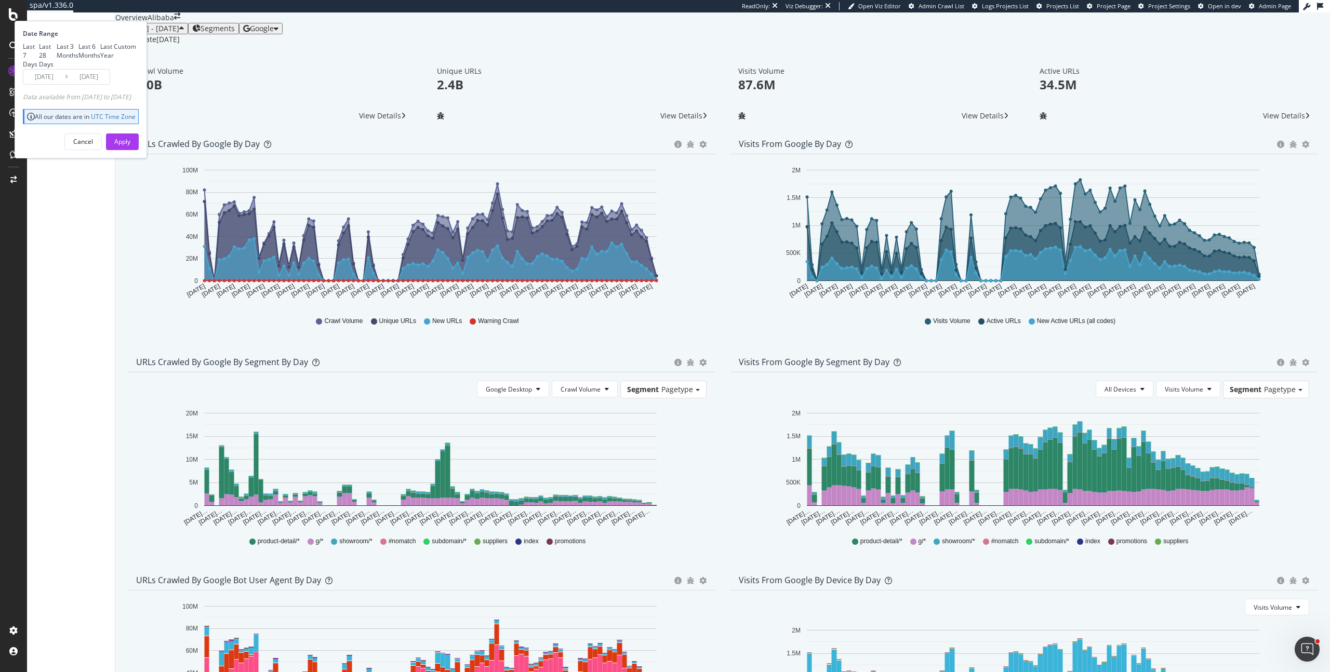
click at [100, 60] on div "Last 6 Months" at bounding box center [89, 51] width 22 height 18
type input "2025/02/14"
click at [139, 150] on button "Apply" at bounding box center [122, 141] width 33 height 17
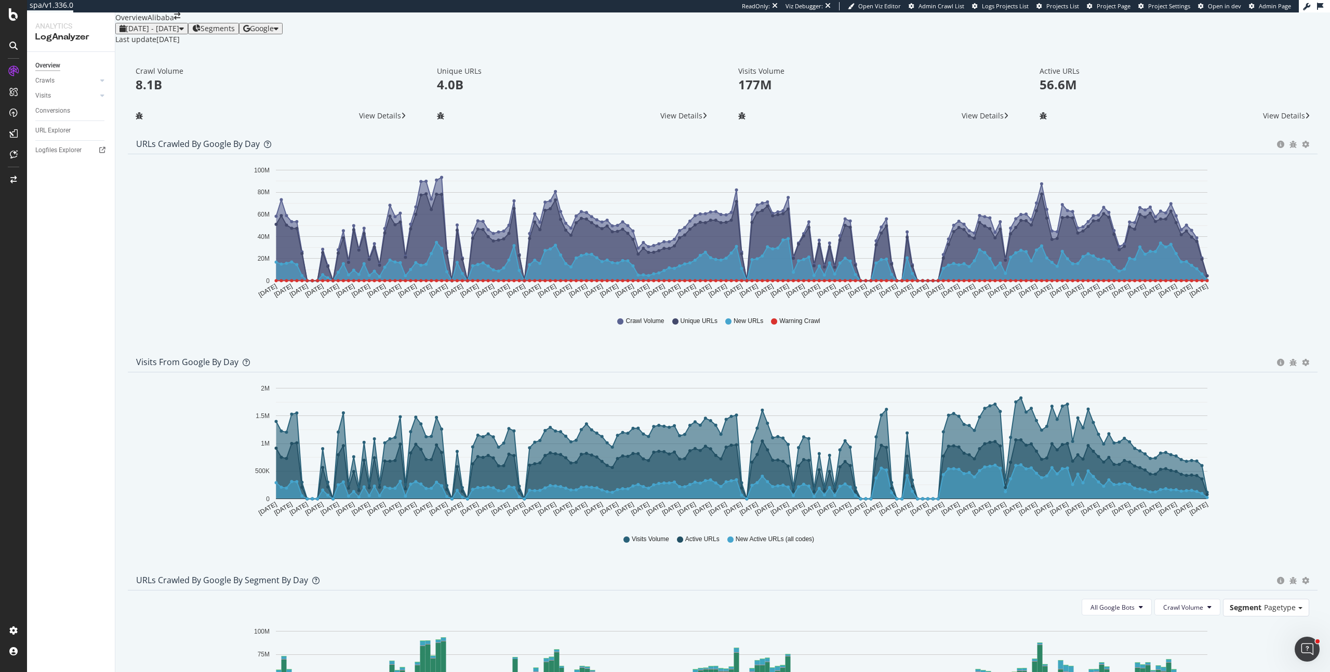
scroll to position [205, 0]
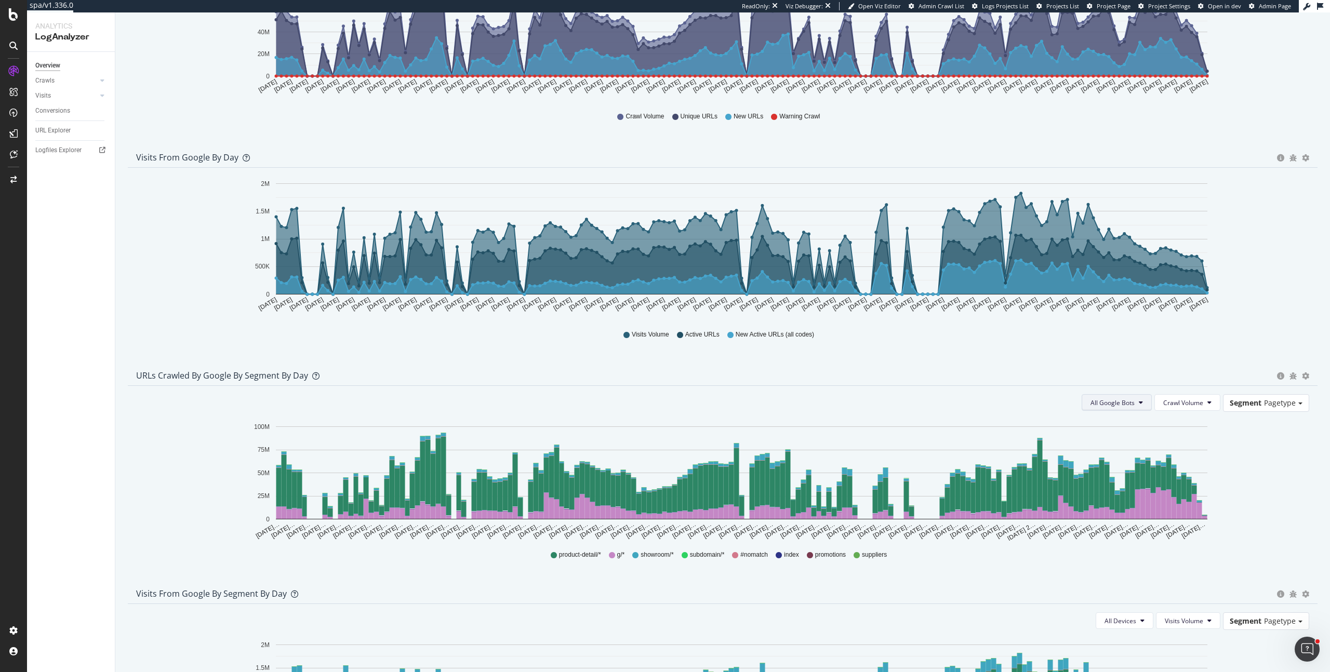
click at [1136, 411] on button "All Google Bots" at bounding box center [1116, 402] width 70 height 17
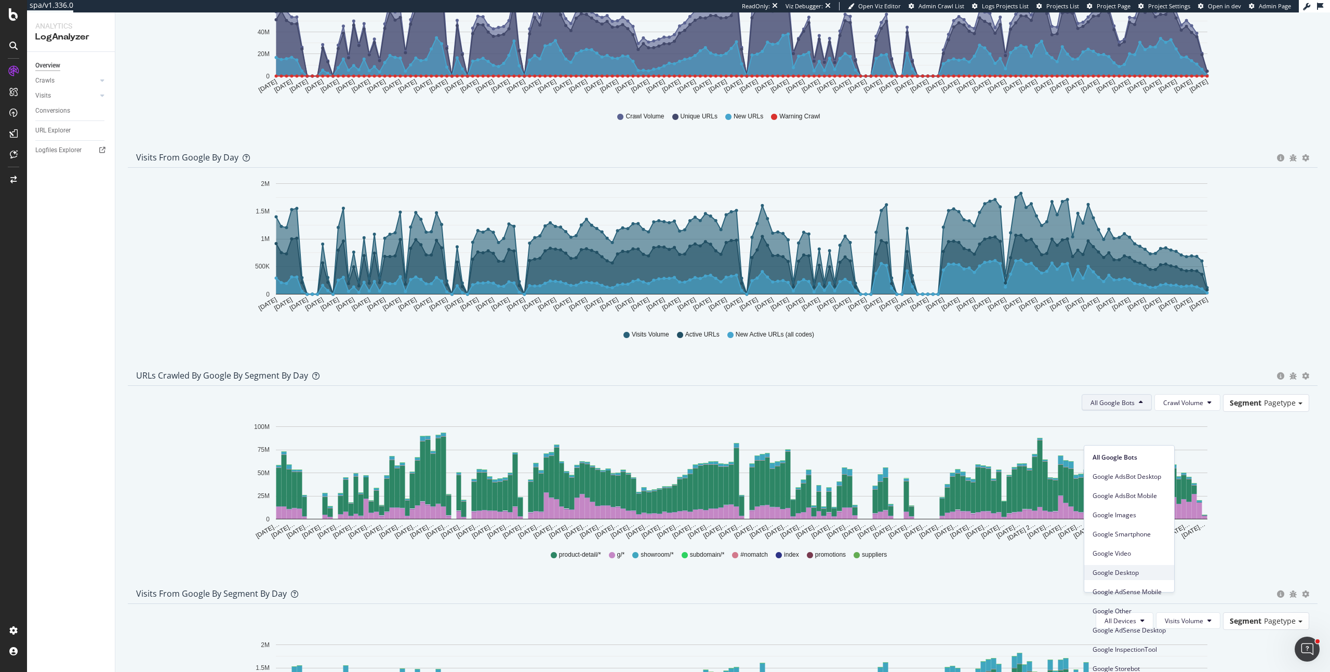
click at [1135, 566] on div "Google Desktop" at bounding box center [1129, 572] width 90 height 15
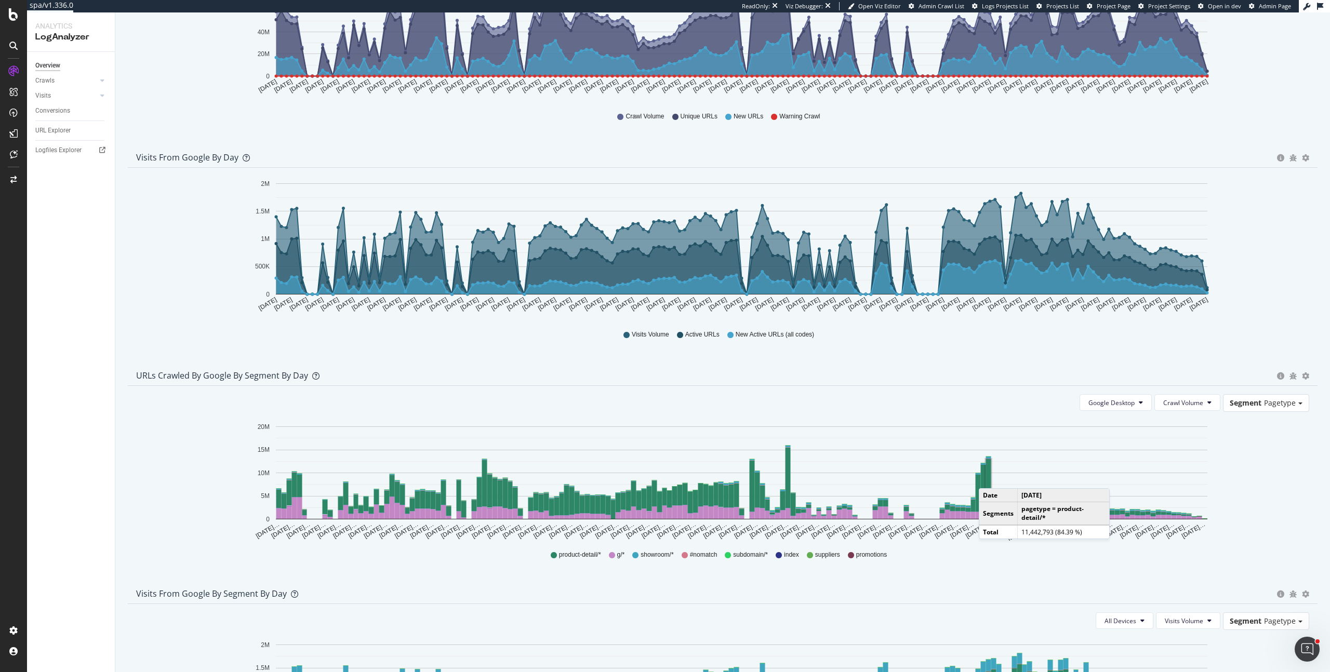
click at [989, 511] on rect "A chart." at bounding box center [988, 485] width 5 height 52
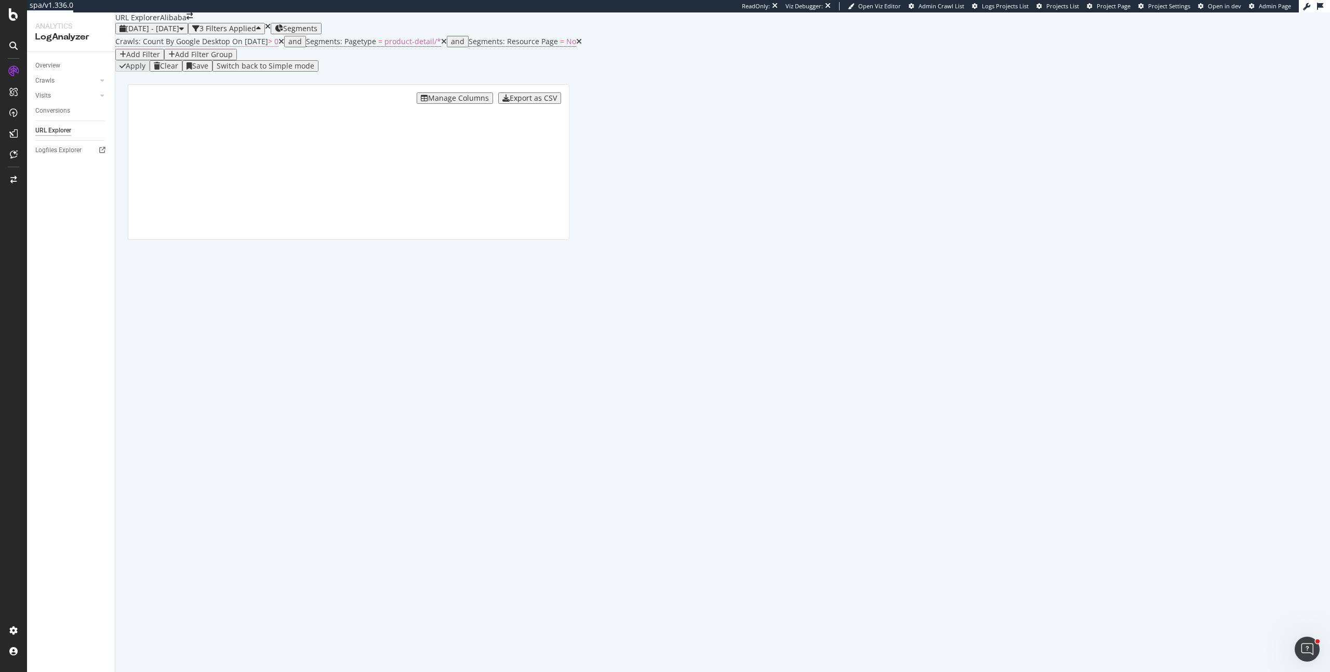
click at [263, 46] on span "On 2025-09-29" at bounding box center [250, 41] width 36 height 10
click at [177, 112] on input "2025-09-29" at bounding box center [219, 103] width 84 height 17
click at [153, 155] on link at bounding box center [155, 155] width 8 height 18
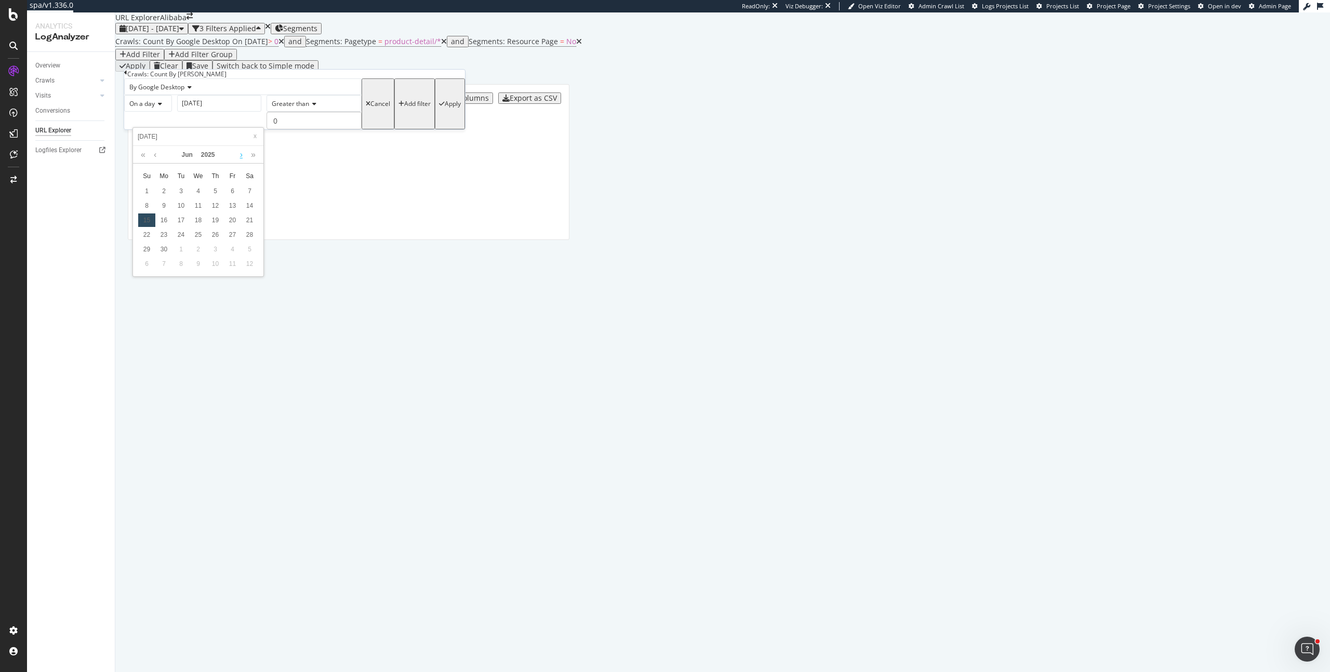
click at [240, 155] on link at bounding box center [241, 155] width 8 height 18
click at [194, 189] on div "2" at bounding box center [198, 191] width 17 height 14
type input "2025-07-02"
click at [155, 108] on span "On a day" at bounding box center [141, 103] width 25 height 9
click at [172, 112] on div "On a day" at bounding box center [148, 103] width 48 height 17
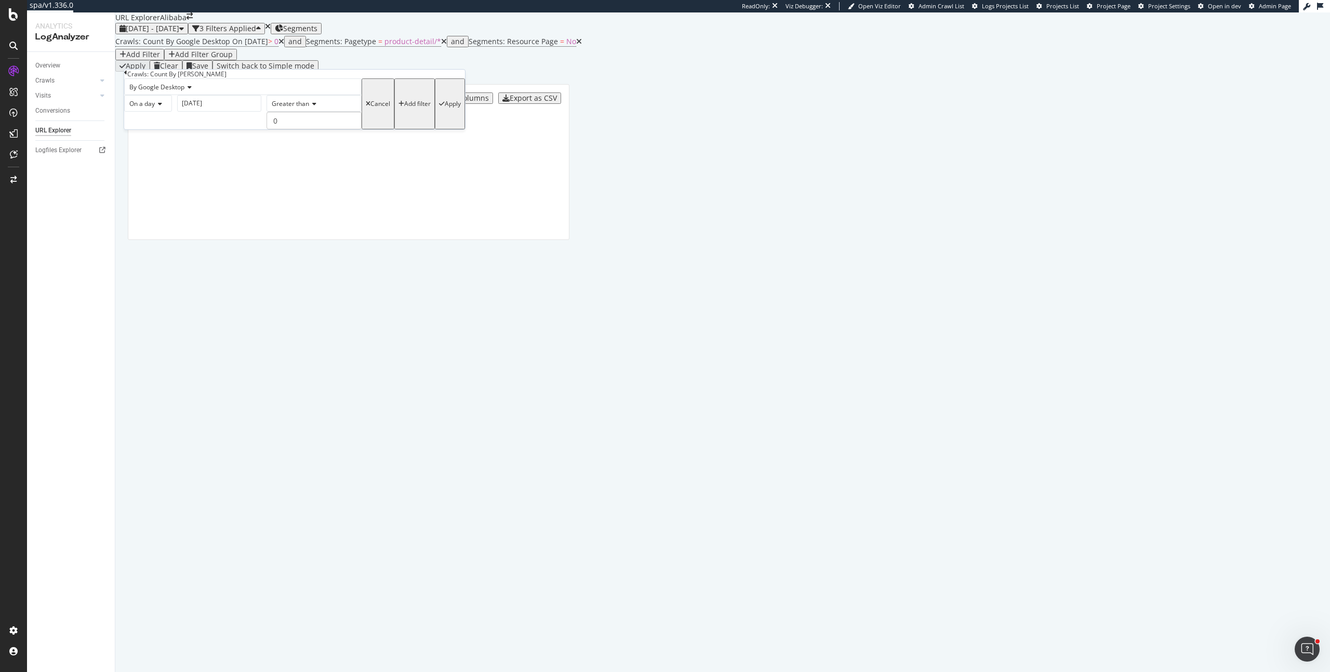
click at [233, 129] on div "By Google Desktop On a day 2025-07-02 Greater than 0 Cancel Add filter Apply" at bounding box center [294, 103] width 341 height 51
click at [445, 108] on div "Apply" at bounding box center [453, 103] width 16 height 7
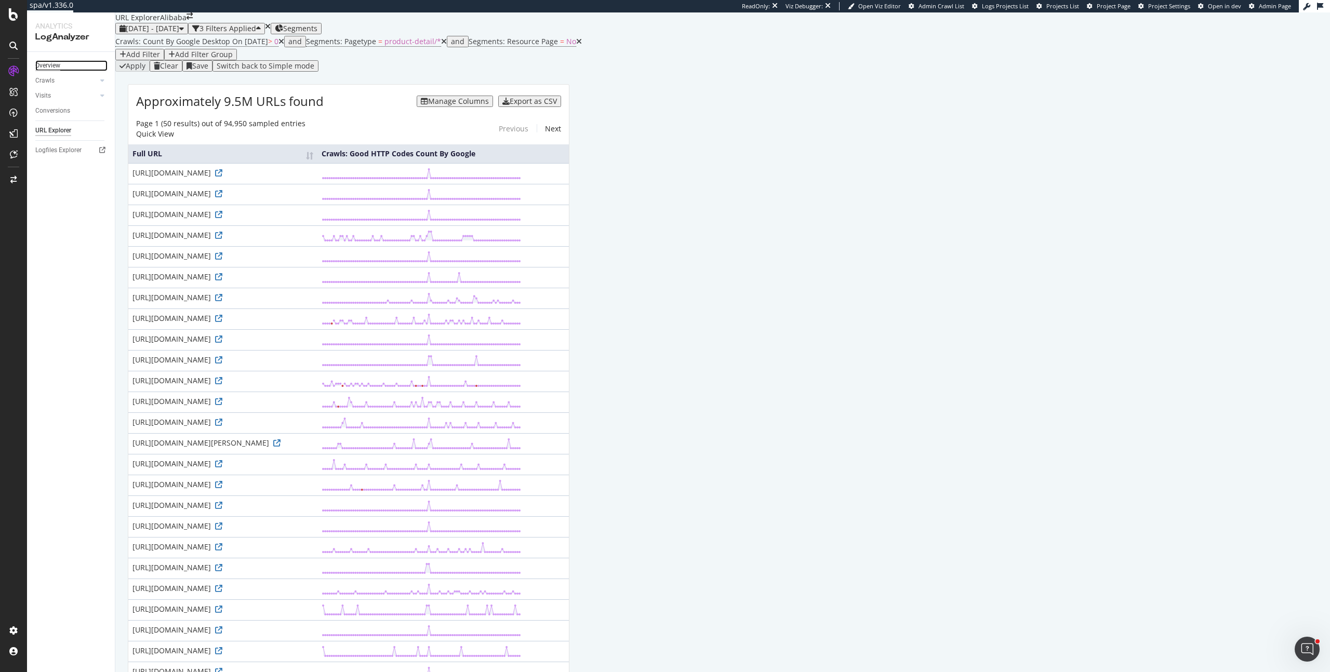
click at [54, 62] on div "Overview" at bounding box center [47, 65] width 25 height 11
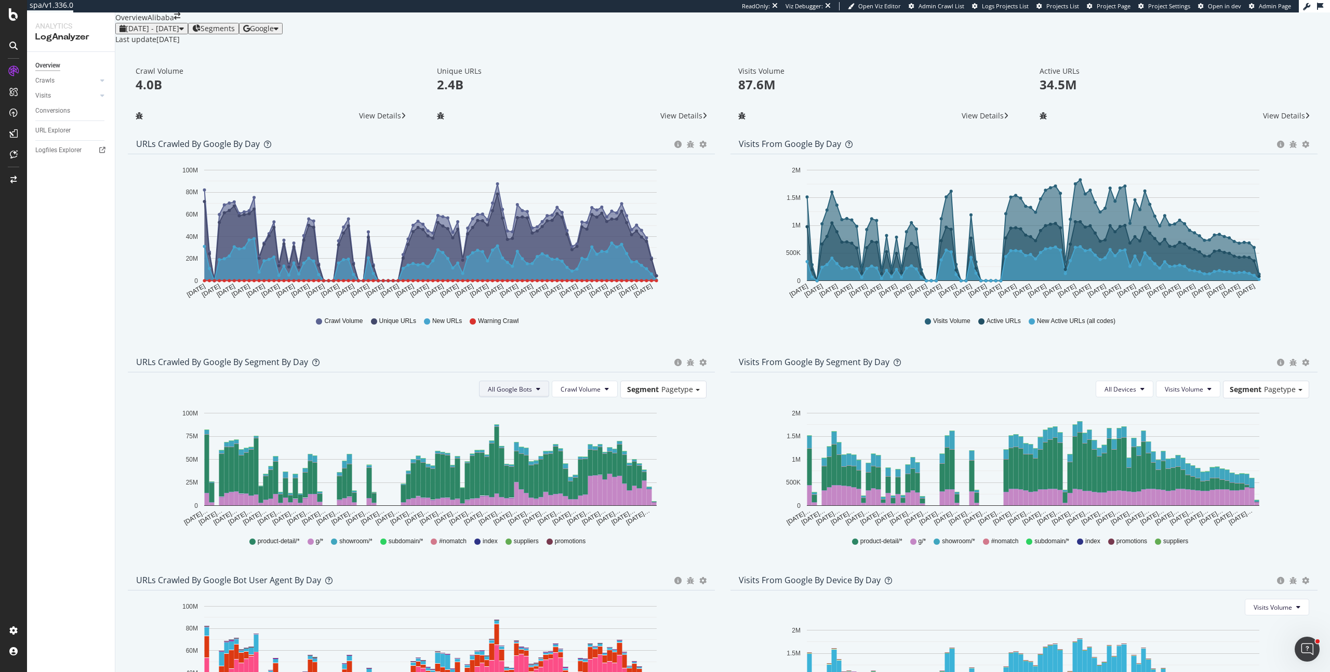
click at [527, 397] on button "All Google Bots" at bounding box center [514, 389] width 70 height 17
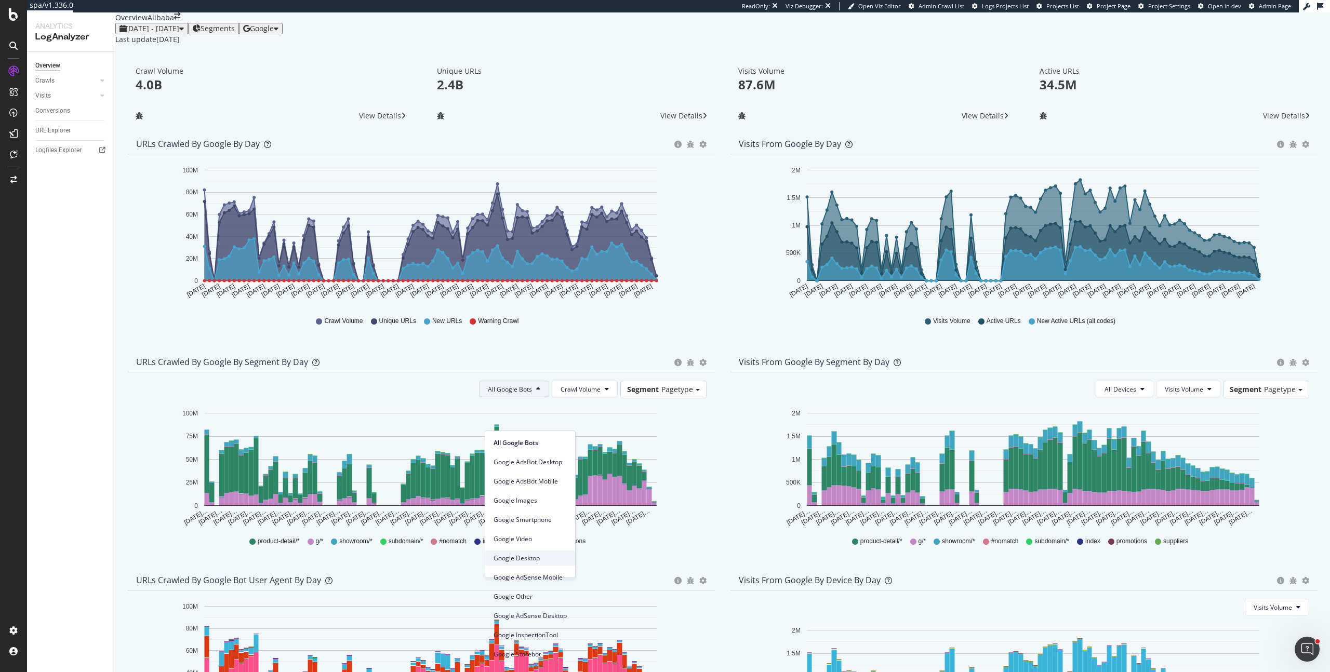
click at [543, 556] on span "Google Desktop" at bounding box center [529, 558] width 73 height 9
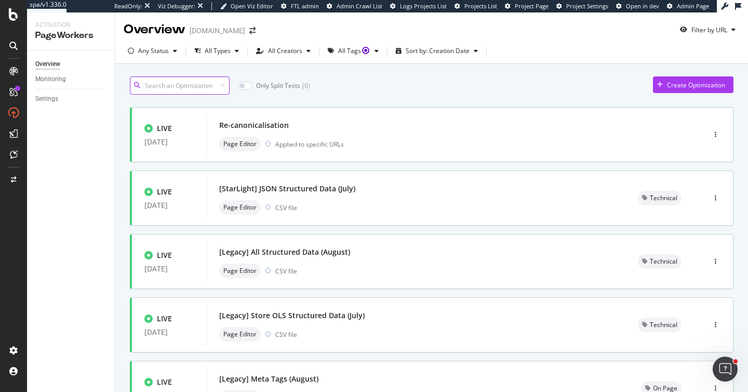
click at [171, 81] on input at bounding box center [180, 85] width 100 height 18
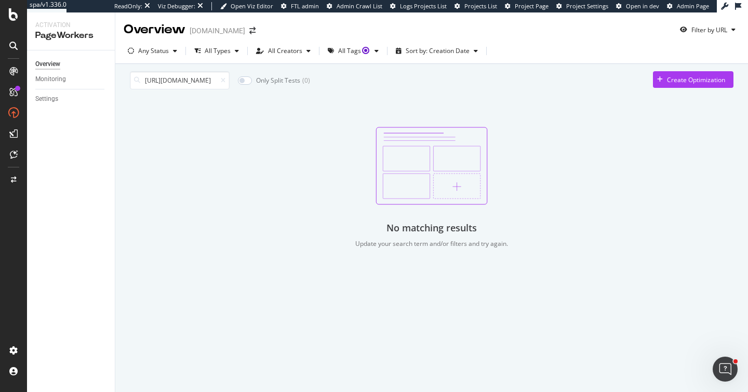
scroll to position [0, 246]
click at [225, 84] on icon at bounding box center [223, 80] width 5 height 6
drag, startPoint x: 160, startPoint y: 86, endPoint x: 45, endPoint y: 95, distance: 115.1
click at [45, 95] on div "Activation PageWorkers Overview Monitoring Settings Overview starhub.com Filter…" at bounding box center [387, 201] width 721 height 379
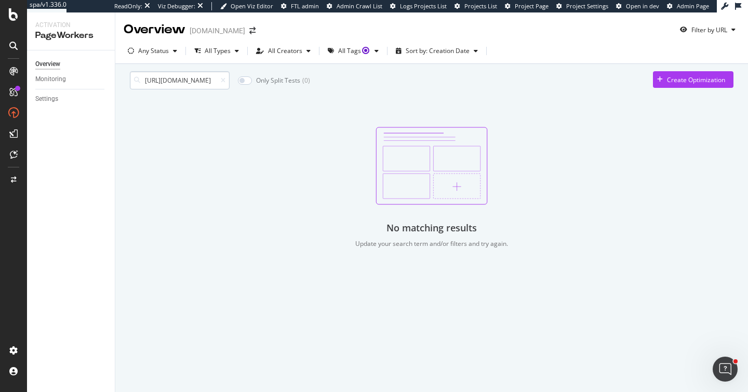
click at [163, 86] on input "https://www.starhub.com/personal/store/mobile/browse/samsung/galaxy-s24-ultra-5…" at bounding box center [180, 80] width 100 height 18
click at [224, 84] on icon at bounding box center [223, 80] width 5 height 6
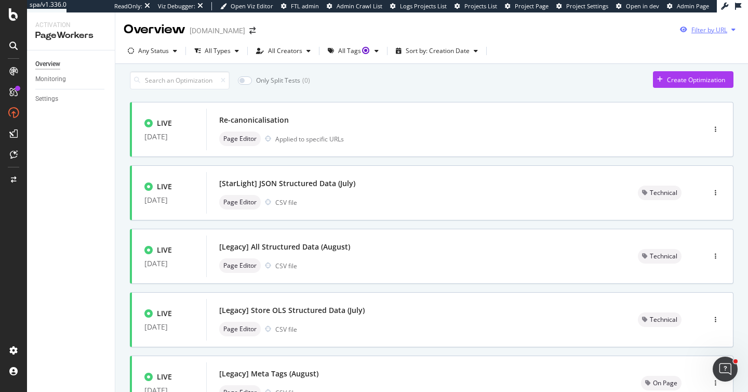
click at [728, 28] on div "button" at bounding box center [733, 29] width 12 height 6
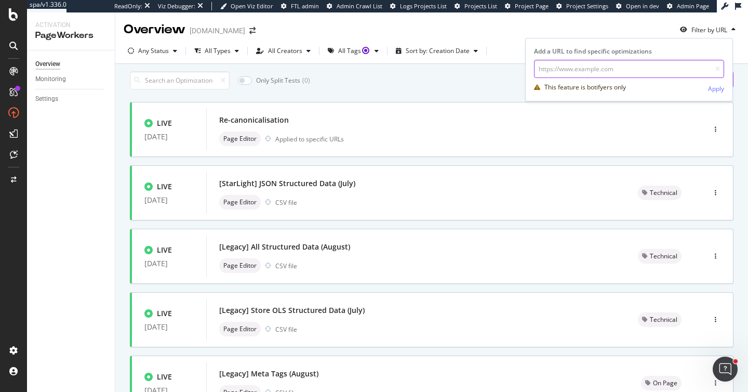
click at [680, 65] on input "url" at bounding box center [629, 69] width 190 height 18
paste input "https://www.starhub.com/personal/store/mobile/browse/samsung/galaxy-s24-ultra-5…"
type input "https://www.starhub.com/personal/store/mobile/browse/samsung/galaxy-s24-ultra-5…"
click at [728, 90] on div "Add a URL to find specific optimizations https://www.starhub.com/personal/store…" at bounding box center [629, 72] width 207 height 50
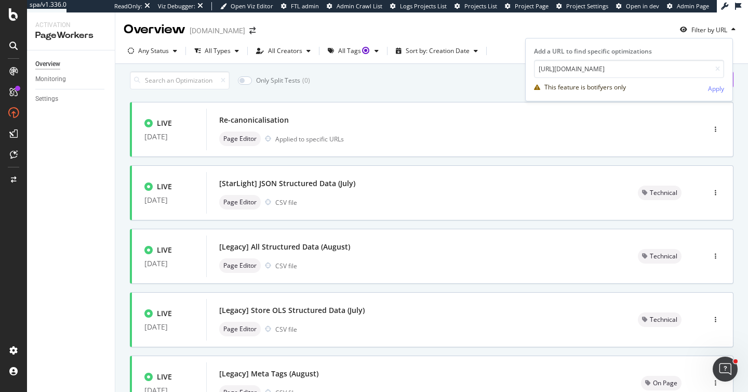
scroll to position [0, 0]
click at [723, 91] on div "Apply" at bounding box center [716, 88] width 16 height 9
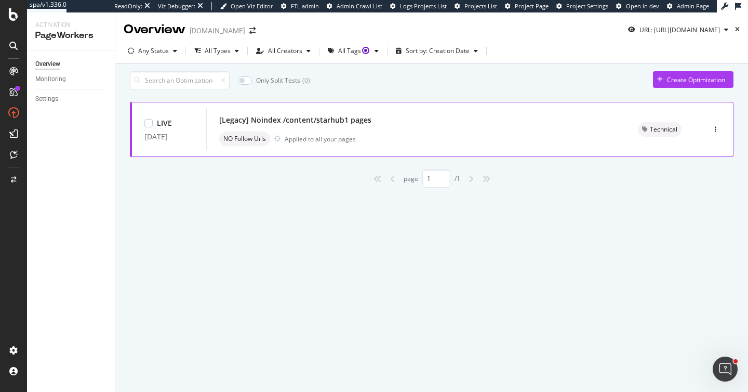
click at [450, 145] on div "NO Follow Urls Applied to all your pages" at bounding box center [416, 138] width 394 height 15
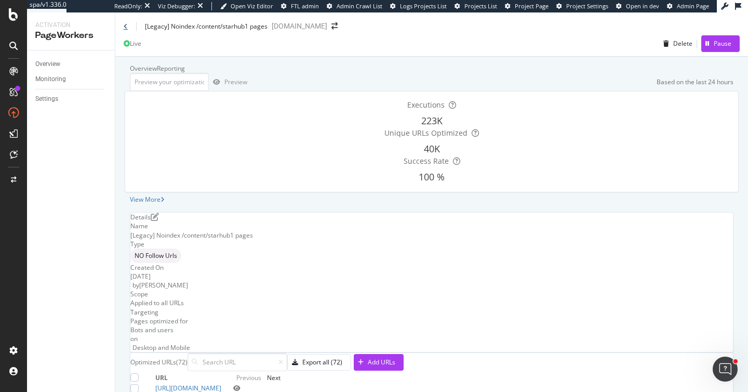
click at [126, 29] on icon at bounding box center [126, 26] width 4 height 6
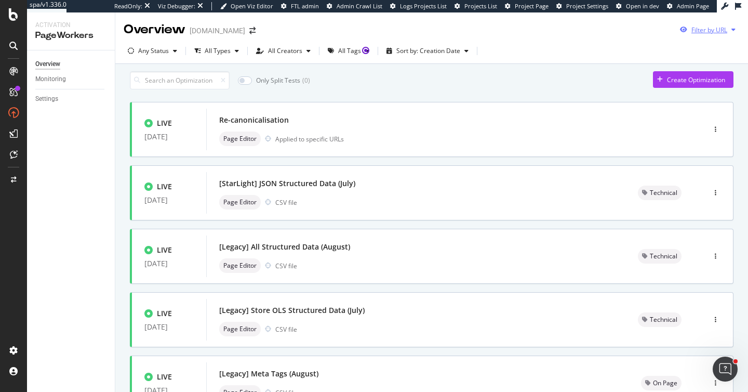
click at [694, 31] on div "Filter by URL" at bounding box center [709, 29] width 36 height 9
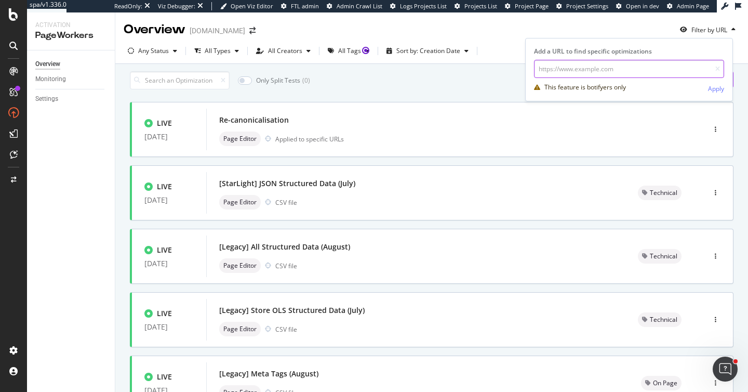
click at [665, 69] on input "url" at bounding box center [629, 69] width 190 height 18
paste input "https://www.starhub.com/personal/store/mobile/browse/oppo.html"
type input "https://www.starhub.com/personal/store/mobile/browse/oppo.html"
click at [710, 85] on div "Apply" at bounding box center [716, 88] width 16 height 9
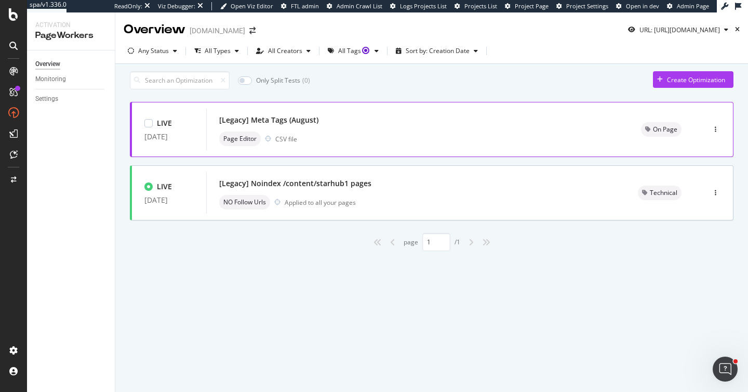
click at [374, 137] on div "Page Editor CSV file" at bounding box center [417, 138] width 397 height 15
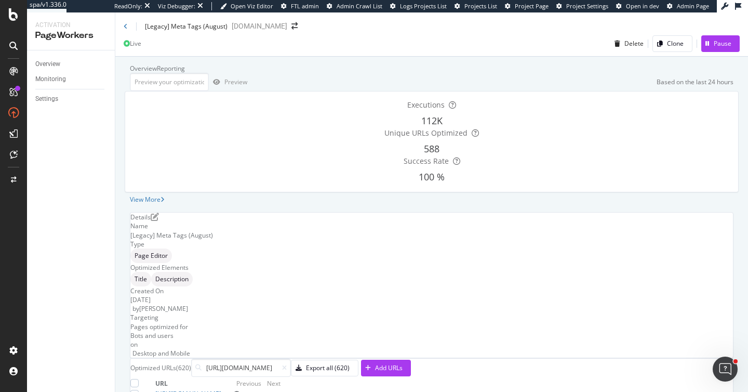
scroll to position [138, 0]
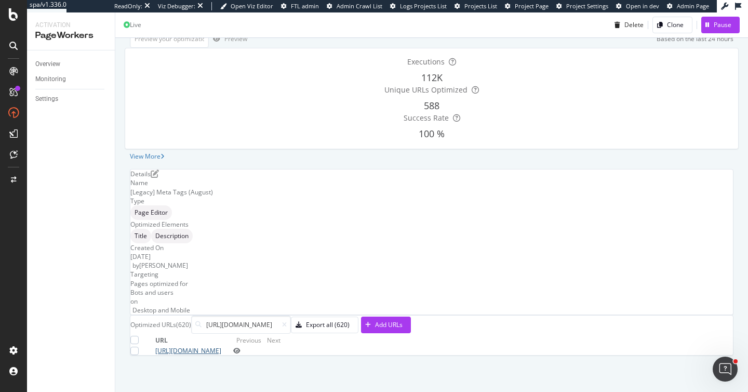
type input "https://www.starhub.com/personal/store/mobile/browse/oppo.html"
click at [221, 346] on link "https://www.starhub.com/personal/store/mobile/browse/oppo.html" at bounding box center [188, 350] width 66 height 9
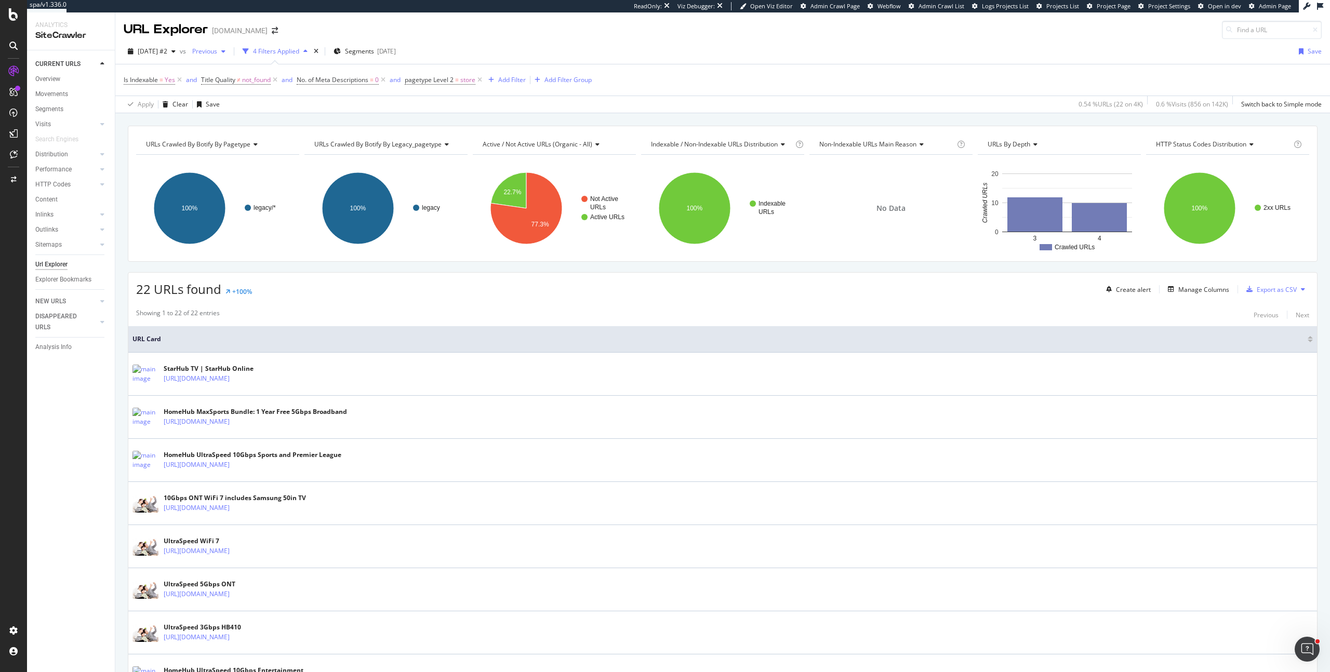
click at [217, 51] on span "Previous" at bounding box center [202, 51] width 29 height 9
click at [250, 123] on div "[DATE]" at bounding box center [237, 127] width 58 height 9
click at [516, 78] on div "Add Filter" at bounding box center [512, 79] width 28 height 9
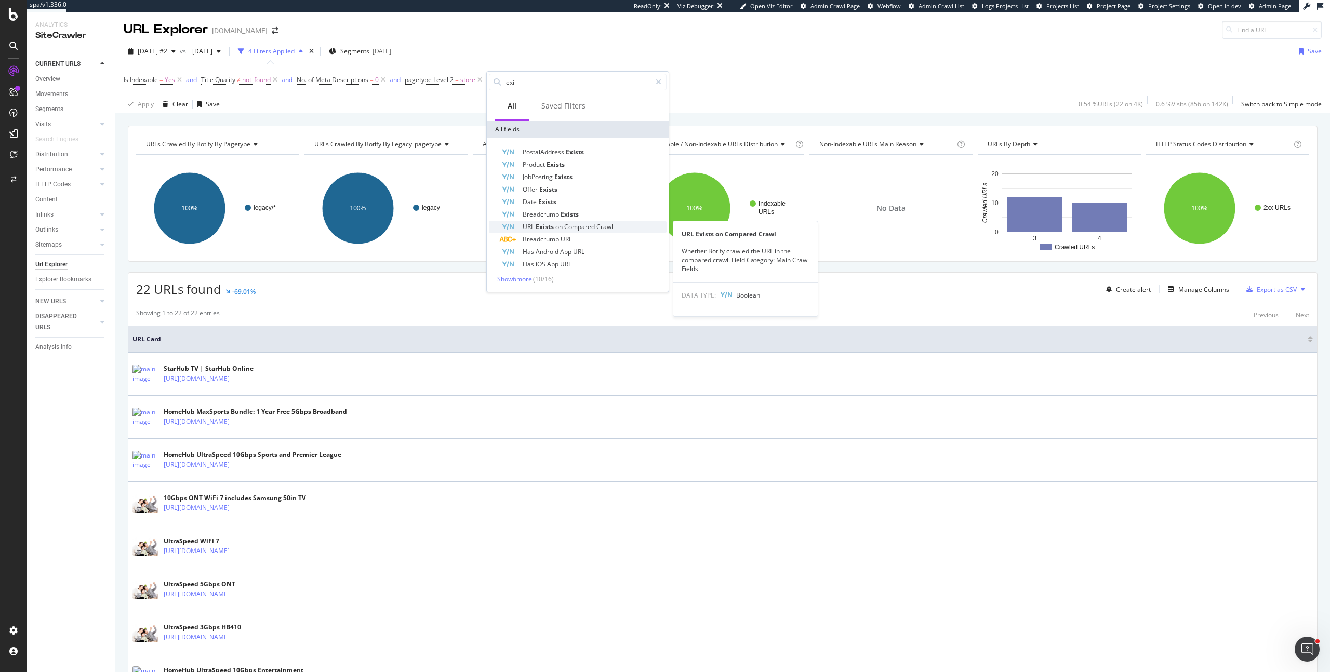
type input "exi"
click at [558, 228] on span "on" at bounding box center [559, 226] width 9 height 9
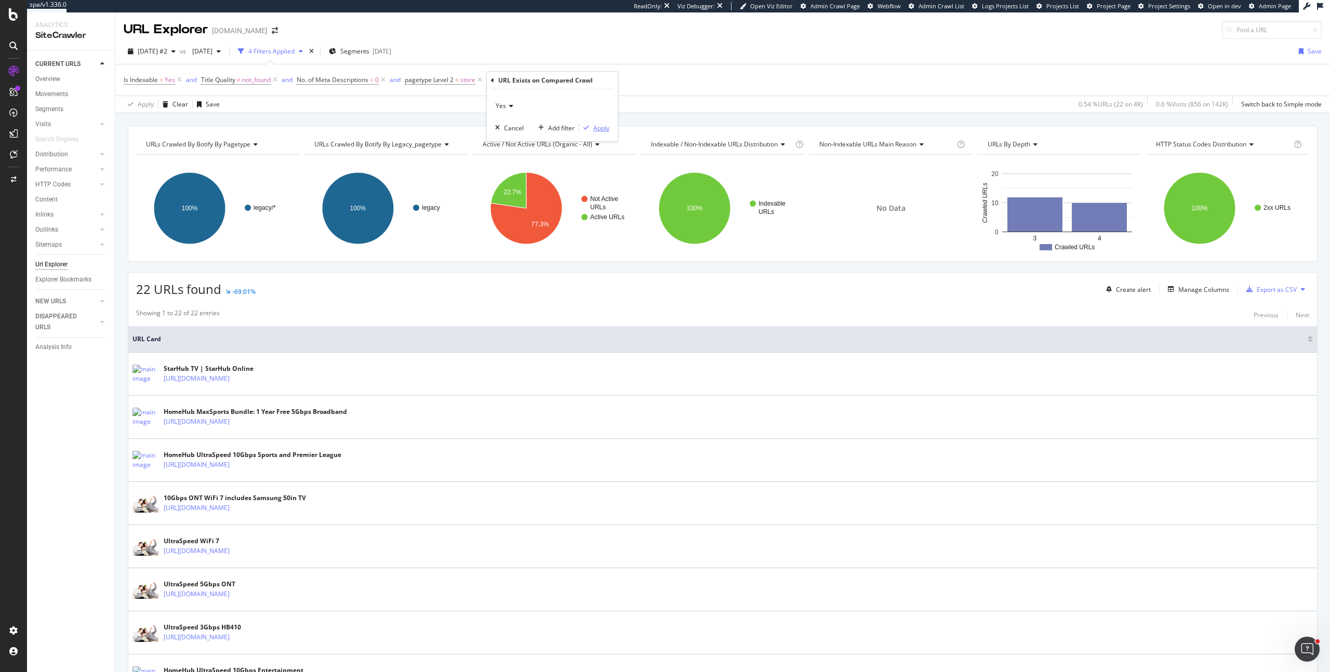
click at [600, 126] on div "Apply" at bounding box center [601, 128] width 16 height 9
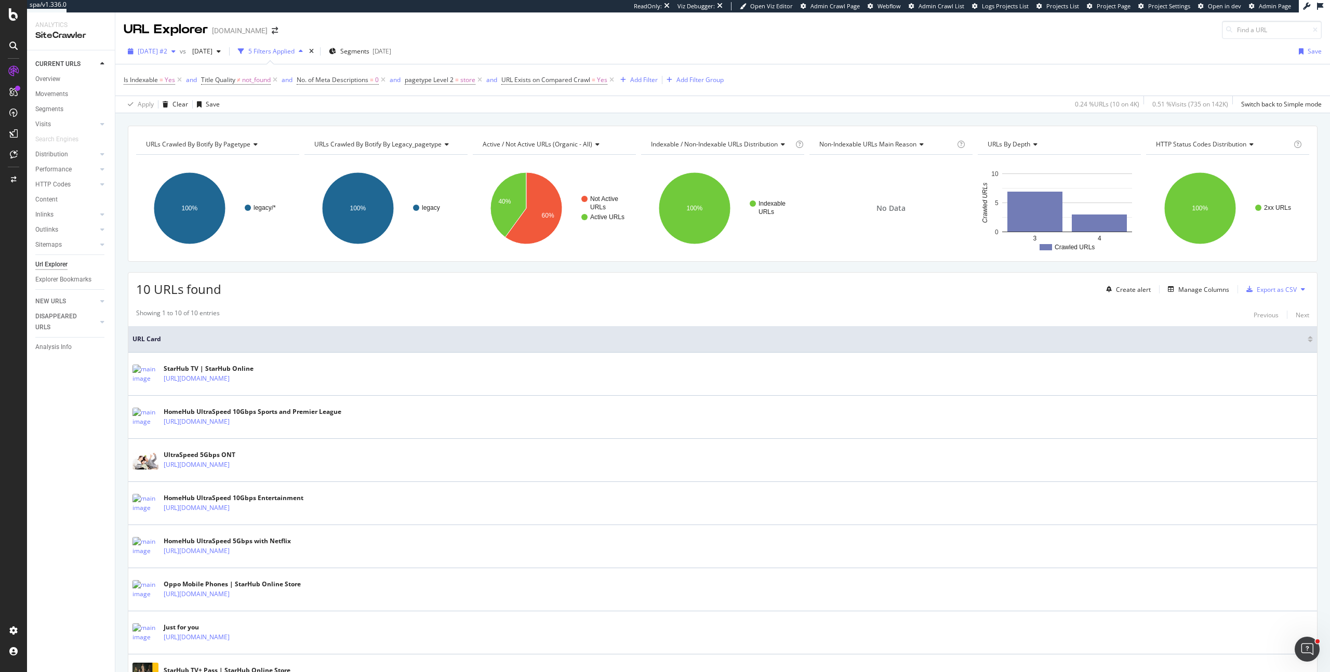
click at [144, 50] on span "[DATE] #2" at bounding box center [153, 51] width 30 height 9
click at [182, 128] on div "[DATE]" at bounding box center [168, 127] width 58 height 9
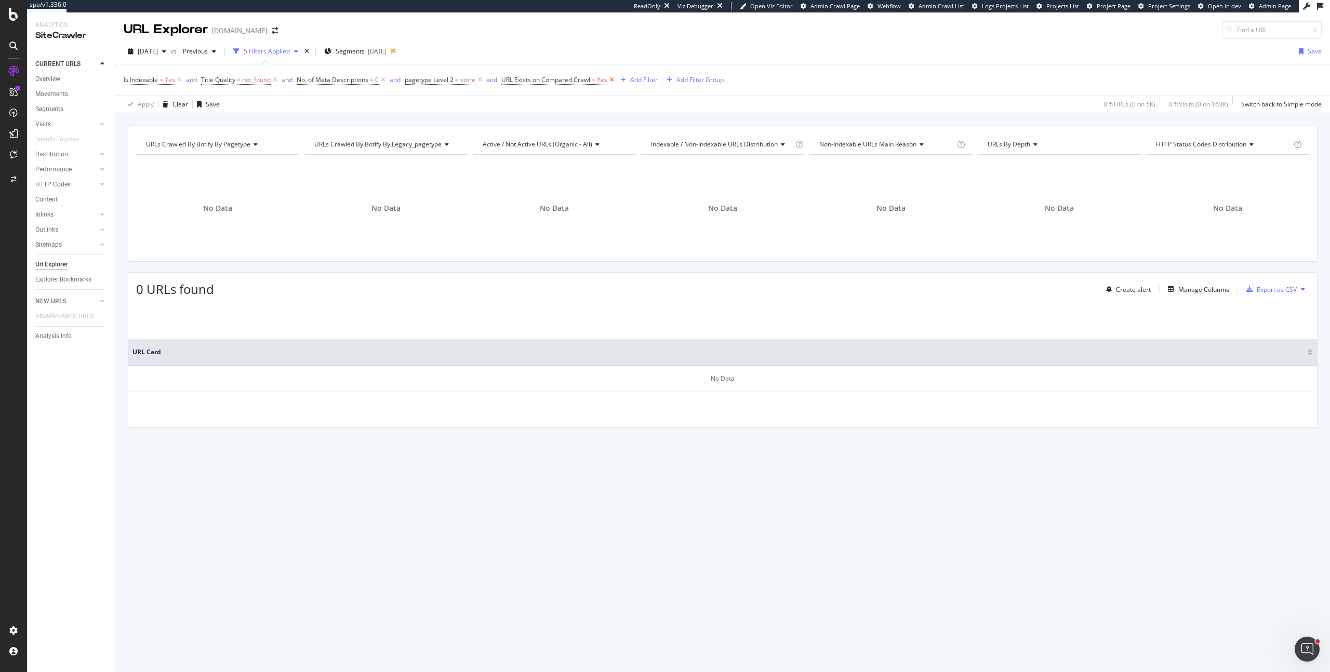
click at [614, 79] on icon at bounding box center [611, 80] width 9 height 10
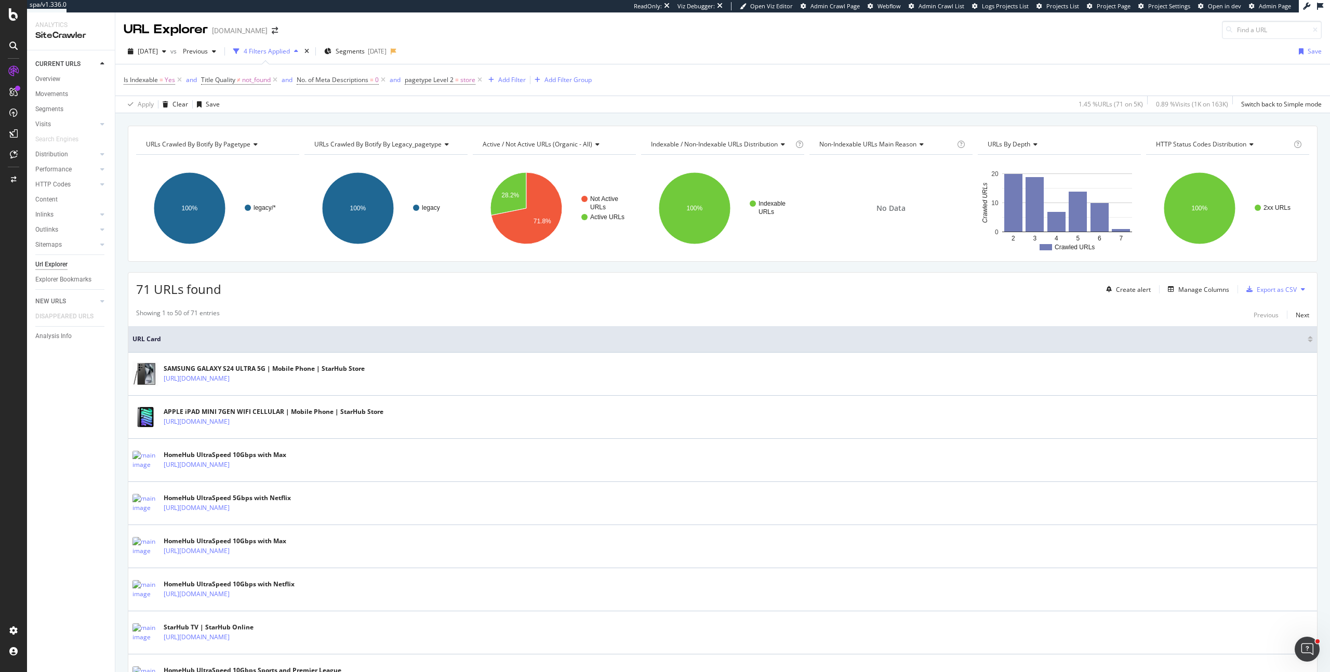
click at [766, 122] on div "URLs Crawled By Botify By pagetype Chart (by Value) Table Expand Export as CSV …" at bounding box center [722, 125] width 1214 height 25
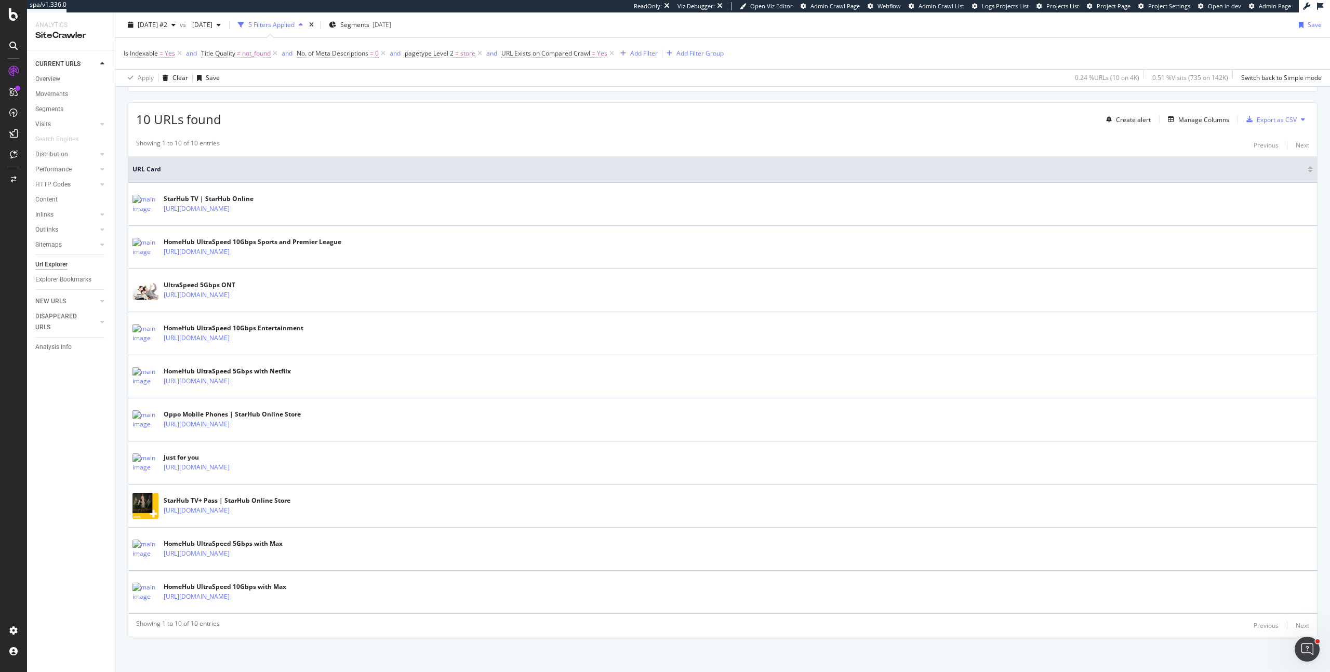
scroll to position [171, 0]
click at [254, 52] on span "not_found" at bounding box center [256, 53] width 29 height 15
click at [241, 78] on span "On Current Crawl" at bounding box center [236, 77] width 50 height 9
click at [245, 114] on span "On Compared Crawl" at bounding box center [245, 113] width 59 height 9
click at [313, 133] on div "Apply" at bounding box center [316, 135] width 16 height 9
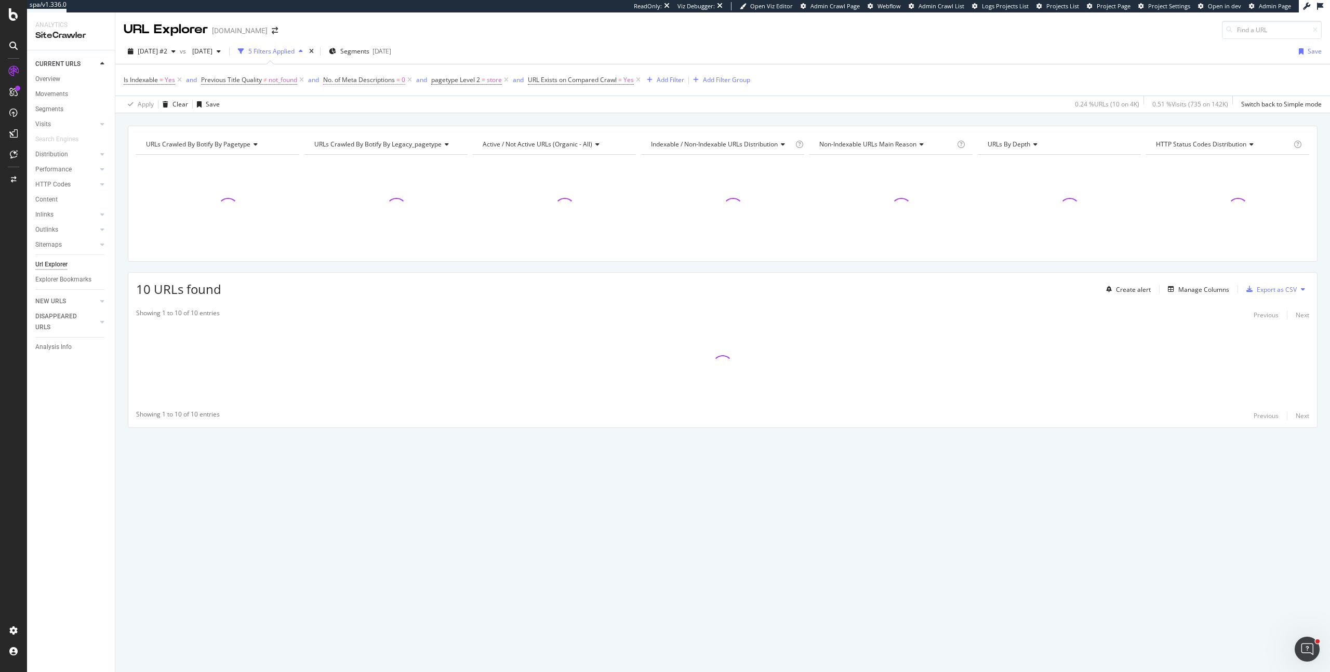
click at [380, 81] on span "No. of Meta Descriptions" at bounding box center [359, 79] width 72 height 9
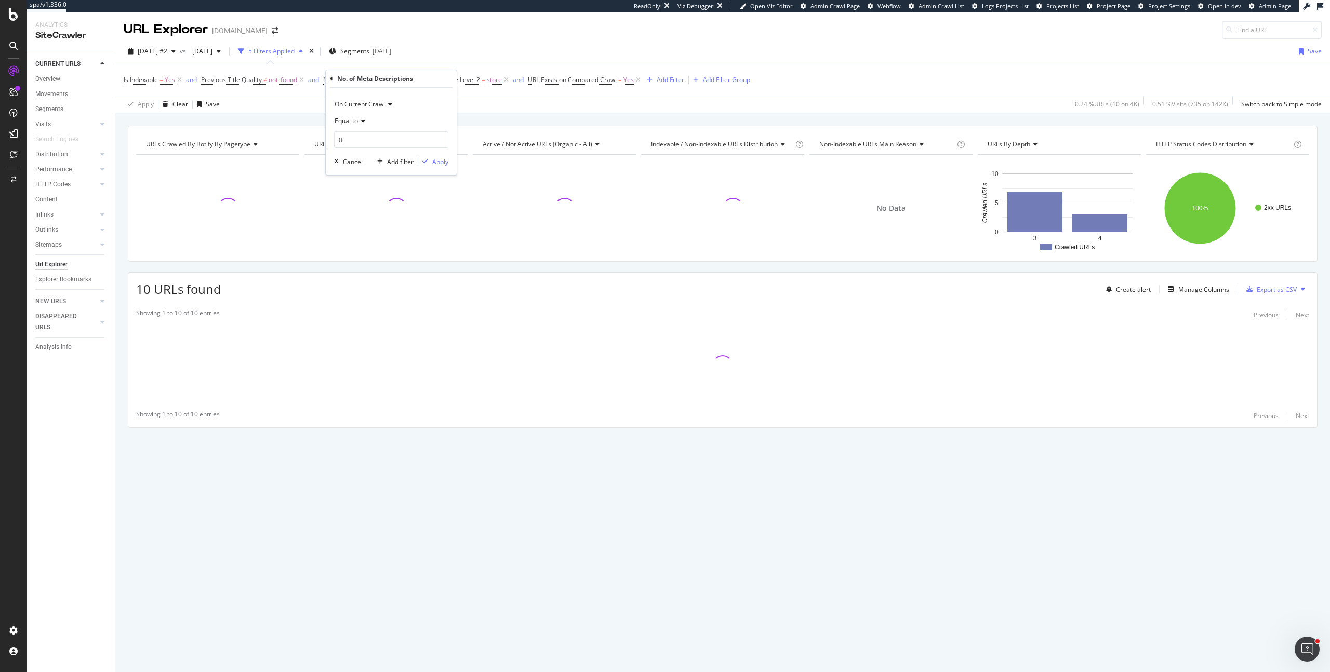
click at [356, 120] on span "Equal to" at bounding box center [345, 120] width 23 height 9
click at [364, 104] on span "On Current Crawl" at bounding box center [359, 104] width 50 height 9
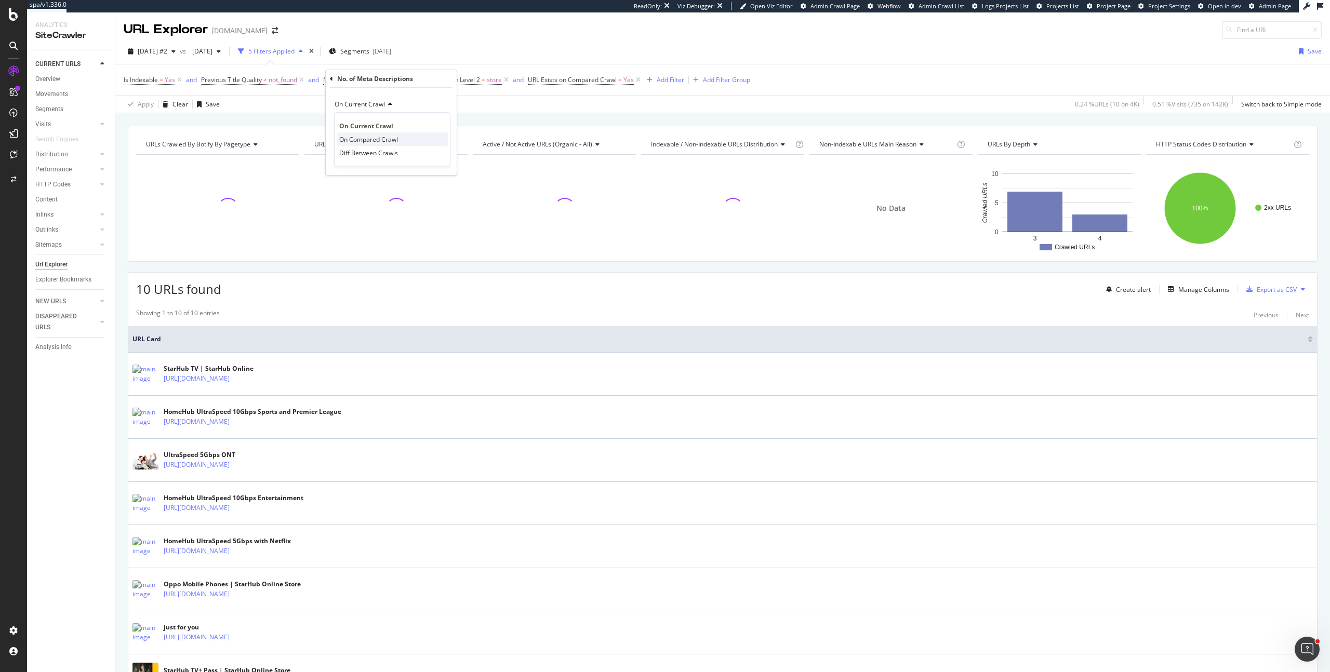
click at [372, 143] on span "On Compared Crawl" at bounding box center [368, 139] width 59 height 9
click at [433, 160] on div "Apply" at bounding box center [440, 161] width 16 height 9
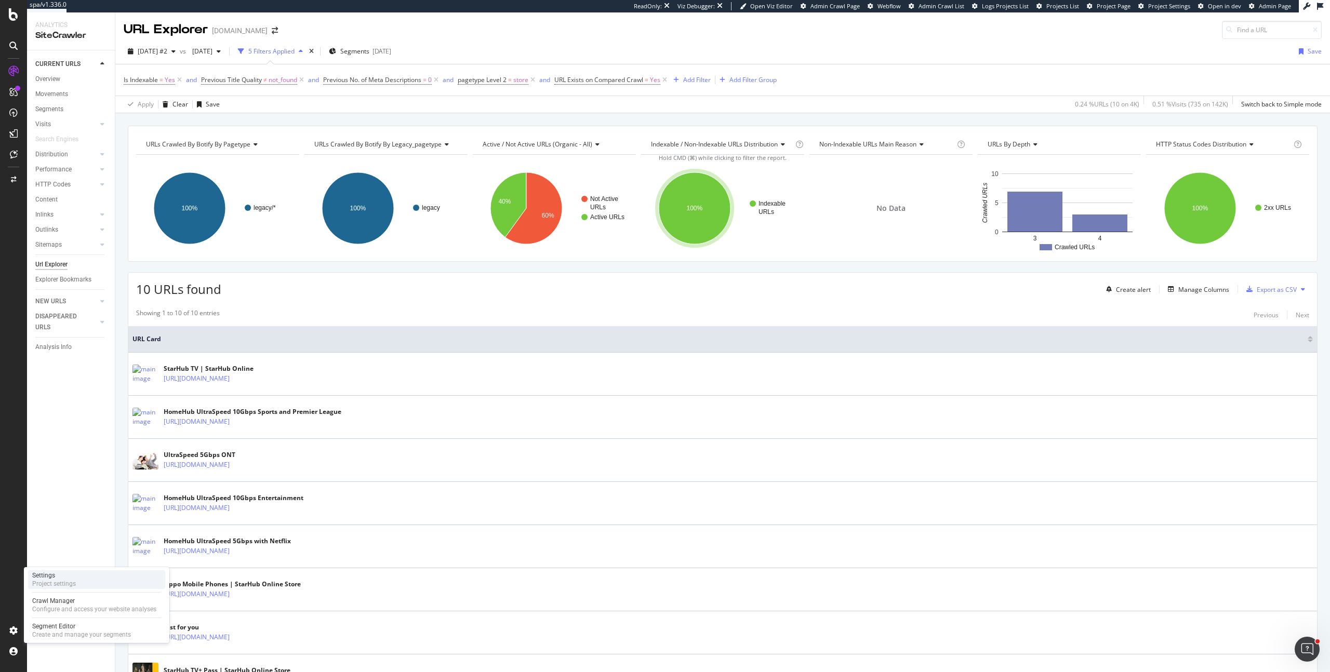
click at [65, 580] on div "Project settings" at bounding box center [54, 584] width 44 height 8
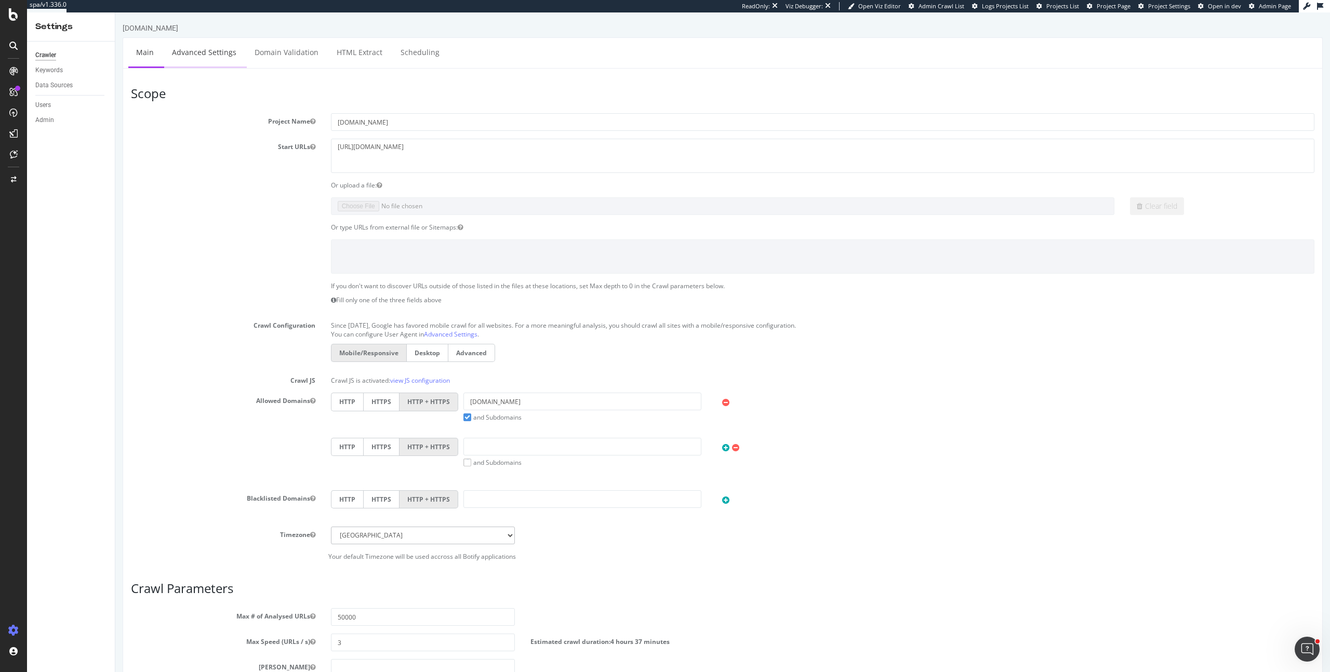
click at [218, 60] on link "Advanced Settings" at bounding box center [204, 52] width 80 height 29
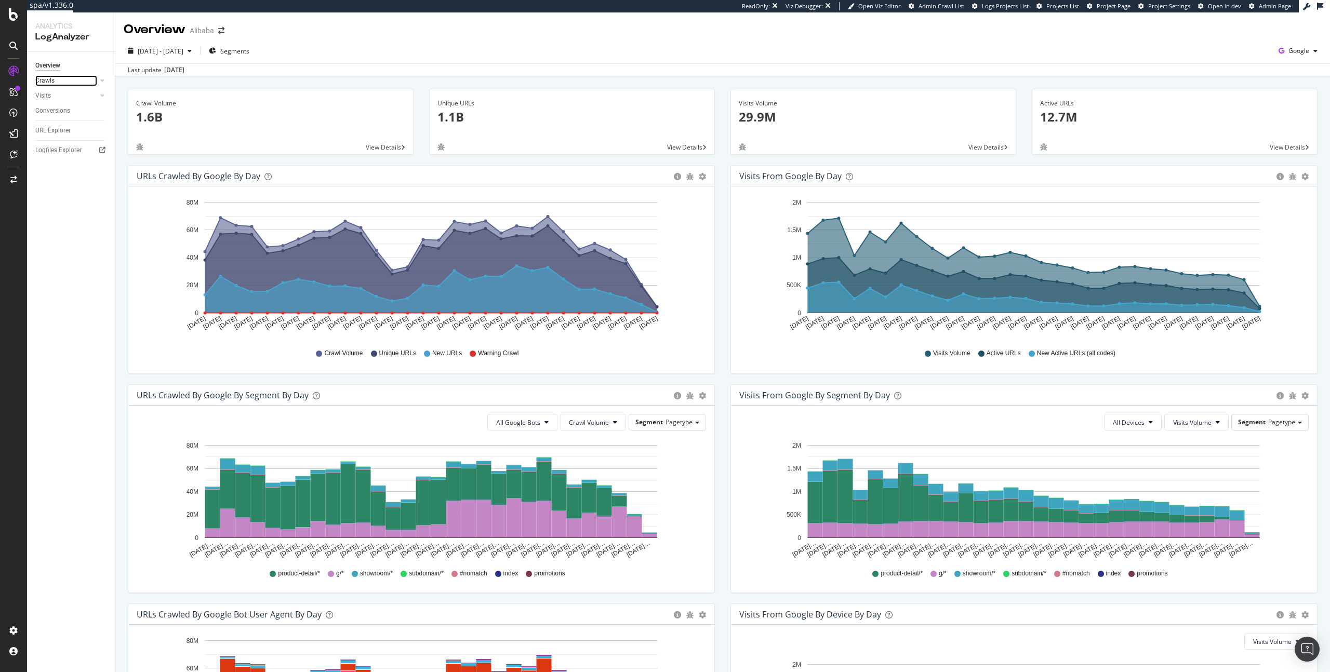
click at [77, 82] on link "Crawls" at bounding box center [66, 80] width 62 height 11
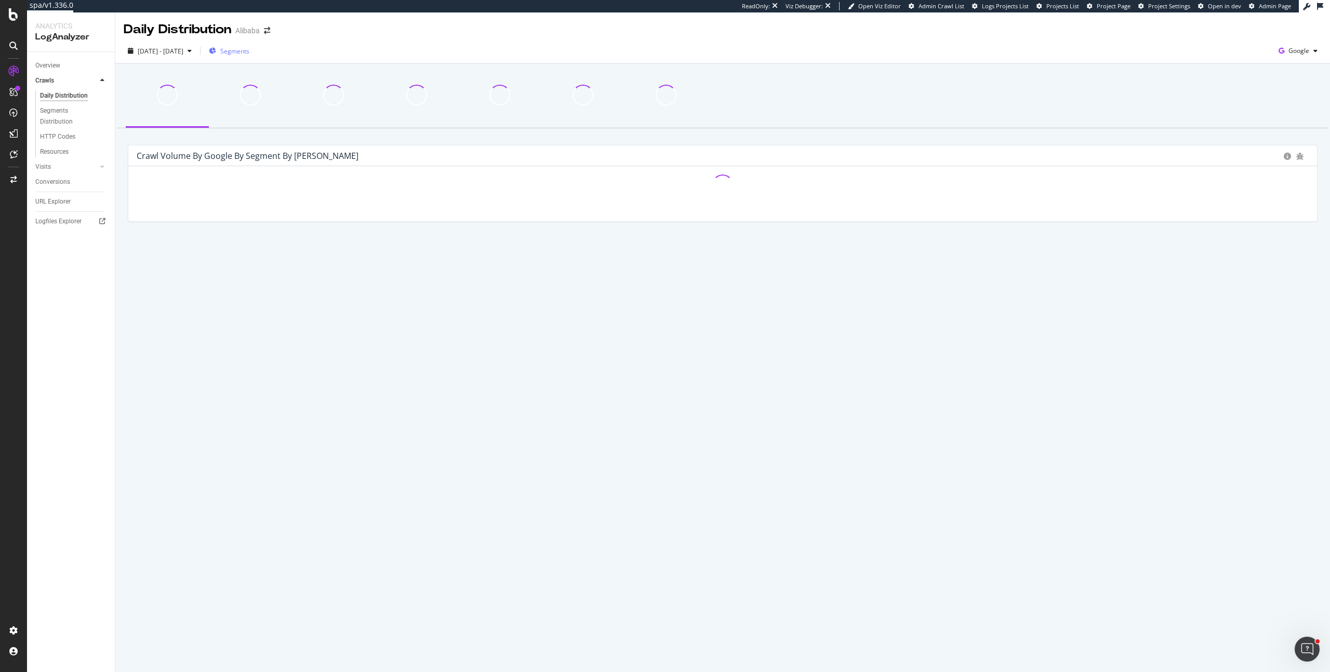
click at [216, 49] on icon "button" at bounding box center [212, 51] width 7 height 6
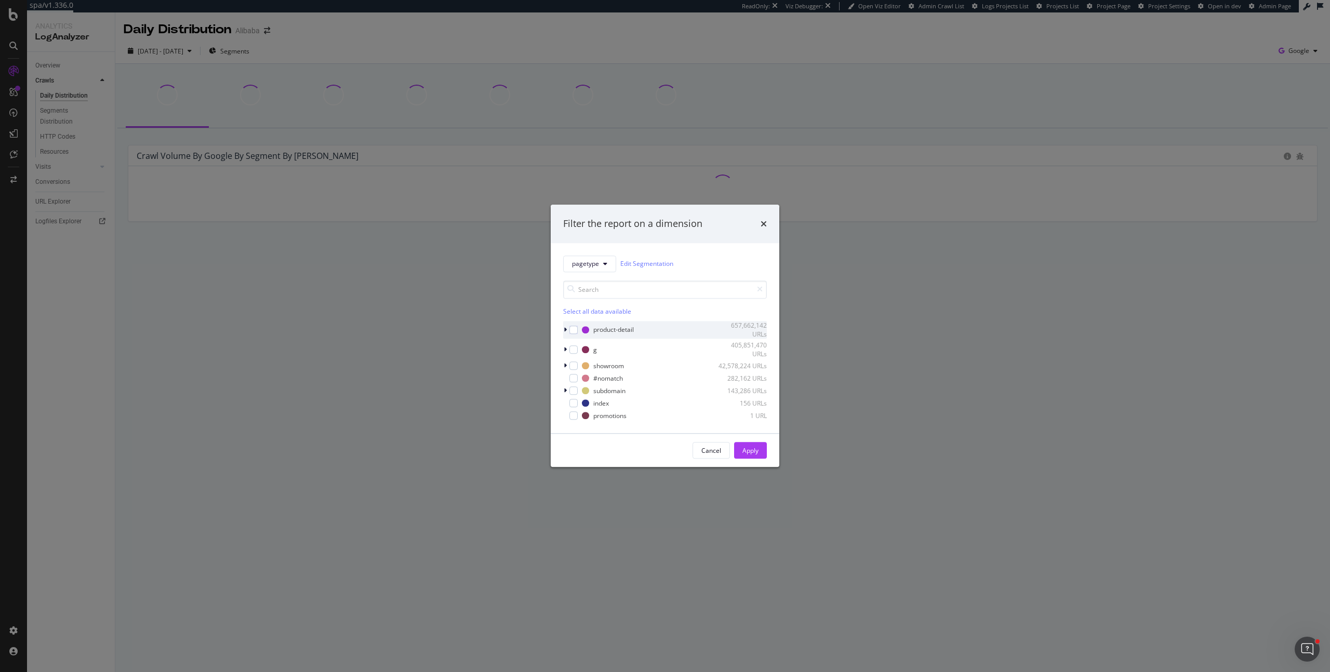
click at [563, 328] on icon "modal" at bounding box center [564, 330] width 3 height 6
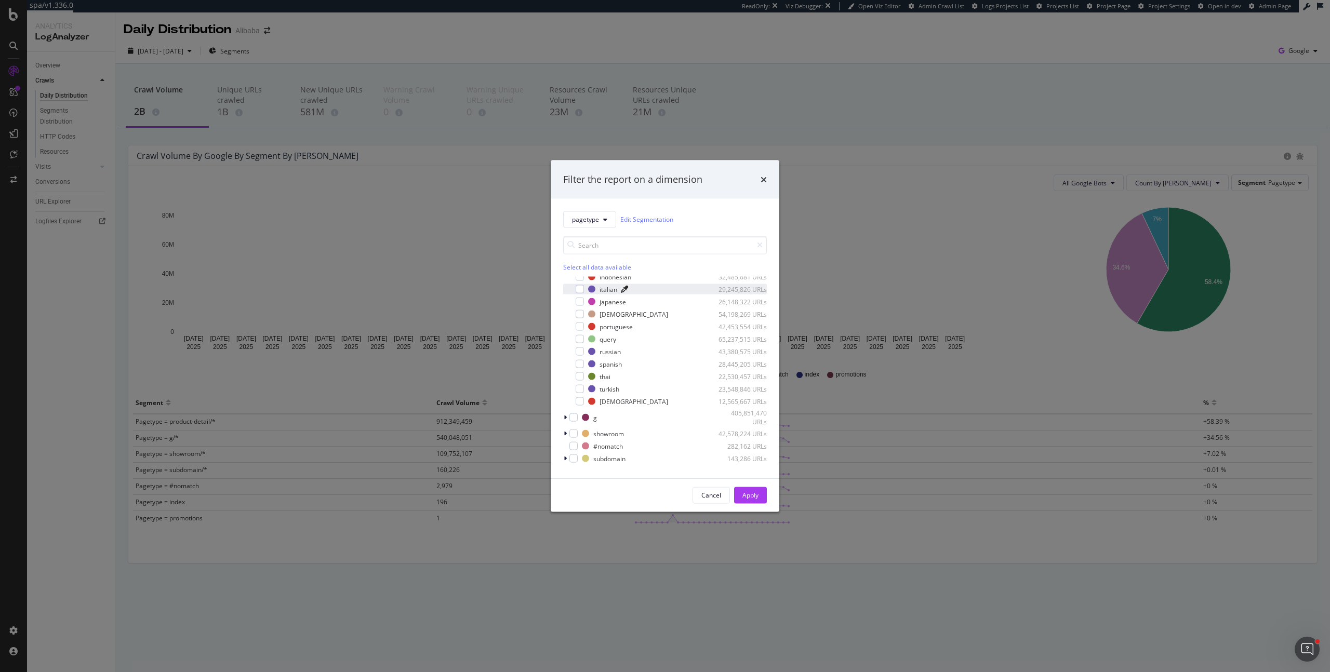
scroll to position [147, 0]
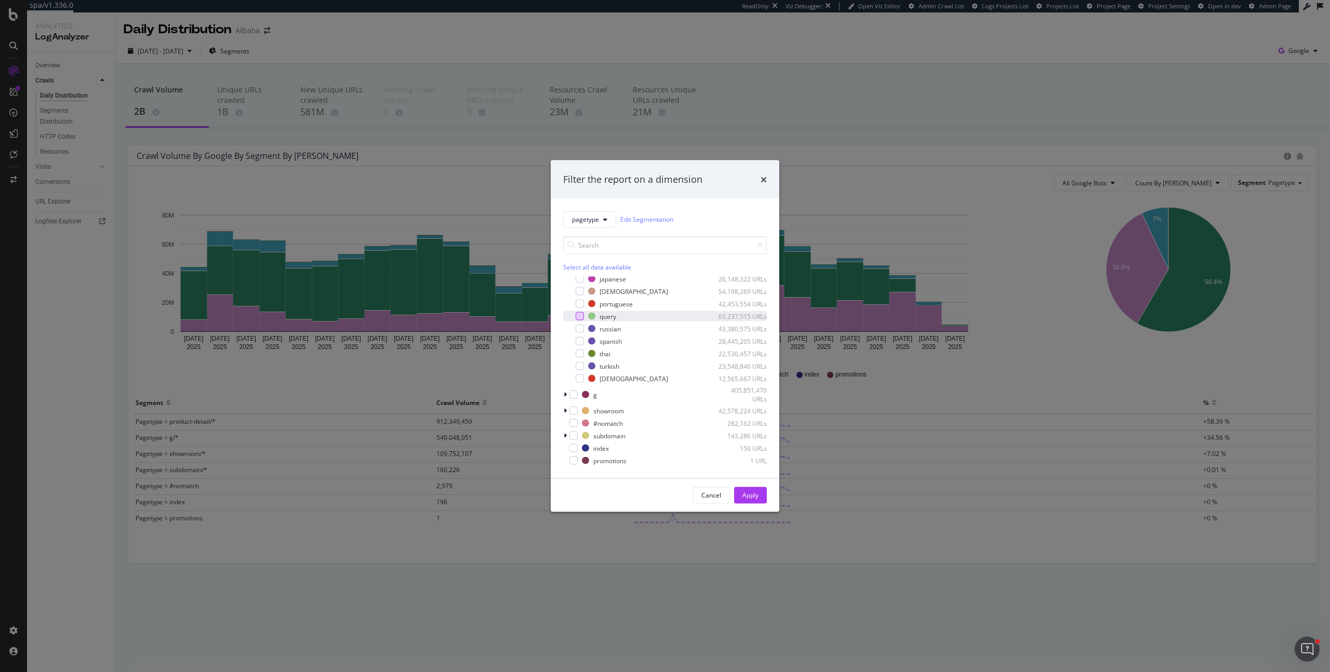
click at [576, 316] on div "modal" at bounding box center [579, 316] width 8 height 8
click at [760, 499] on button "Apply" at bounding box center [750, 495] width 33 height 17
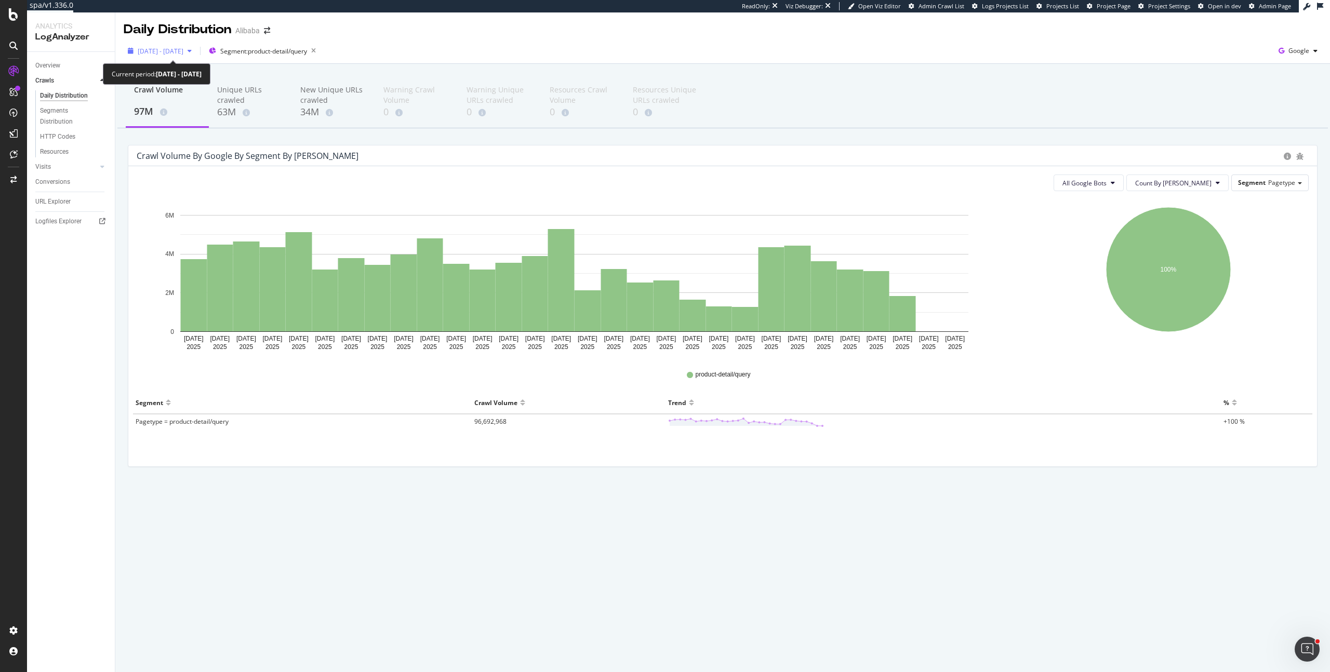
click at [170, 52] on span "[DATE] - [DATE]" at bounding box center [161, 51] width 46 height 9
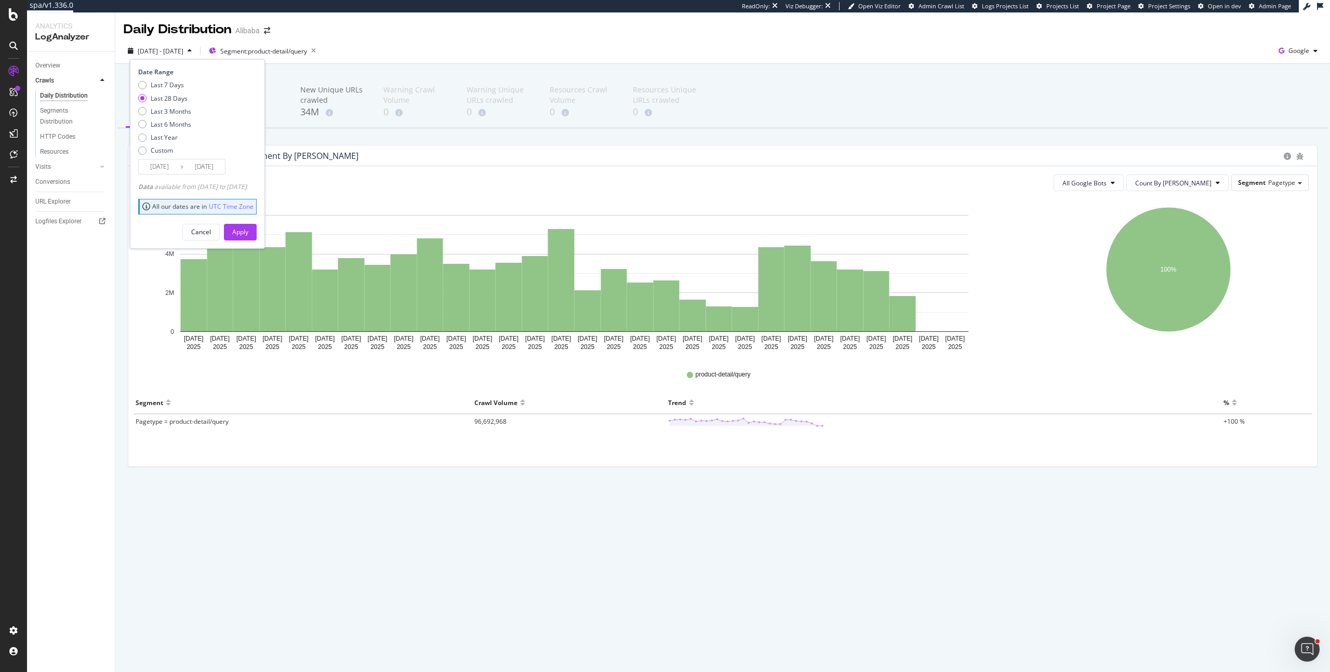
click at [166, 165] on input "[DATE]" at bounding box center [160, 166] width 42 height 15
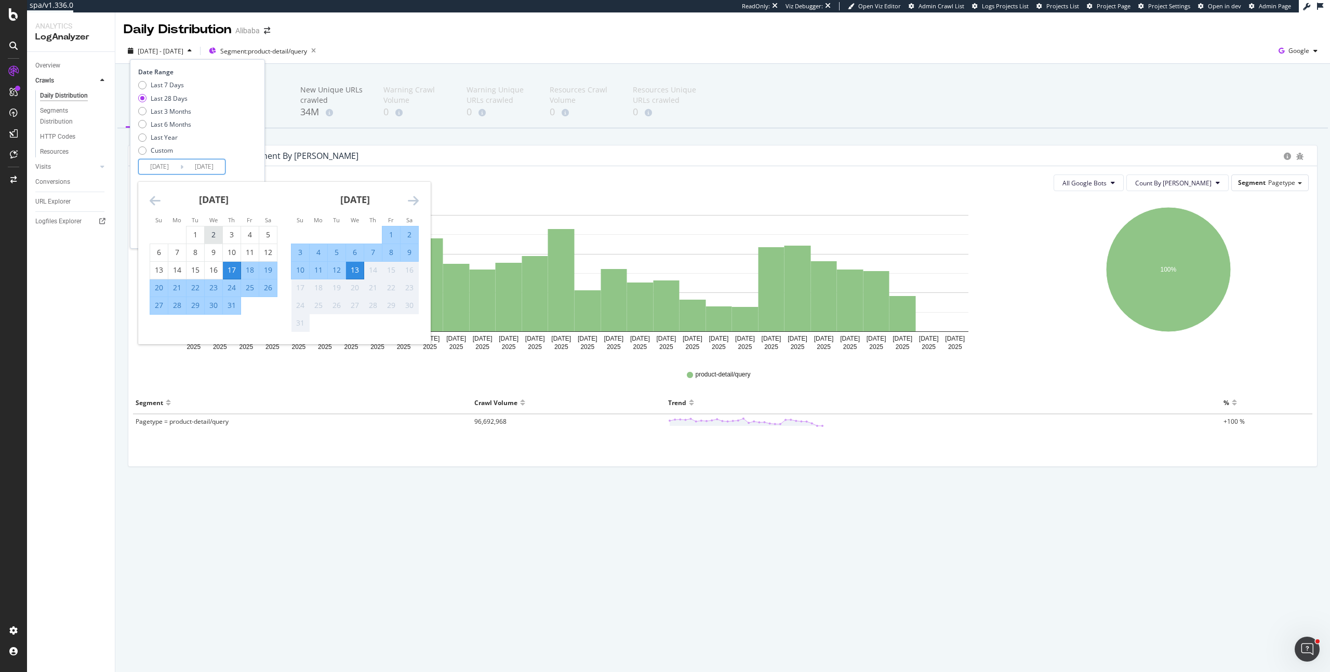
click at [214, 233] on div "2" at bounding box center [214, 235] width 18 height 10
type input "[DATE]"
click at [214, 238] on div "2" at bounding box center [214, 235] width 18 height 10
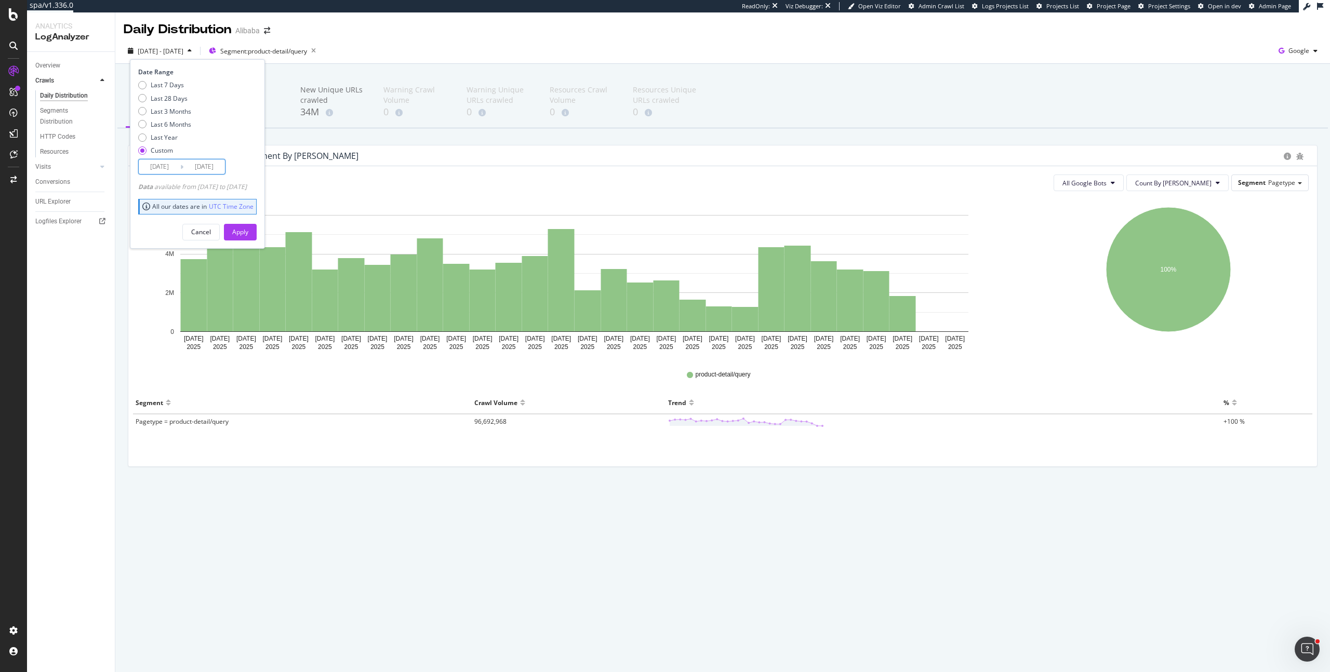
click at [198, 166] on input "[DATE]" at bounding box center [204, 166] width 42 height 15
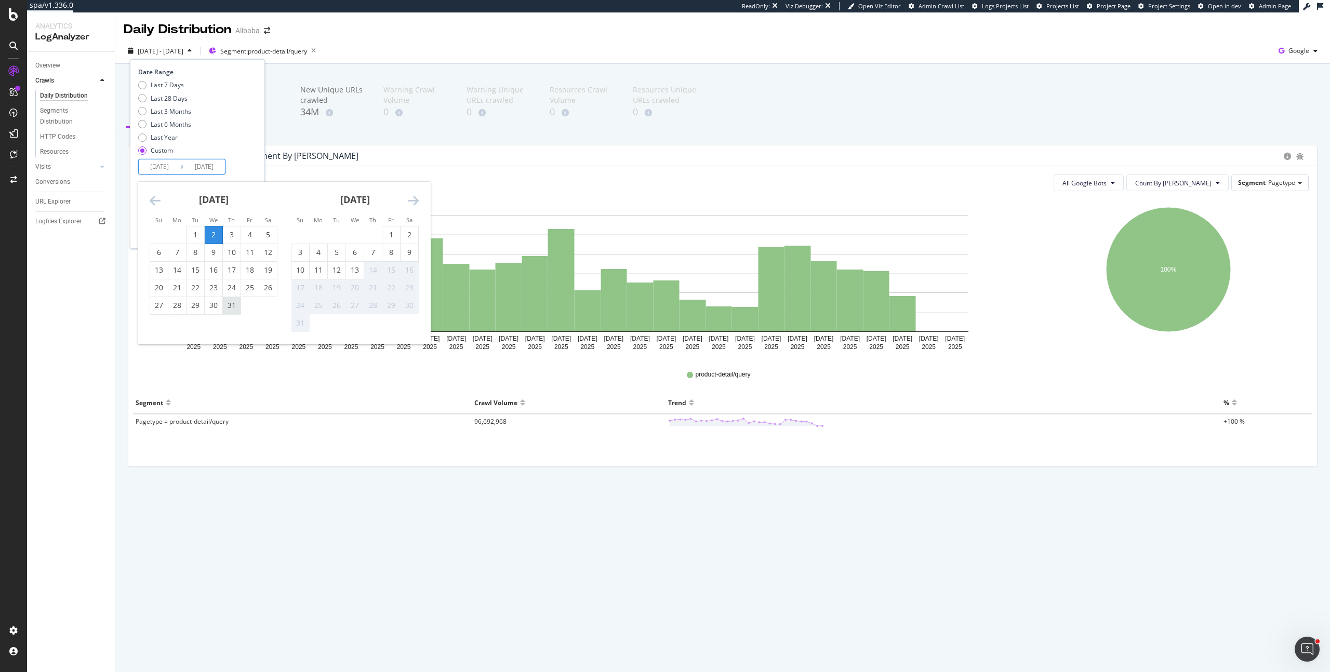
click at [238, 302] on div "31" at bounding box center [232, 305] width 18 height 10
type input "[DATE]"
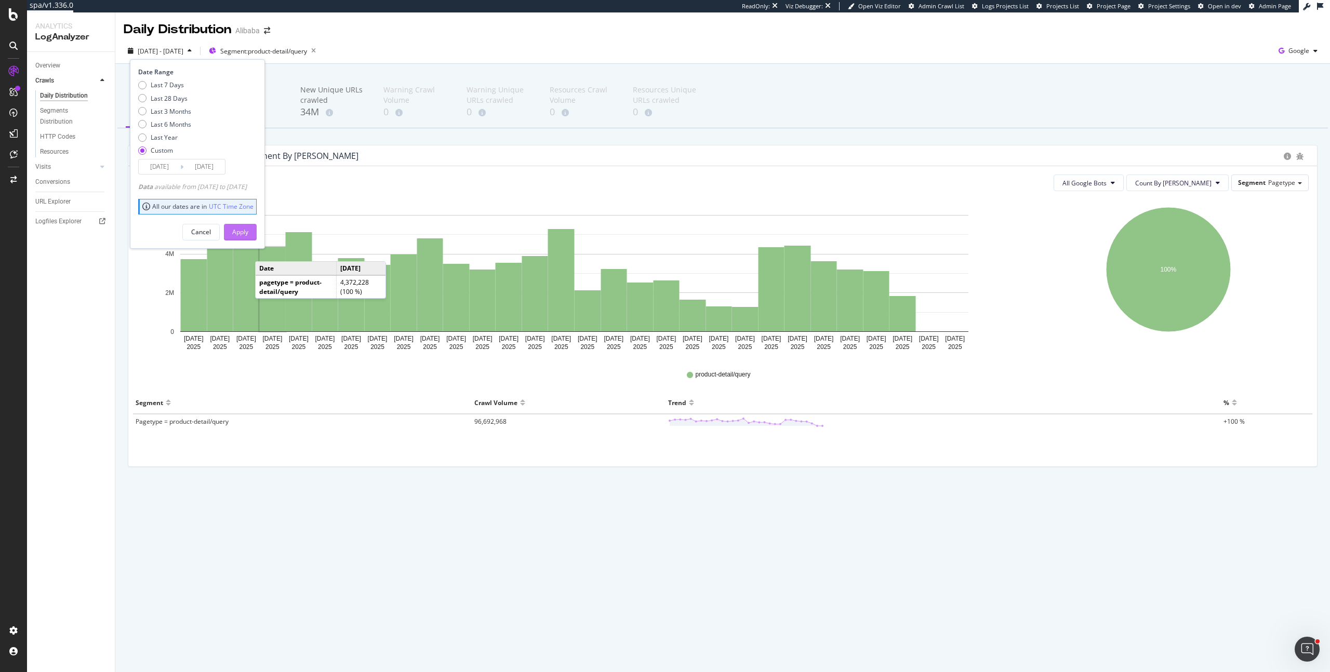
click at [248, 236] on div "Apply" at bounding box center [240, 231] width 16 height 9
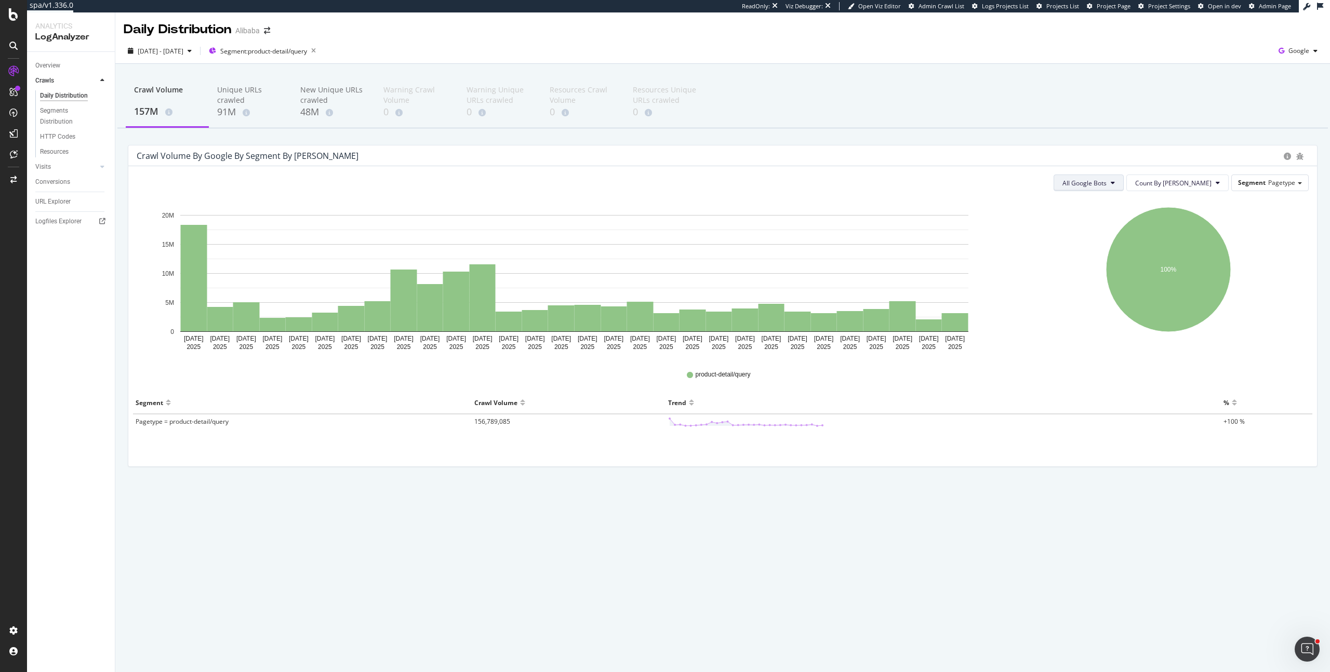
click at [1106, 183] on span "All Google Bots" at bounding box center [1084, 183] width 44 height 9
click at [1132, 321] on span "Google Desktop" at bounding box center [1137, 318] width 73 height 9
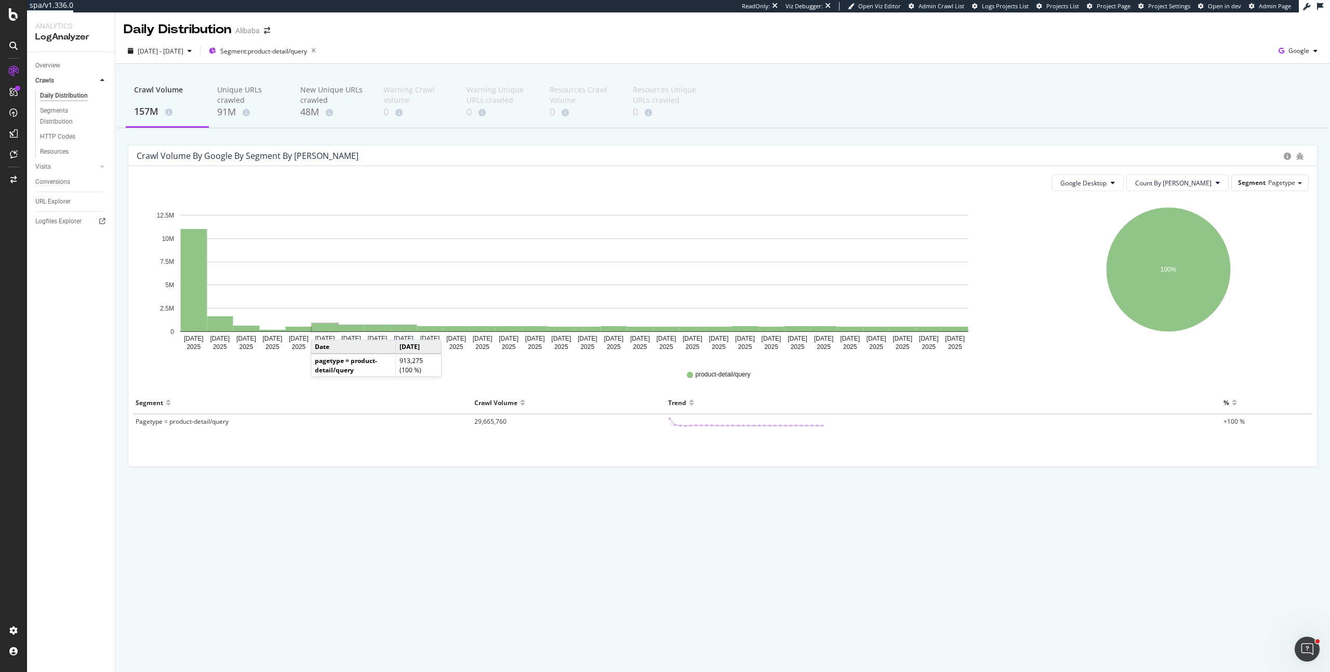
click at [321, 329] on rect "A chart." at bounding box center [325, 328] width 26 height 8
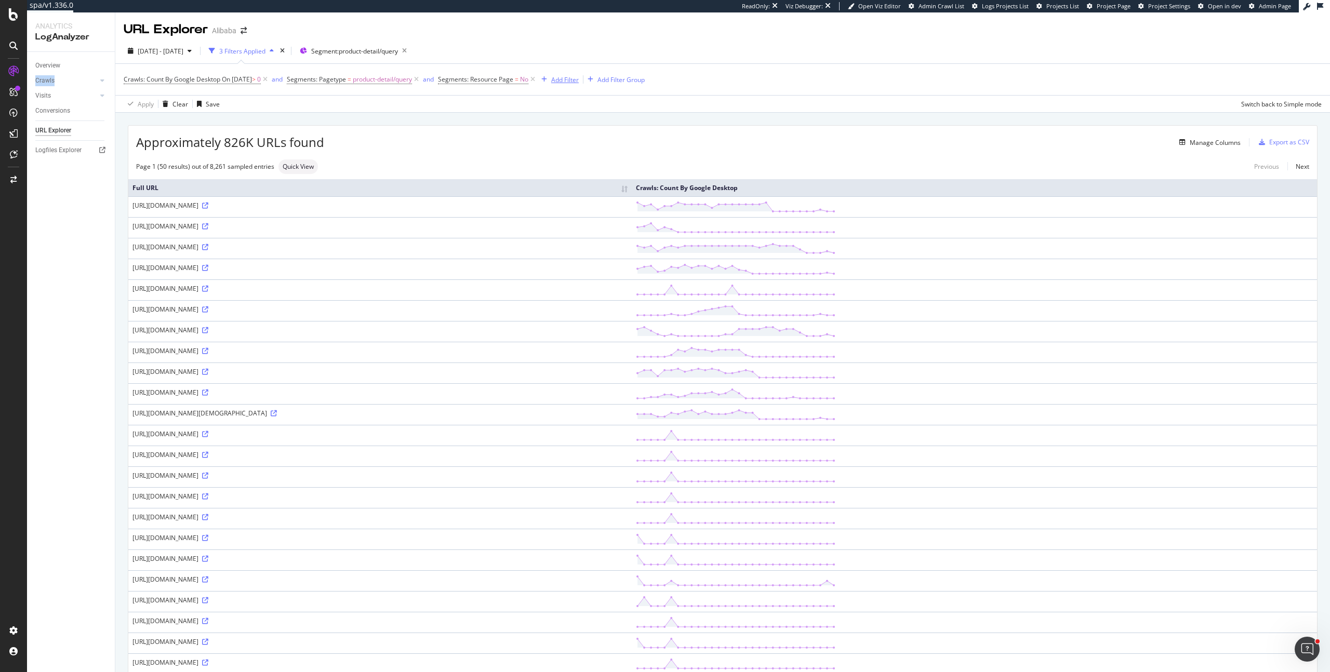
click at [579, 77] on div "Add Filter" at bounding box center [565, 79] width 28 height 9
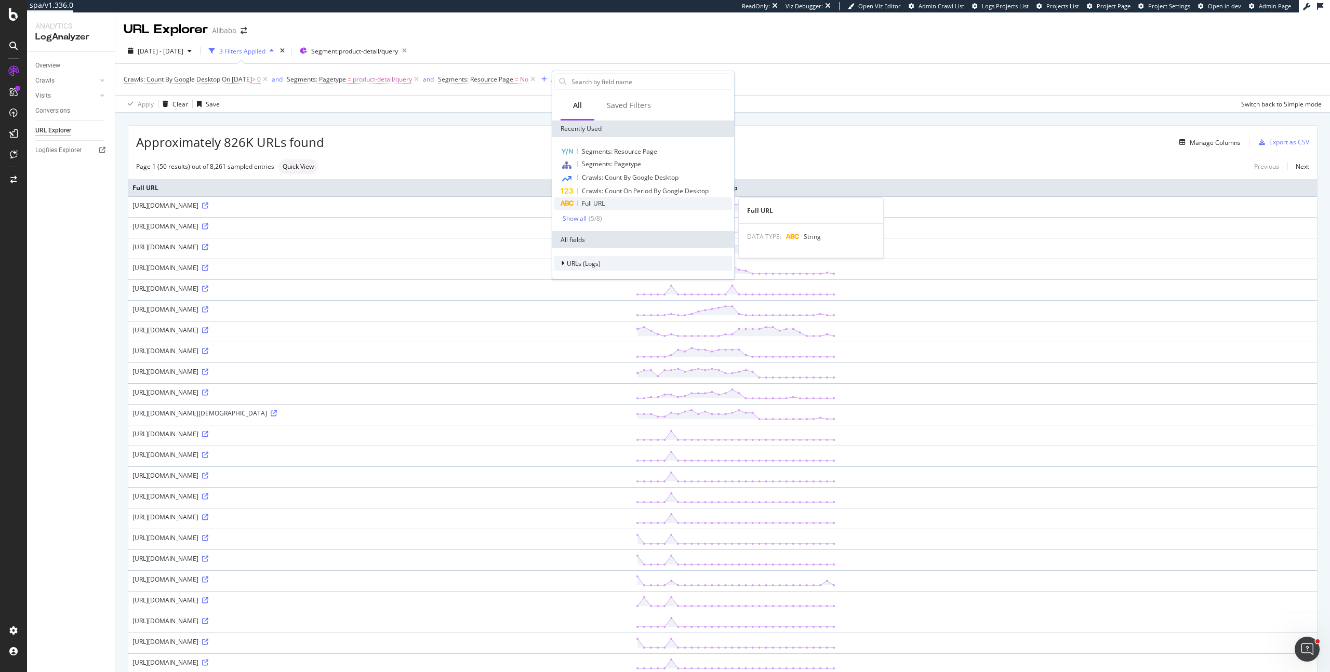
click at [599, 204] on span "Full URL" at bounding box center [593, 203] width 23 height 9
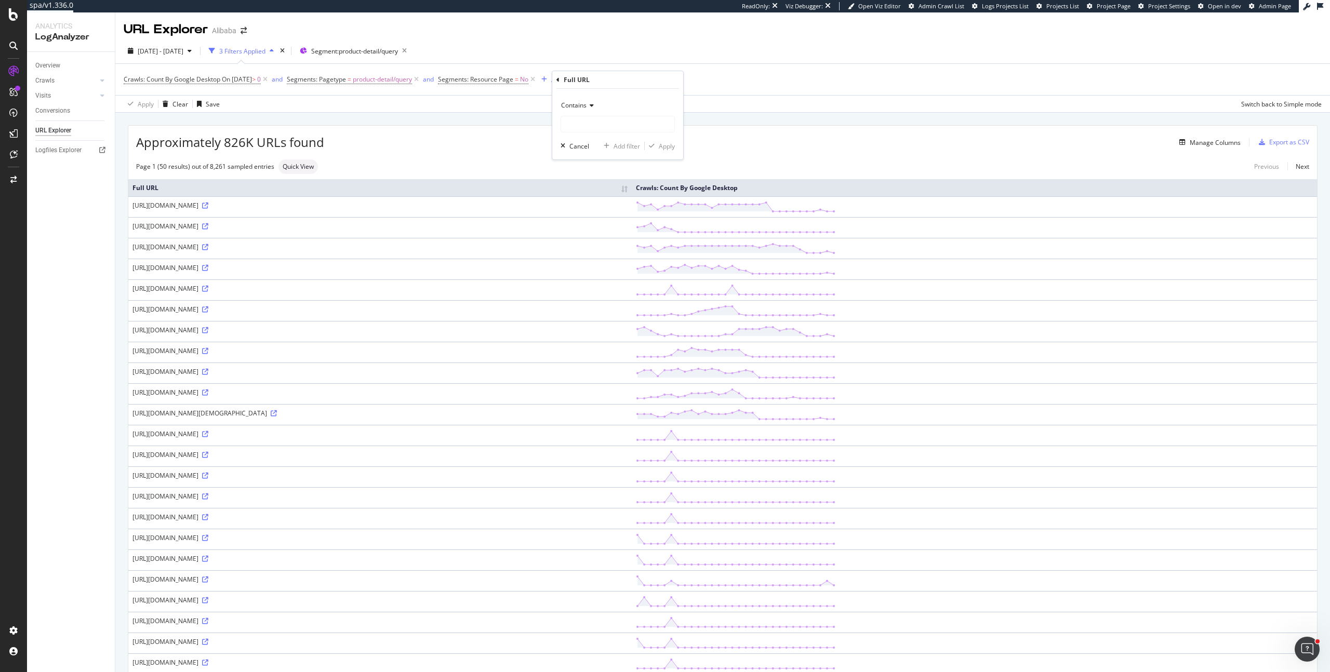
click at [576, 108] on span "Contains" at bounding box center [573, 105] width 25 height 9
click at [598, 222] on span "Doesn't contain" at bounding box center [588, 221] width 45 height 9
click at [593, 118] on input "text" at bounding box center [617, 124] width 113 height 17
type input "mark="
click at [659, 144] on div "Apply" at bounding box center [667, 146] width 16 height 9
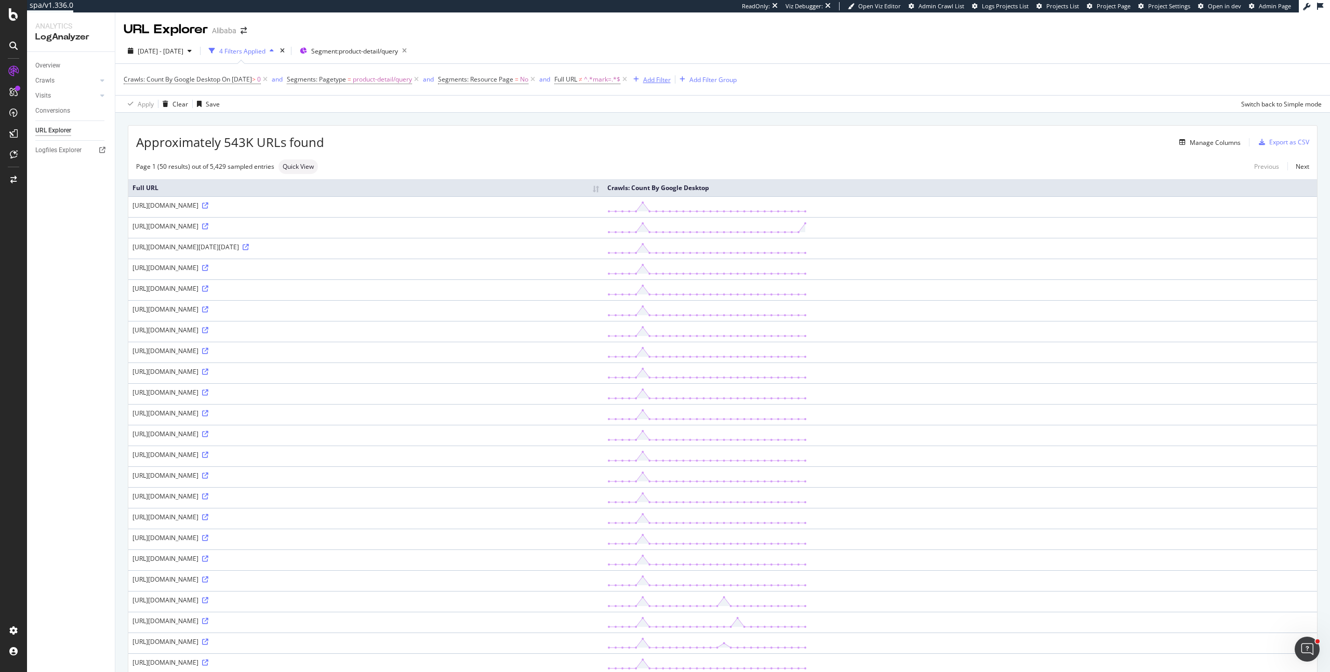
click at [670, 80] on div "Add Filter" at bounding box center [657, 79] width 28 height 9
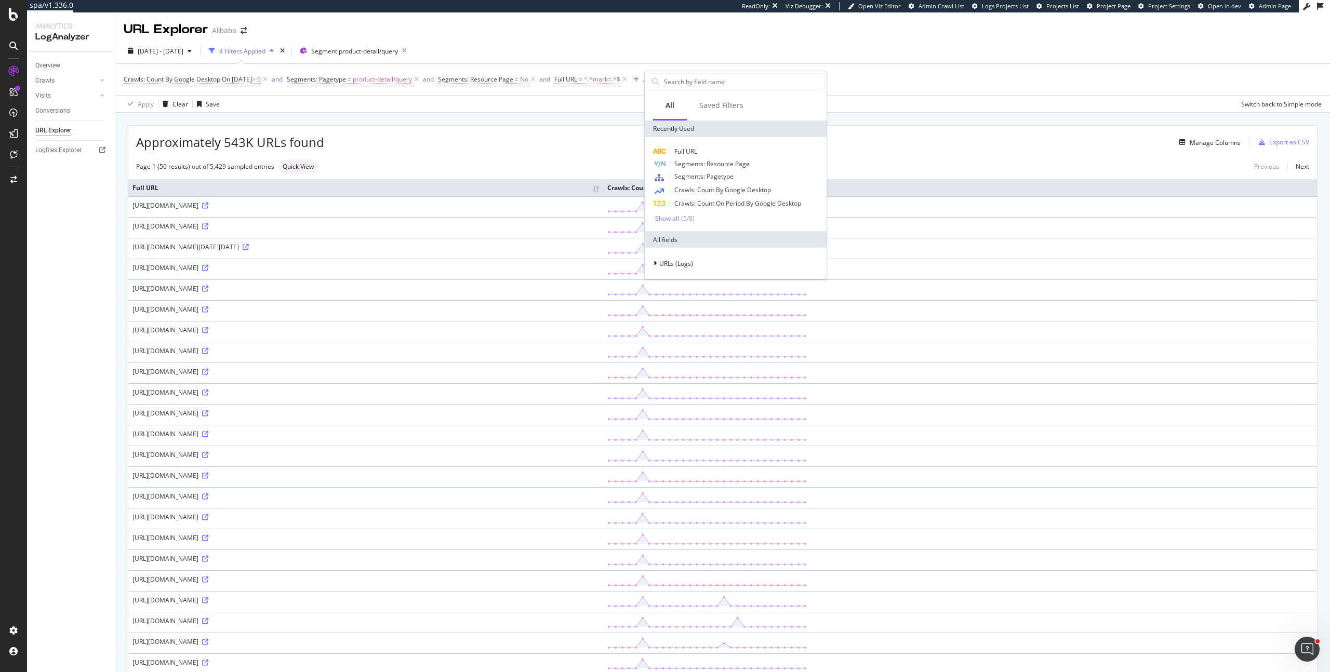
click at [582, 111] on div "Apply Clear Save Switch back to Simple mode" at bounding box center [722, 103] width 1214 height 17
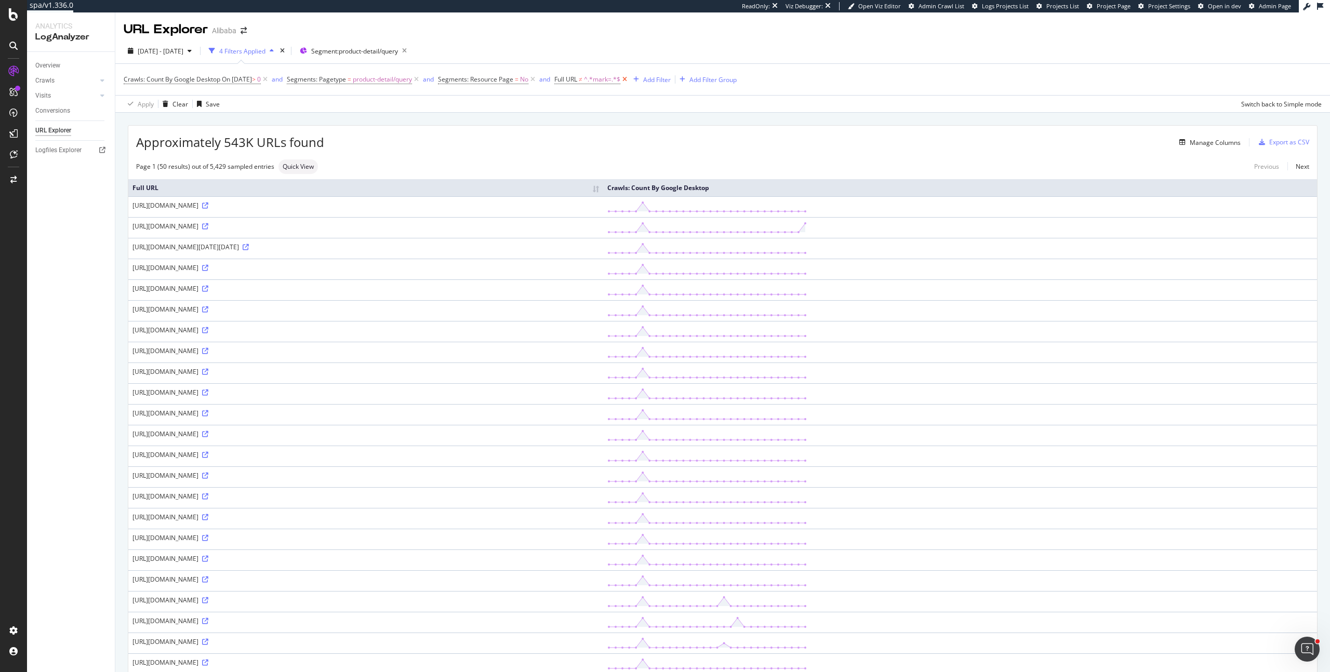
click at [629, 78] on icon at bounding box center [624, 79] width 9 height 10
click at [579, 77] on div "Add Filter" at bounding box center [565, 79] width 28 height 9
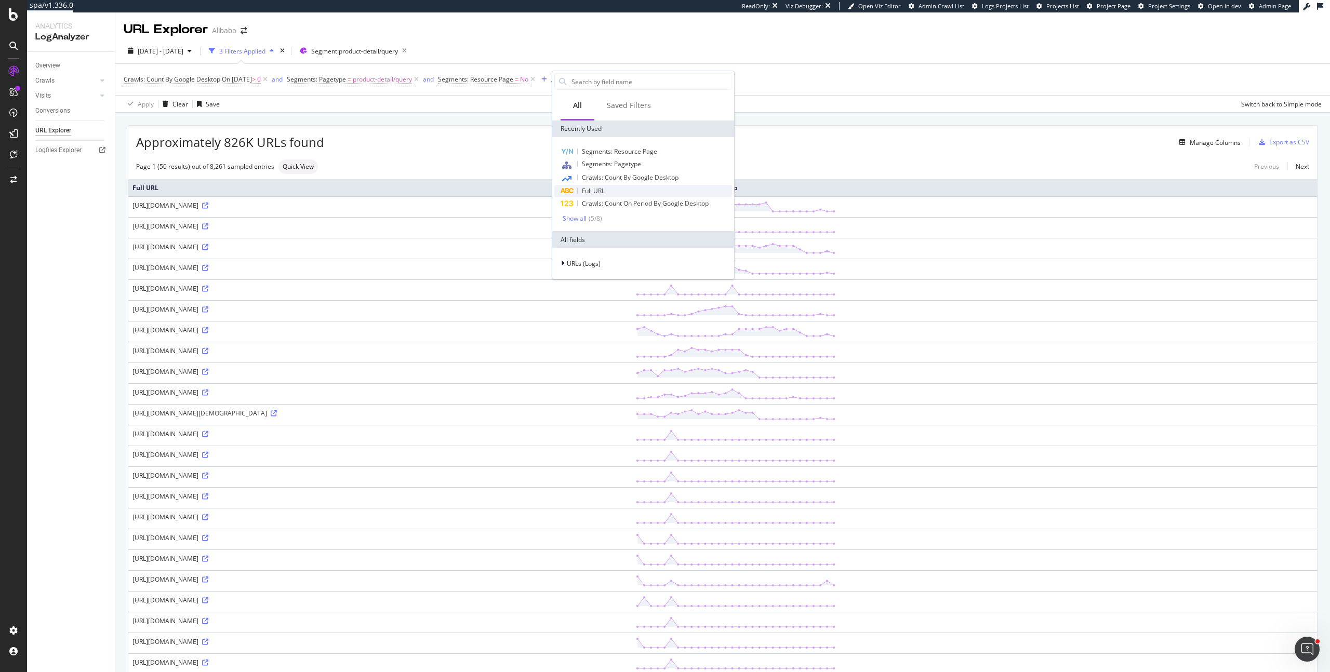
click at [594, 189] on span "Full URL" at bounding box center [593, 190] width 23 height 9
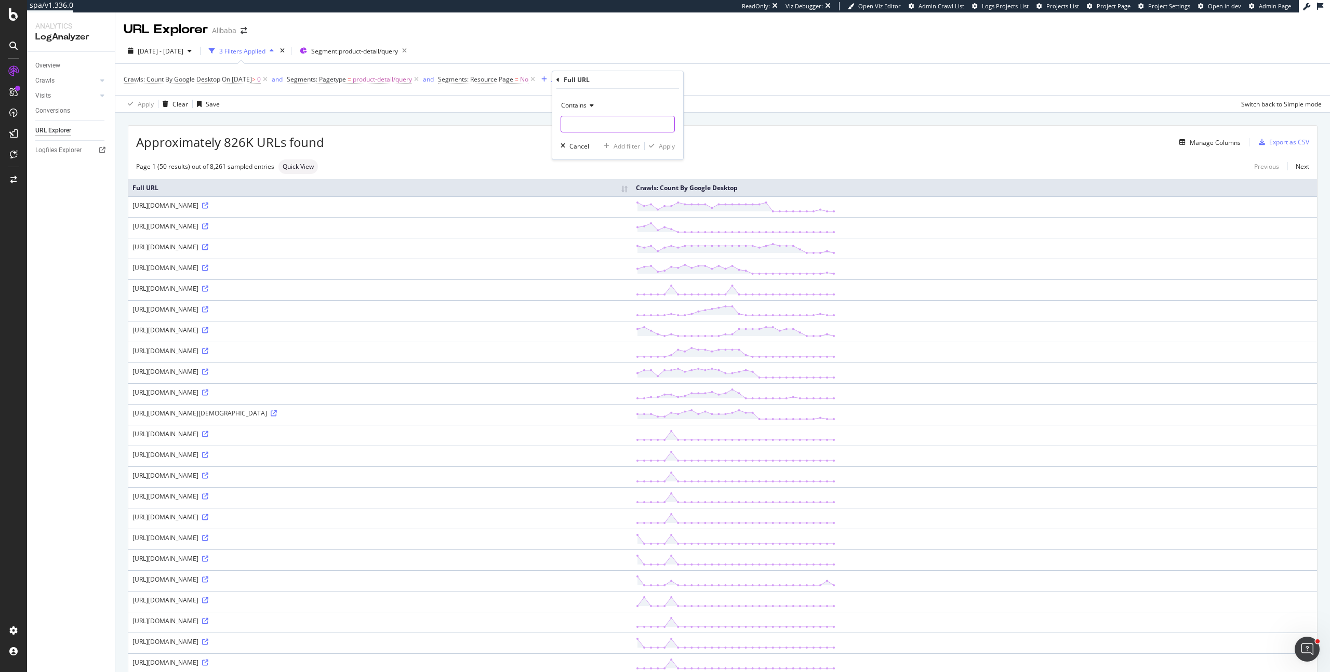
click at [588, 116] on input "text" at bounding box center [617, 124] width 113 height 17
click at [585, 104] on span "Contains" at bounding box center [573, 105] width 25 height 9
click at [610, 226] on div "Doesn't contain" at bounding box center [618, 221] width 111 height 14
click at [597, 117] on input "text" at bounding box center [617, 124] width 113 height 17
type input "mark="
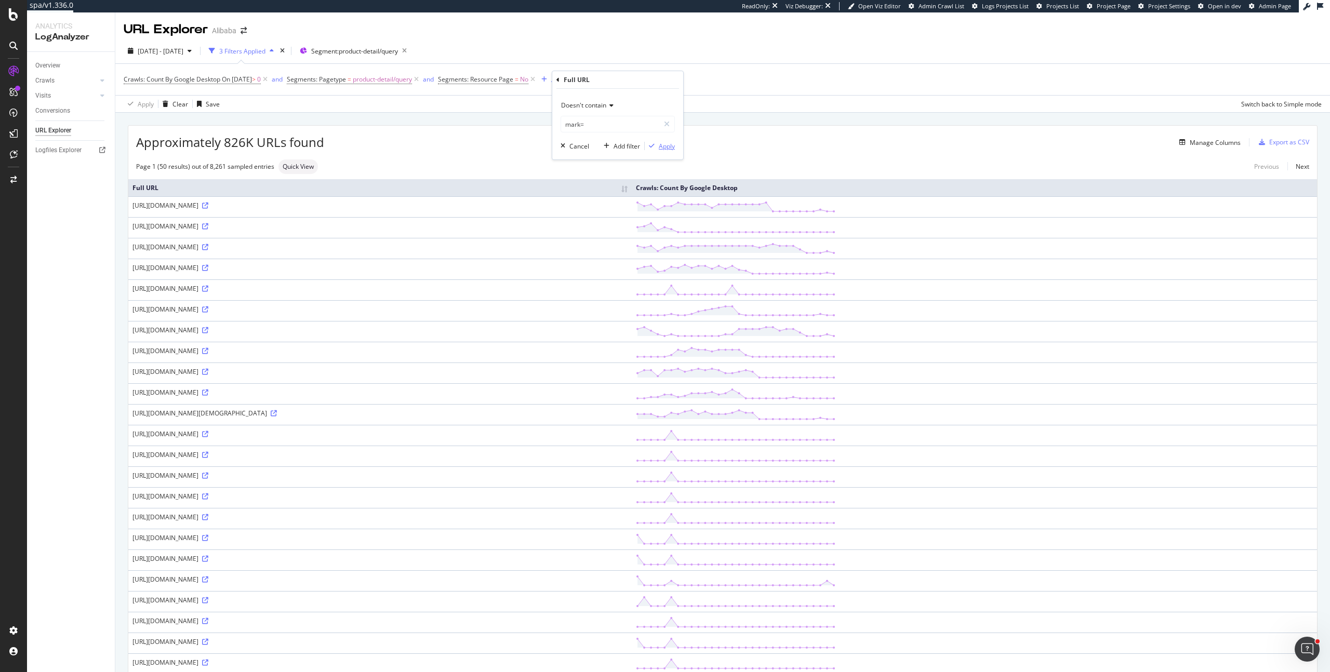
click at [655, 145] on div "button" at bounding box center [652, 146] width 14 height 6
click at [670, 82] on div "Add Filter" at bounding box center [657, 79] width 28 height 9
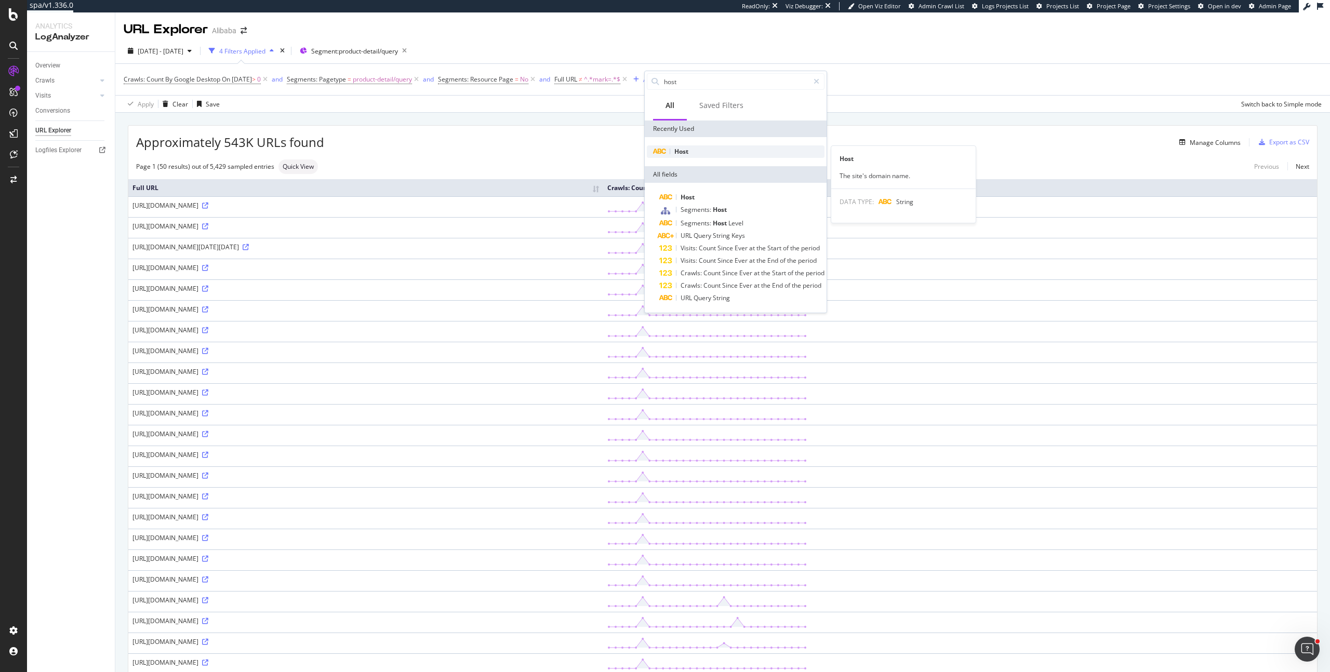
type input "host"
click at [693, 147] on div "Host" at bounding box center [736, 151] width 178 height 12
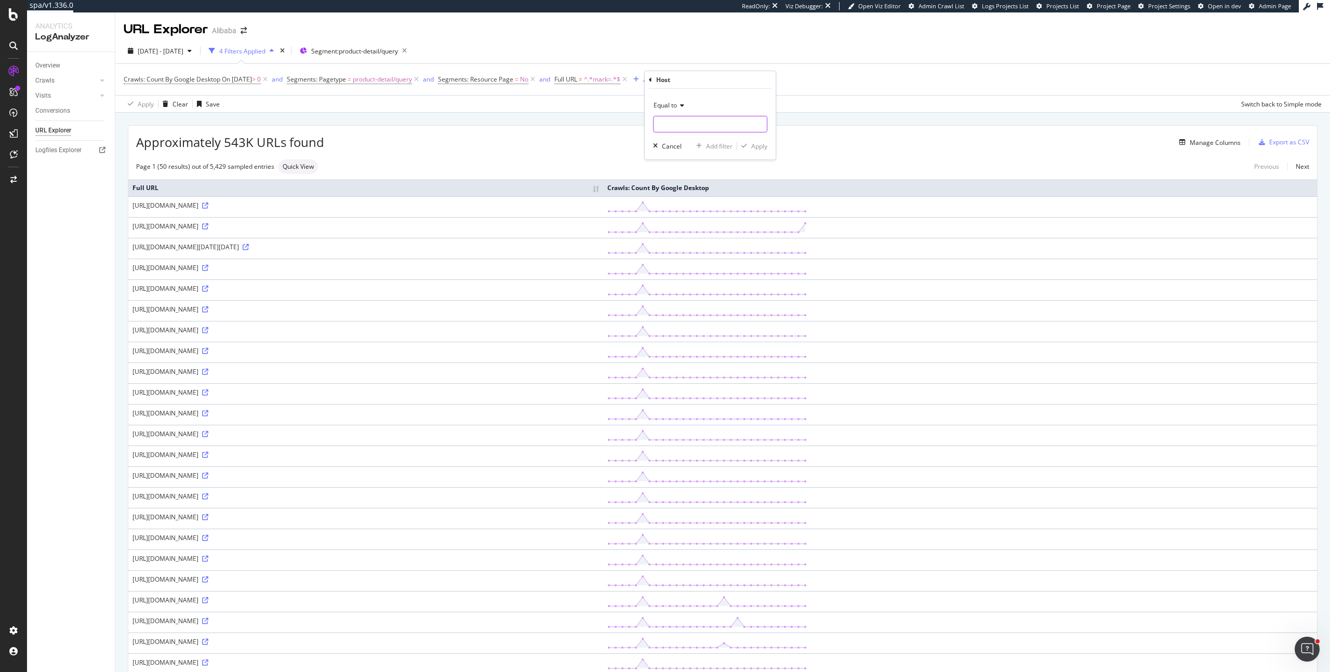
click at [684, 129] on input "text" at bounding box center [709, 124] width 113 height 17
type input "[DOMAIN_NAME]"
click at [704, 140] on div "Fetching suggestions" at bounding box center [709, 171] width 113 height 77
click at [770, 144] on div "Equal to www.alibaba.com www.alibaba.com Cancel Add filter Apply" at bounding box center [710, 124] width 131 height 71
click at [764, 146] on div "Apply" at bounding box center [759, 146] width 16 height 9
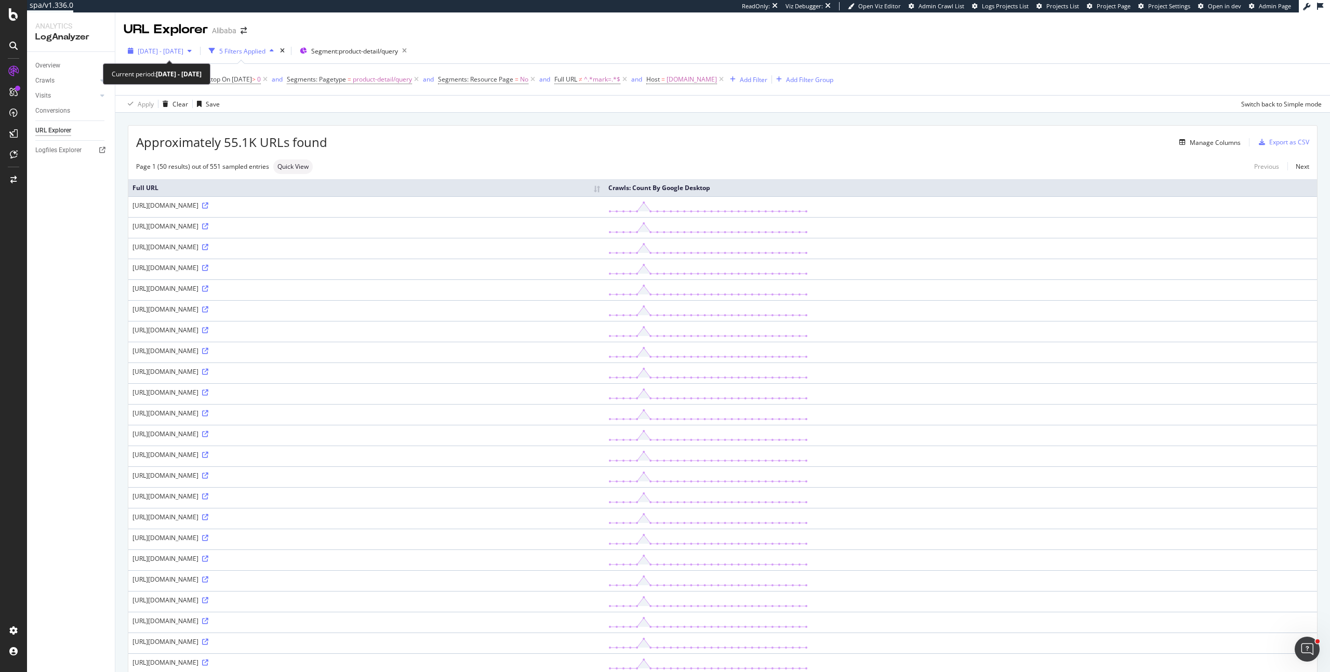
click at [183, 50] on span "2025 Jul. 2nd - Jul. 31st" at bounding box center [161, 51] width 46 height 9
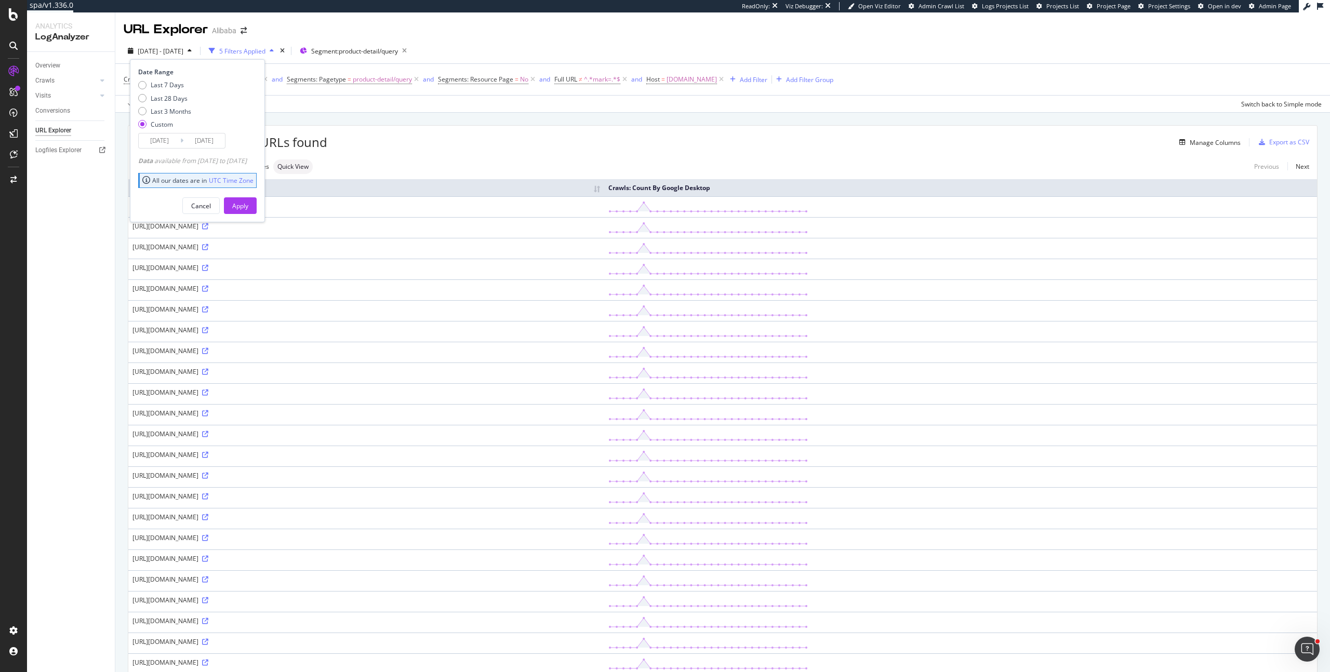
click at [204, 136] on input "2025/07/31" at bounding box center [204, 140] width 42 height 15
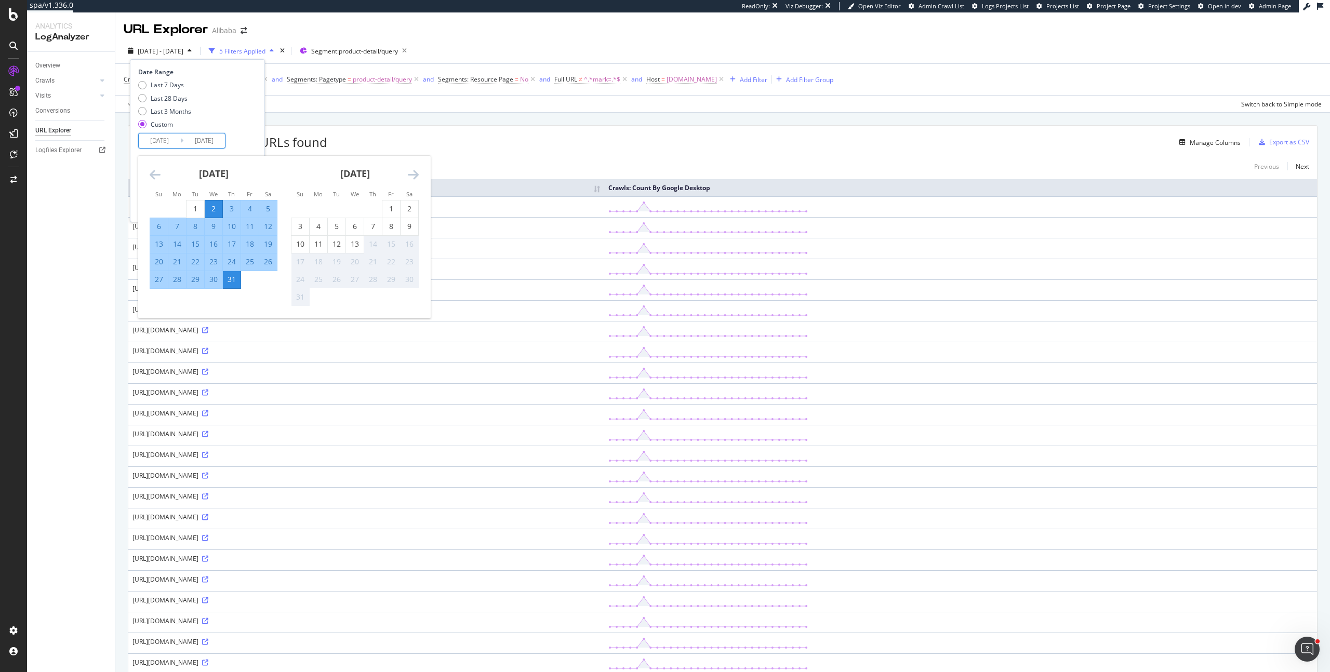
click at [235, 208] on div "3" at bounding box center [232, 209] width 18 height 10
type input "[DATE]"
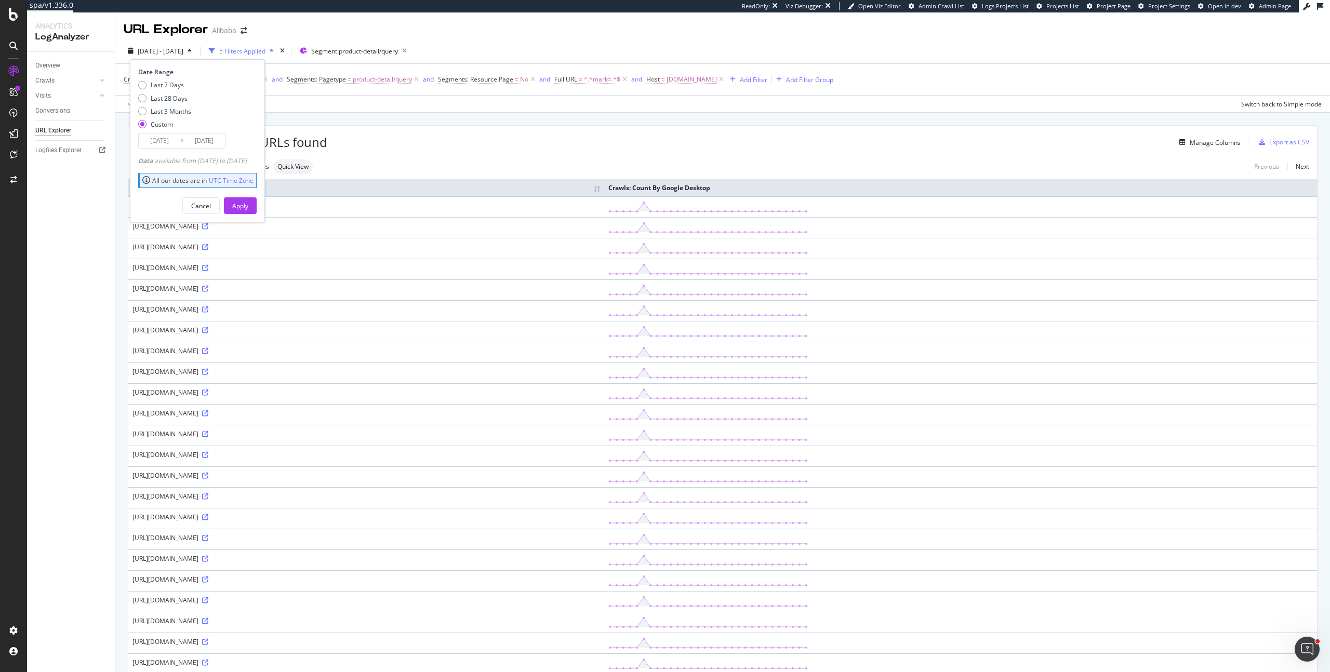
click at [212, 144] on input "2025/07/03" at bounding box center [204, 140] width 42 height 15
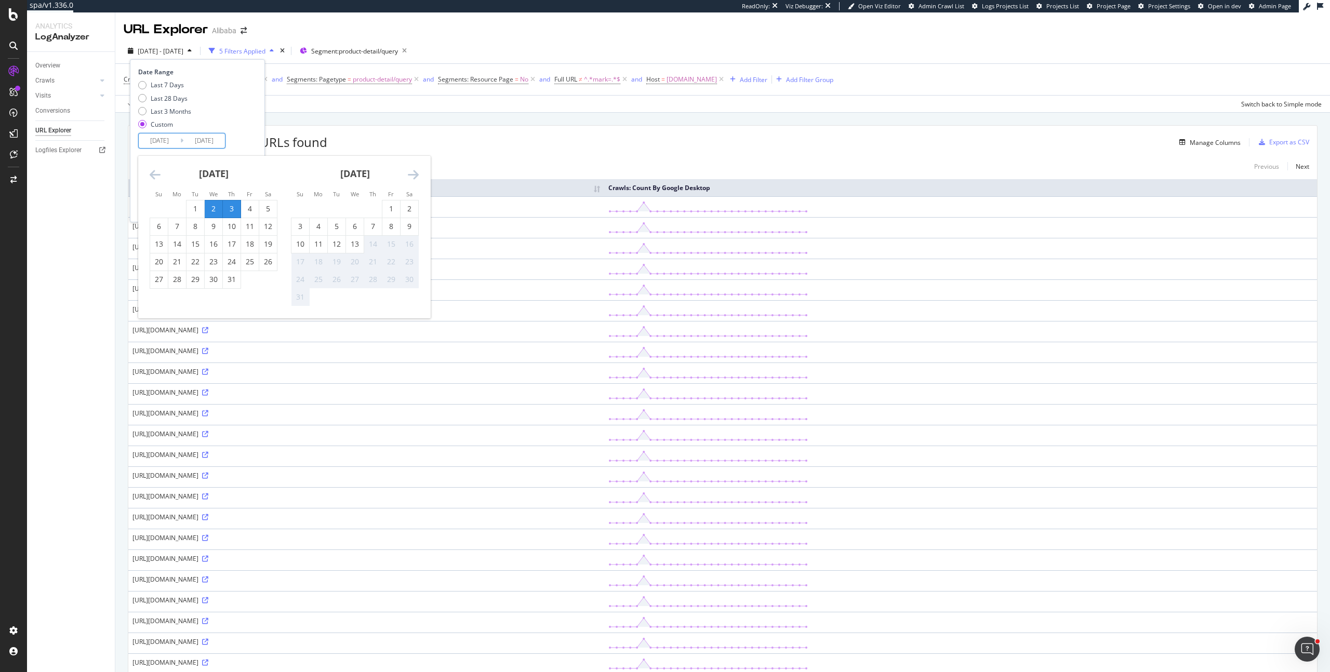
click at [227, 209] on div "3" at bounding box center [232, 209] width 18 height 10
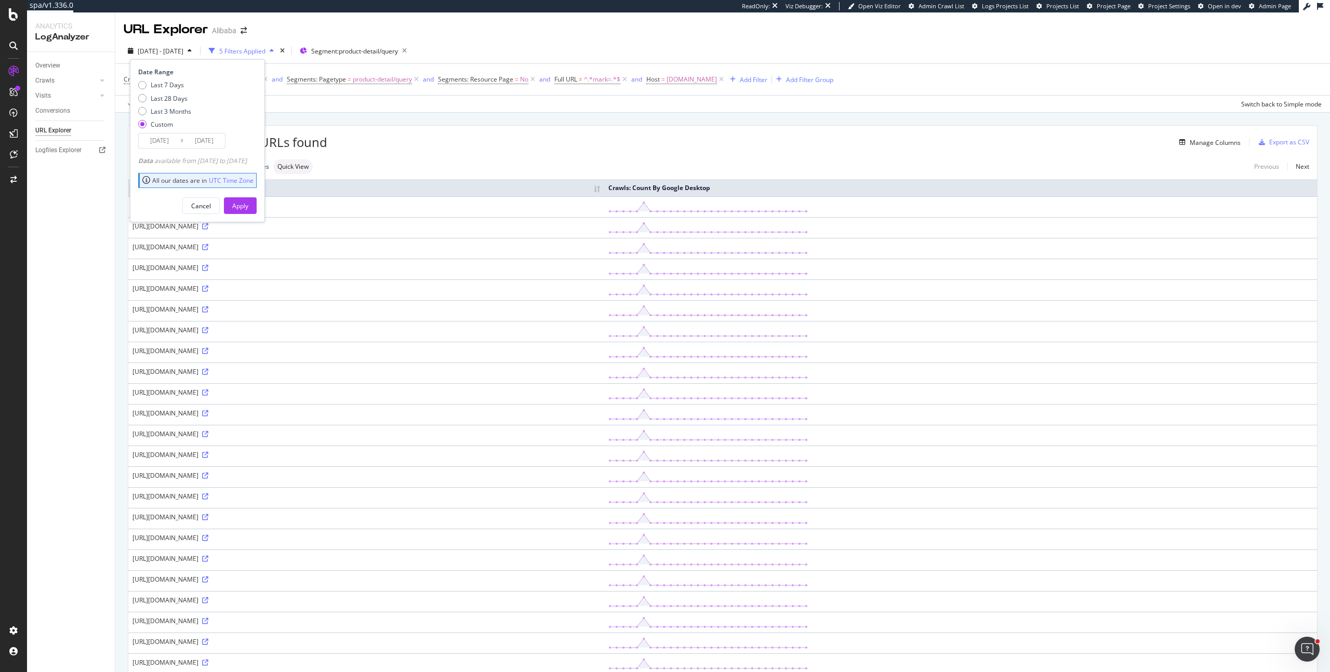
click at [170, 137] on input "2025/07/02" at bounding box center [160, 140] width 42 height 15
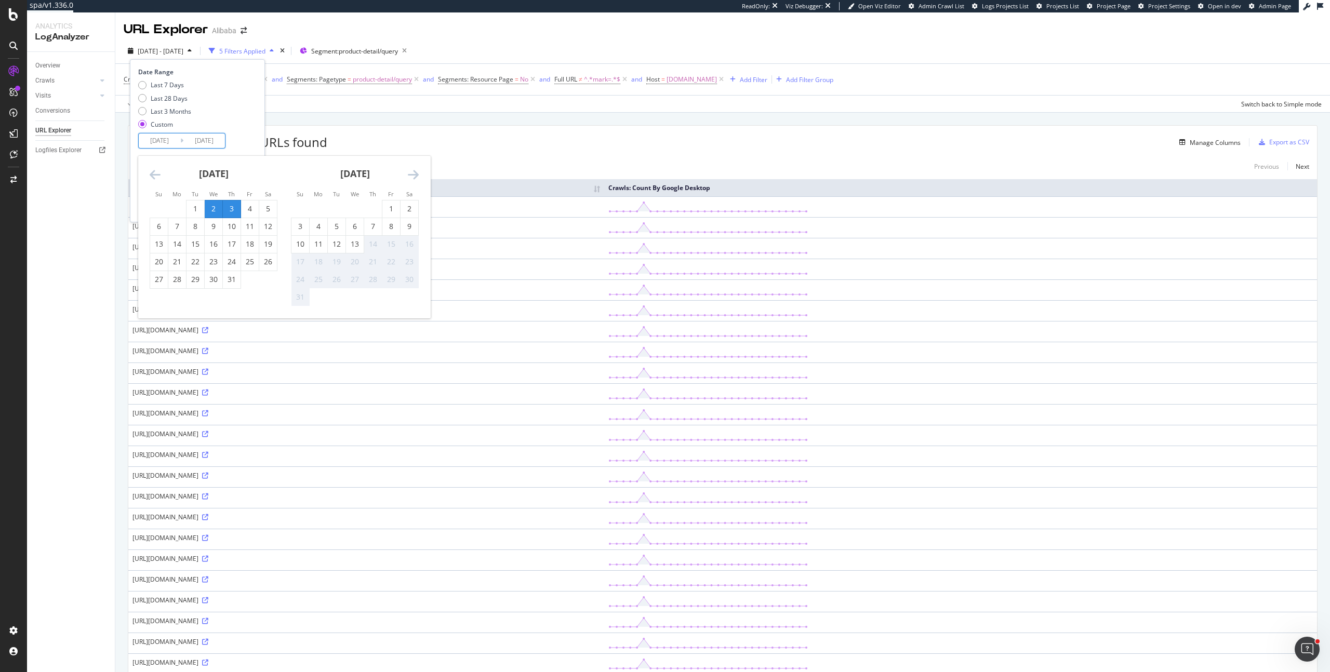
click at [228, 206] on div "3" at bounding box center [232, 209] width 18 height 10
type input "2025/07/03"
click at [238, 130] on div "Last 7 Days Last 28 Days Last 3 Months Custom" at bounding box center [196, 106] width 116 height 52
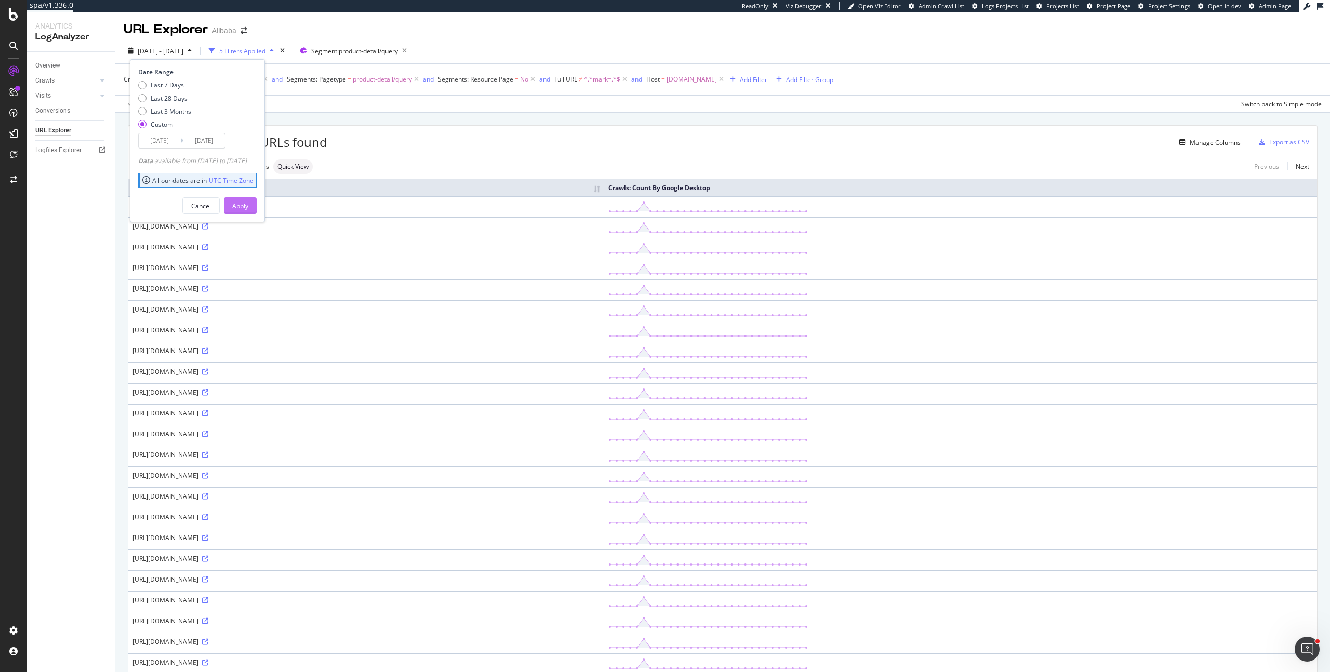
click at [248, 203] on div "Apply" at bounding box center [240, 206] width 16 height 9
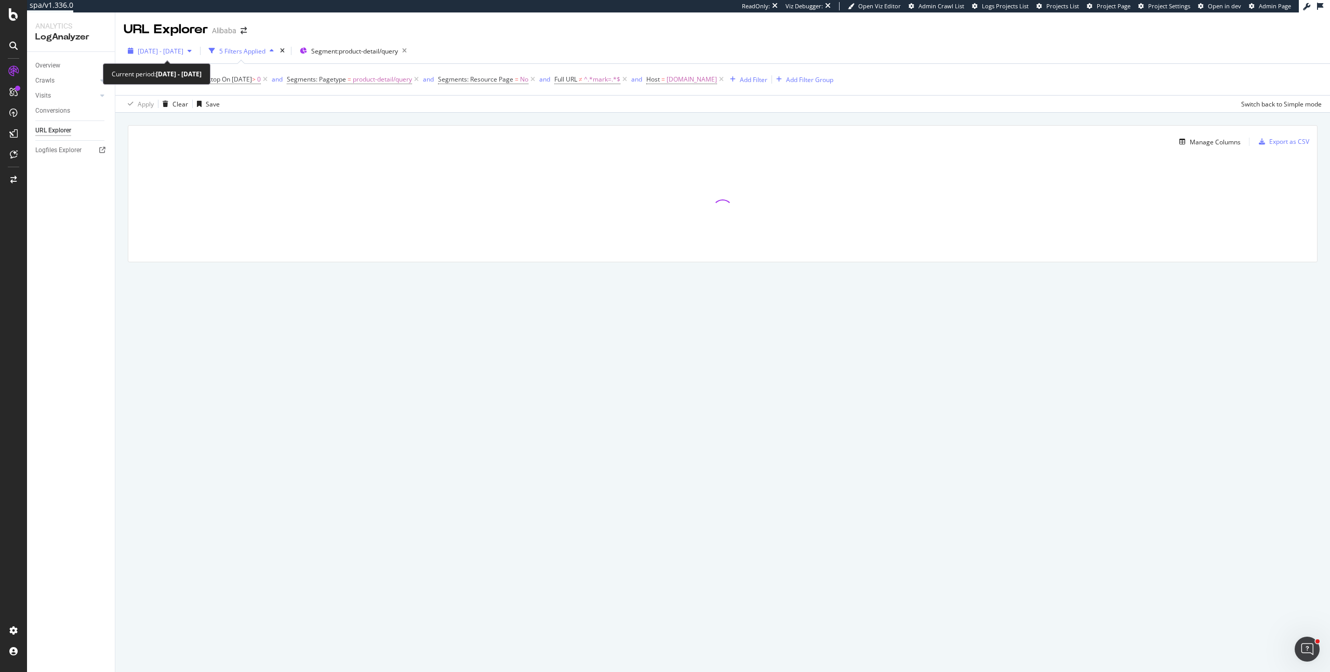
click at [182, 55] on span "[DATE] - [DATE]" at bounding box center [161, 51] width 46 height 9
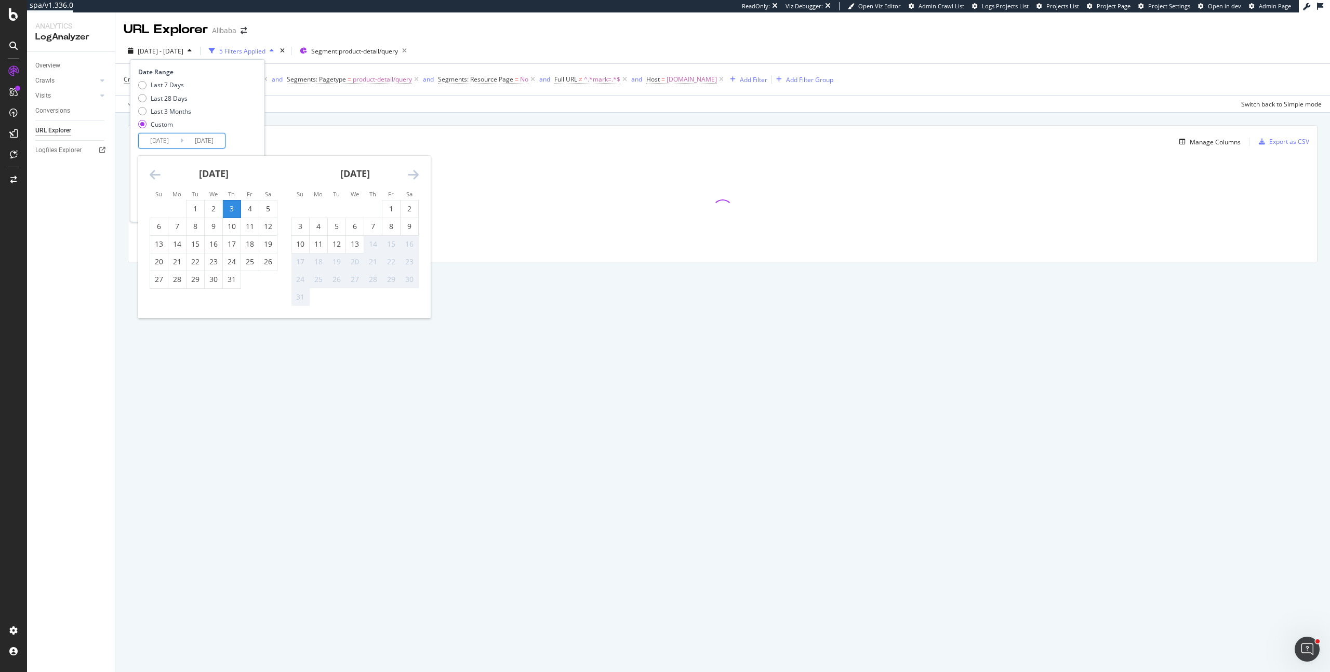
click at [169, 140] on input "[DATE]" at bounding box center [160, 140] width 42 height 15
click at [212, 206] on div "2" at bounding box center [214, 209] width 18 height 10
type input "[DATE]"
click at [212, 206] on div "2" at bounding box center [214, 209] width 18 height 10
type input "[DATE]"
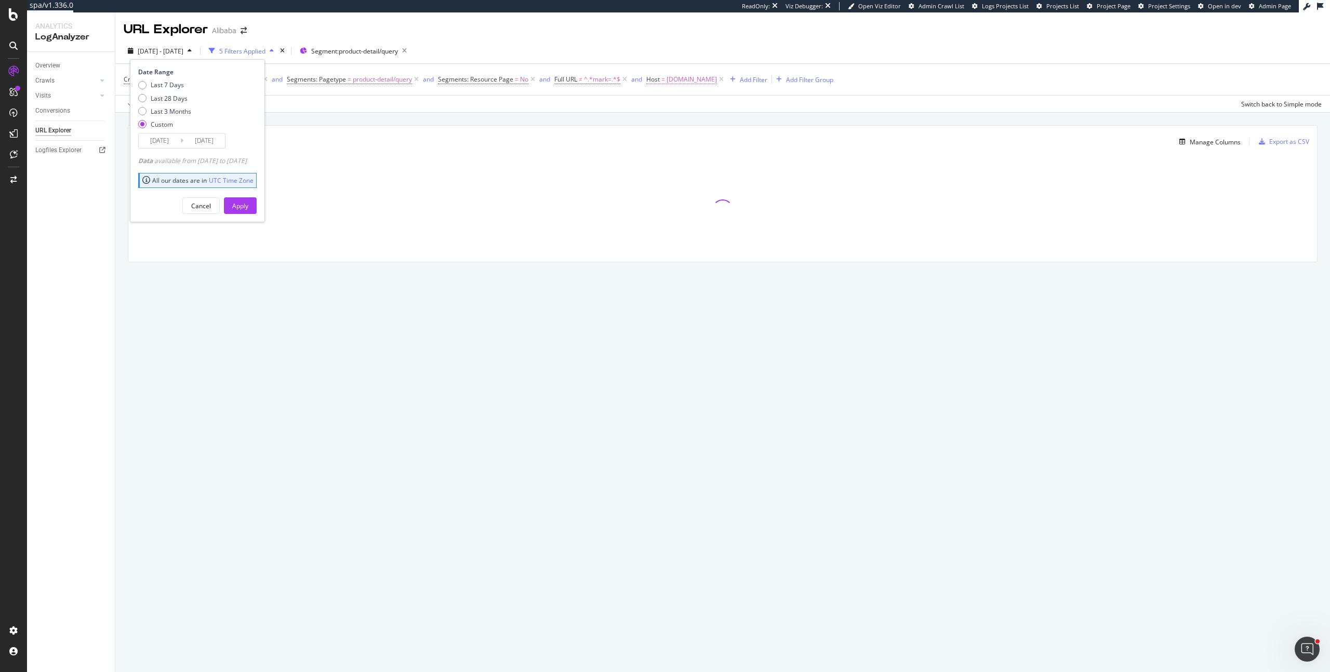
click at [717, 81] on span "[DOMAIN_NAME]" at bounding box center [691, 79] width 50 height 15
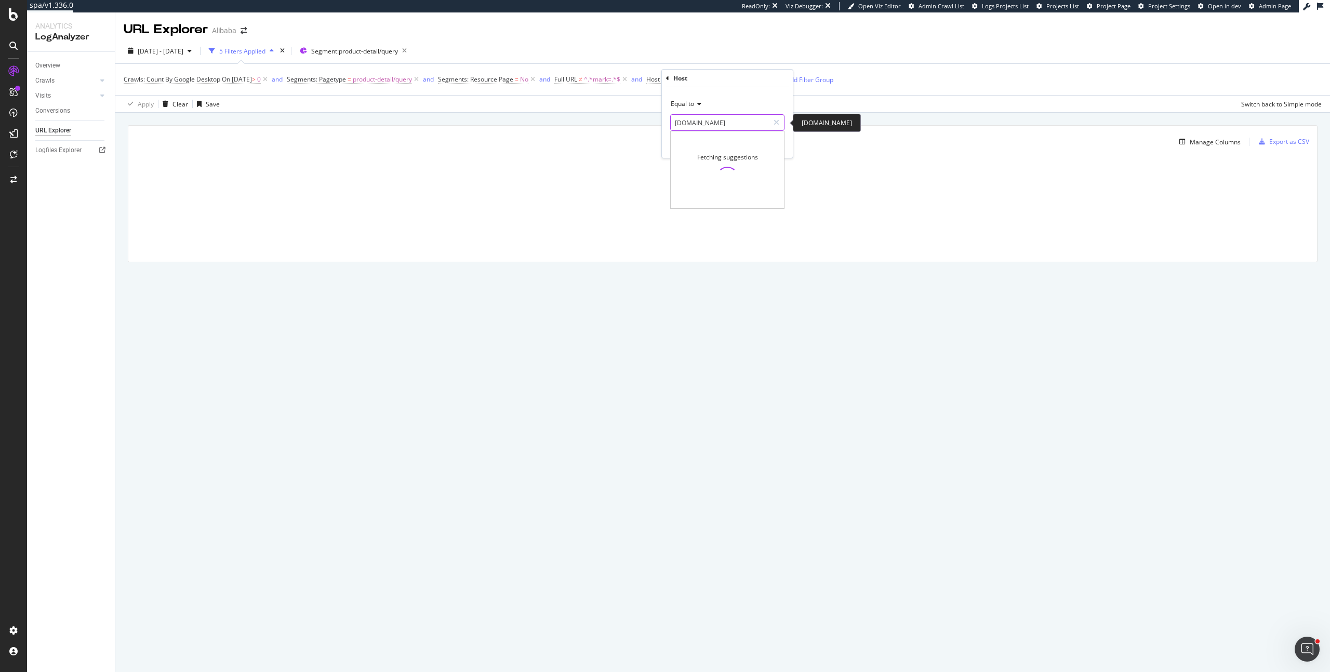
click at [683, 125] on input "[DOMAIN_NAME]" at bounding box center [719, 122] width 98 height 17
drag, startPoint x: 682, startPoint y: 125, endPoint x: 675, endPoint y: 125, distance: 7.8
click at [675, 125] on input "[DOMAIN_NAME]" at bounding box center [719, 122] width 98 height 17
drag, startPoint x: 689, startPoint y: 123, endPoint x: 633, endPoint y: 122, distance: 56.1
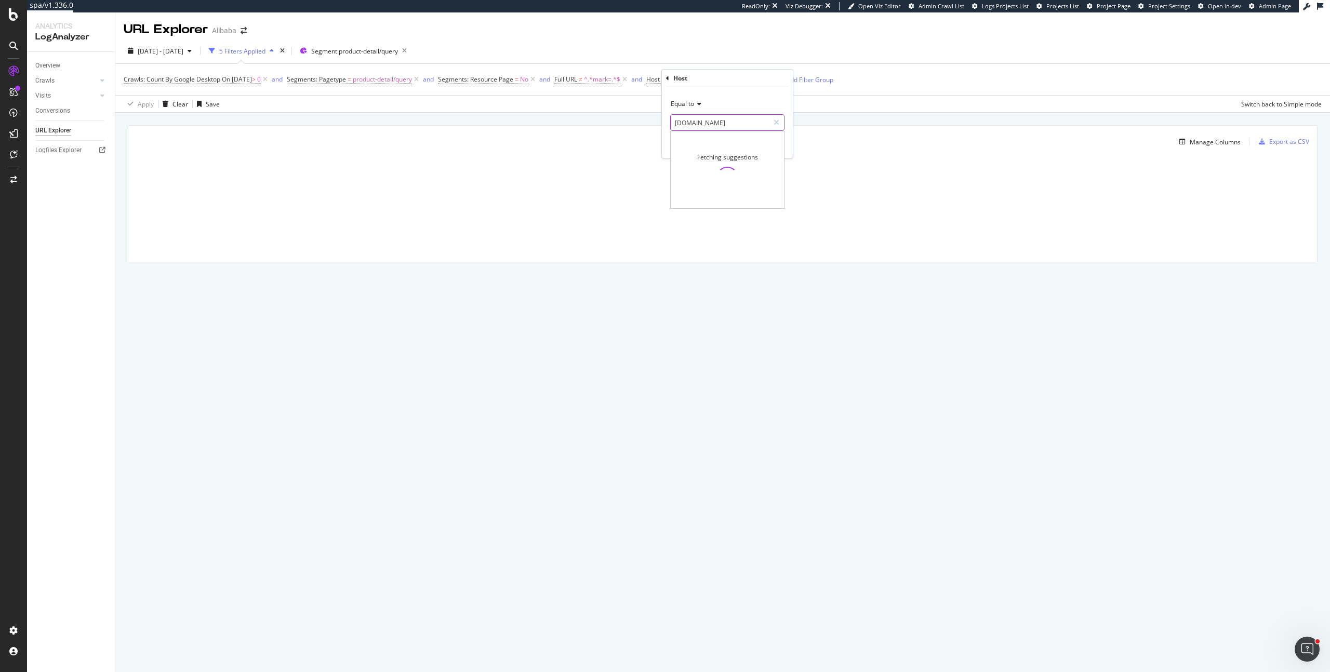
click at [633, 122] on body "spa/v1.336.0 ReadOnly: Viz Debugger: Open Viz Editor Admin Crawl List Logs Proj…" at bounding box center [665, 336] width 1330 height 672
drag, startPoint x: 633, startPoint y: 122, endPoint x: 641, endPoint y: 120, distance: 8.6
click at [641, 120] on div "Manage Columns Export as CSV Full URL Crawls: Count By Google Desktop" at bounding box center [722, 206] width 1214 height 186
click at [717, 75] on span "[DOMAIN_NAME]" at bounding box center [691, 79] width 50 height 15
click at [688, 119] on input "[DOMAIN_NAME]" at bounding box center [719, 122] width 98 height 17
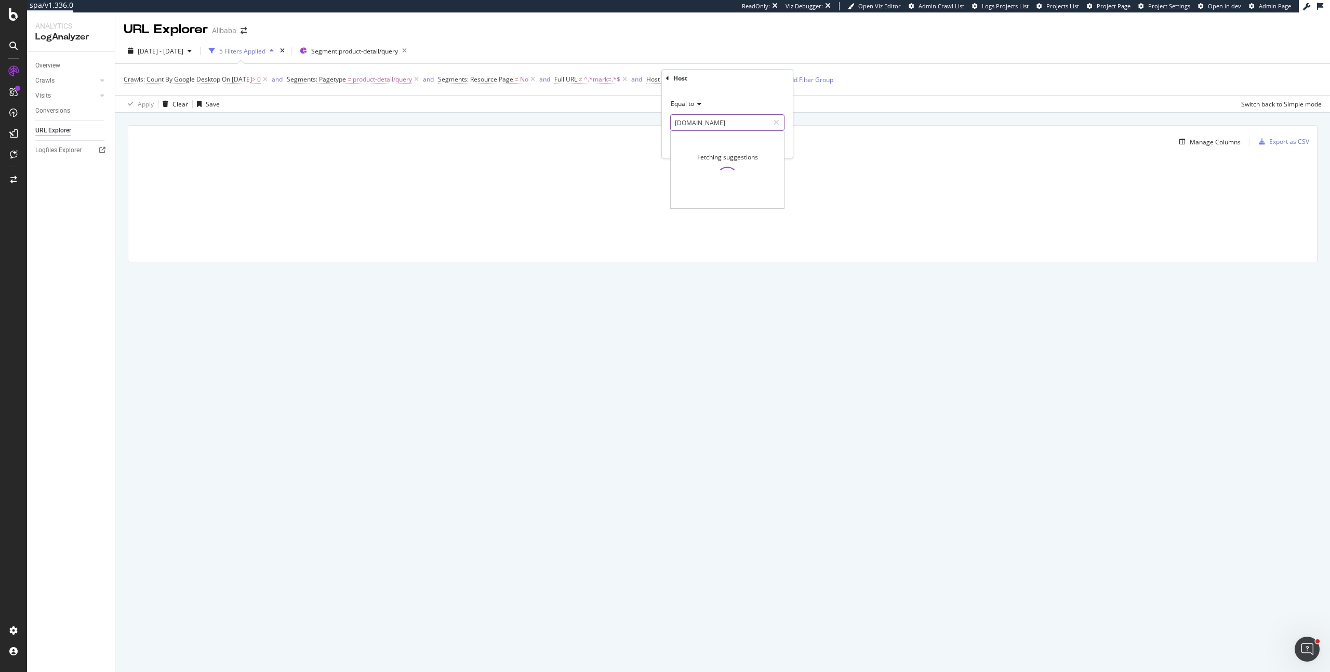
type input "[DOMAIN_NAME]"
click at [741, 105] on div "Equal to" at bounding box center [727, 104] width 114 height 17
click at [763, 72] on div "Host" at bounding box center [727, 79] width 123 height 18
click at [783, 146] on div "Apply" at bounding box center [776, 144] width 16 height 9
